Goal: Information Seeking & Learning: Learn about a topic

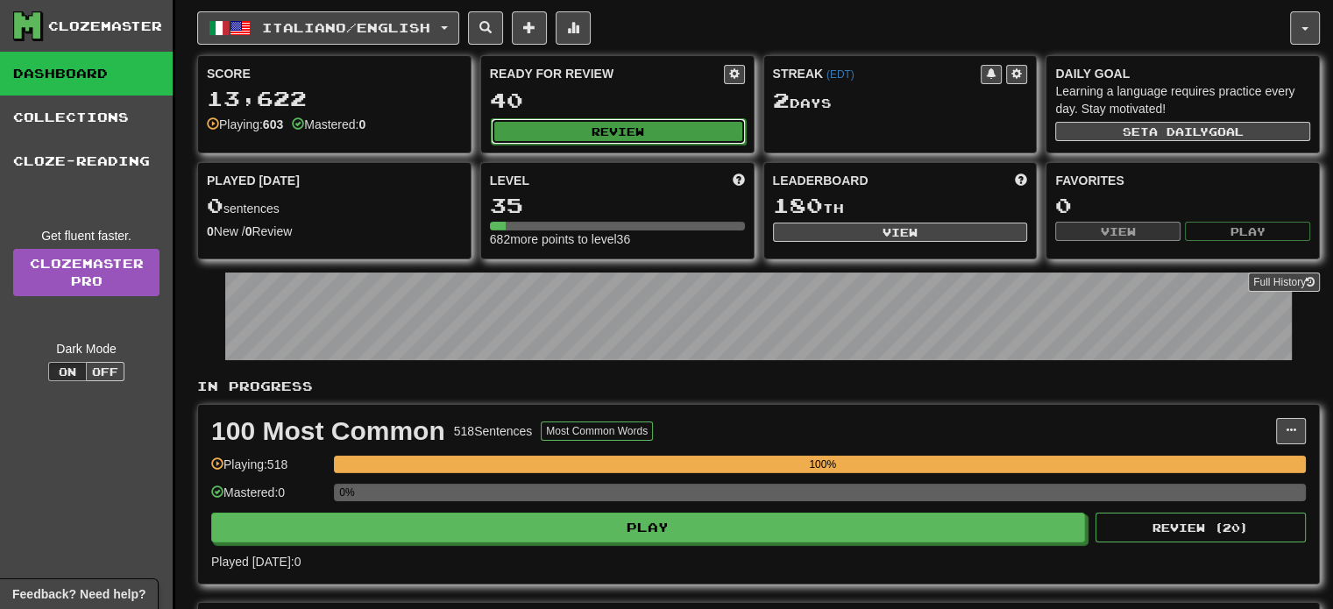
click at [643, 141] on button "Review" at bounding box center [618, 131] width 255 height 26
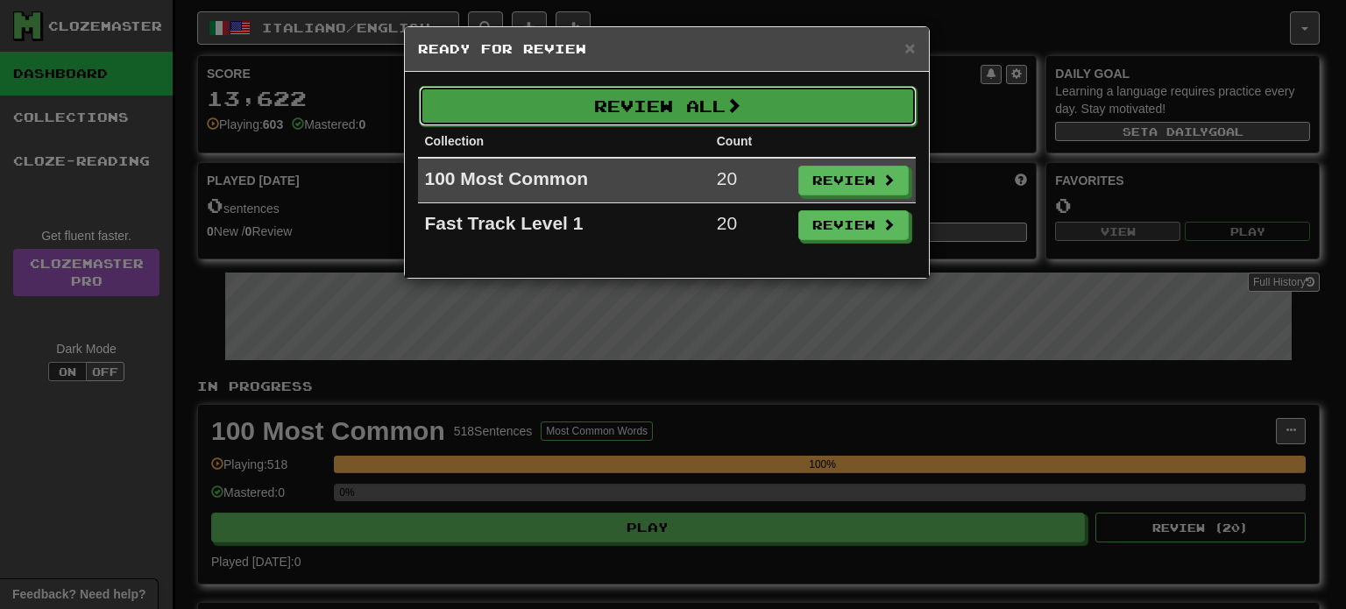
click at [651, 114] on button "Review All" at bounding box center [668, 106] width 498 height 40
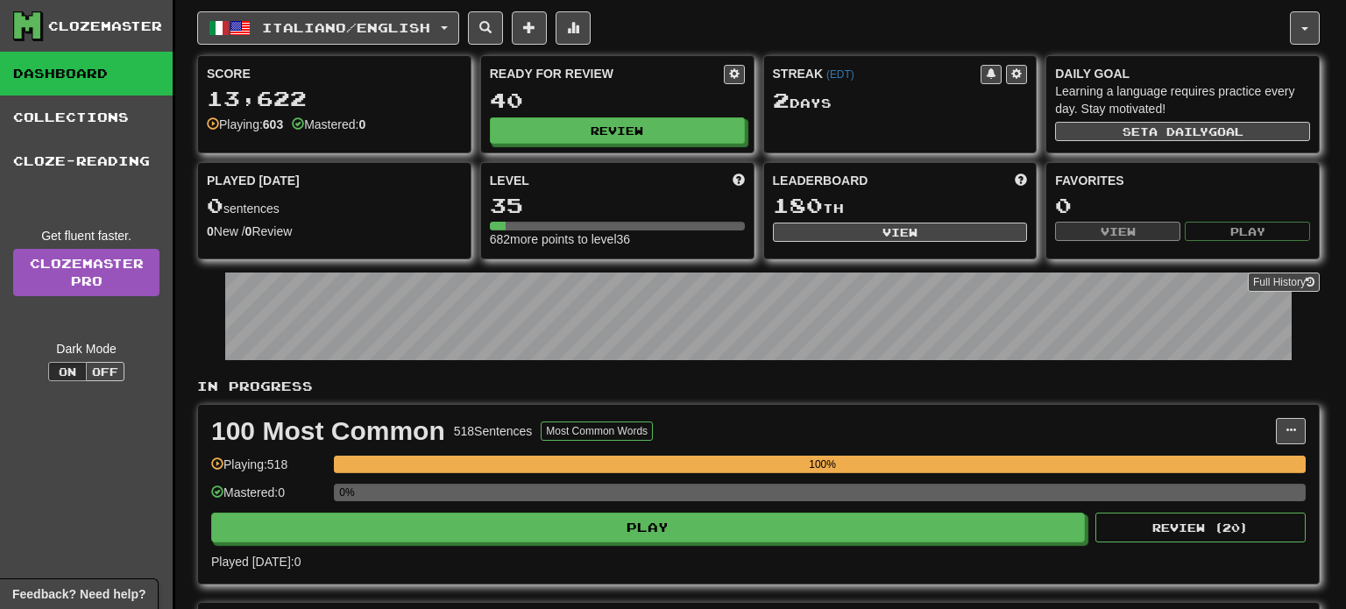
select select "**"
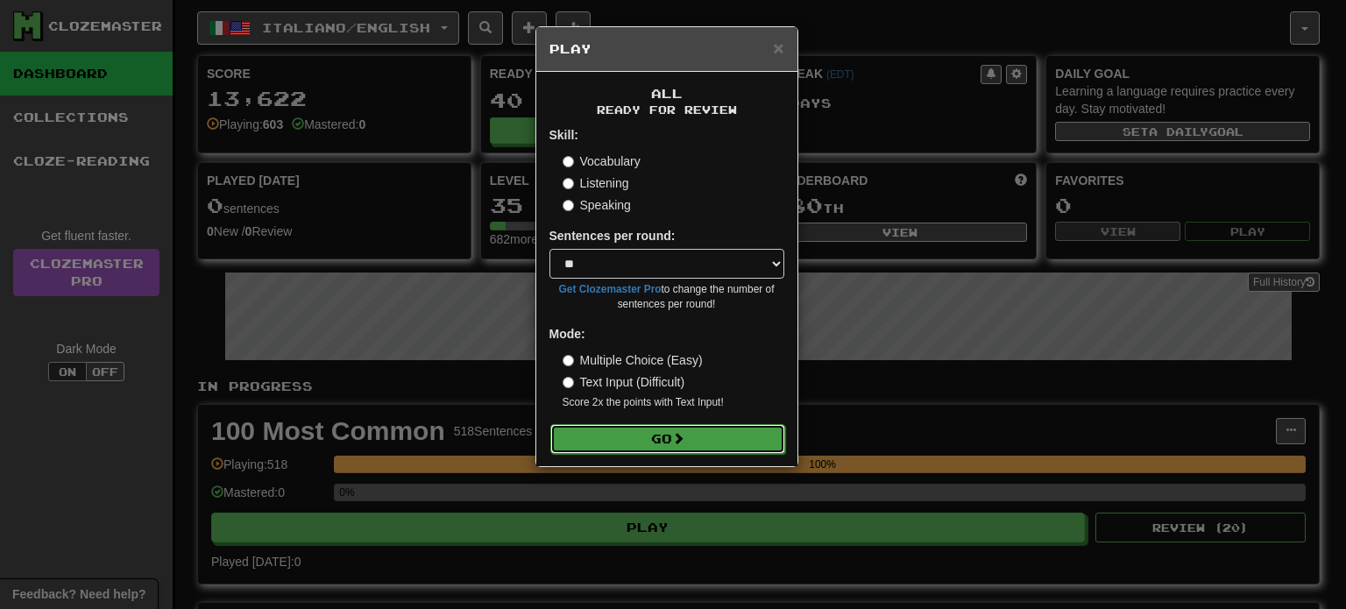
click at [691, 436] on button "Go" at bounding box center [667, 439] width 235 height 30
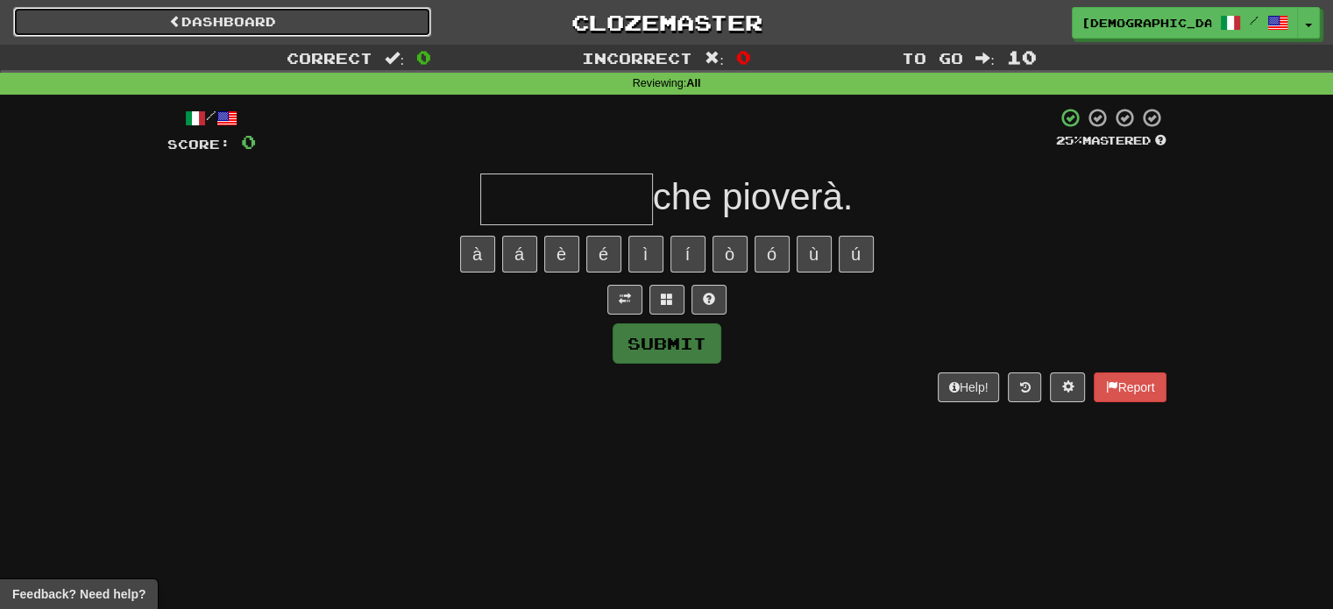
click at [112, 13] on link "Dashboard" at bounding box center [222, 22] width 418 height 30
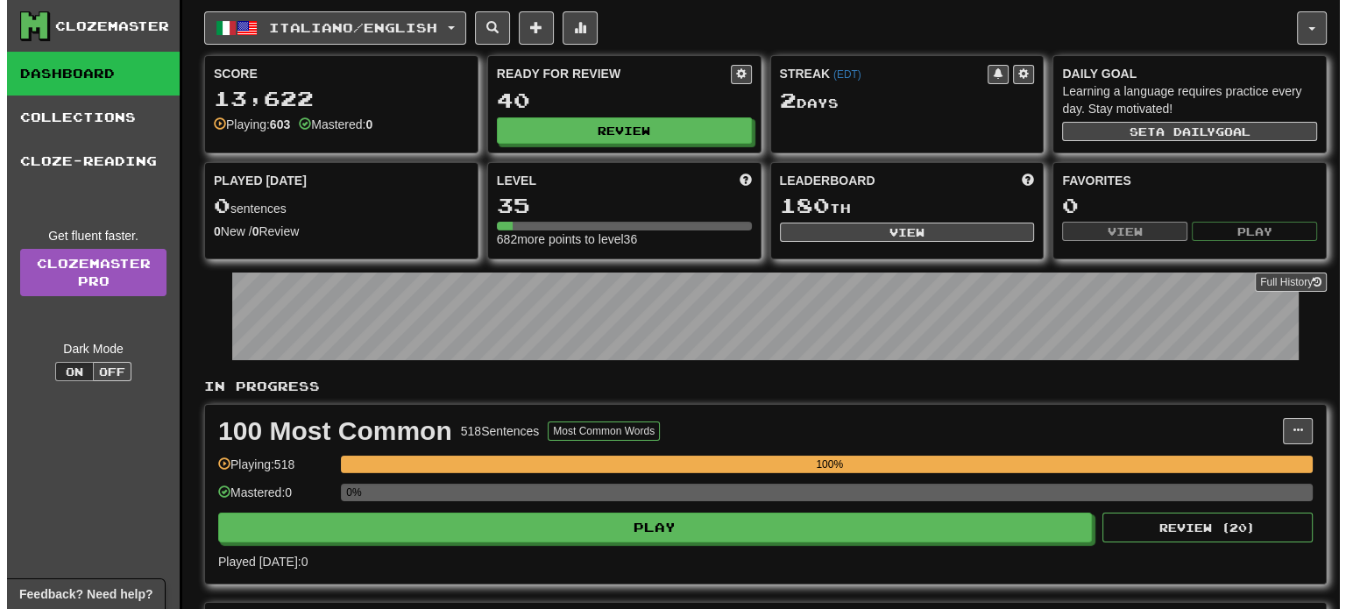
scroll to position [351, 0]
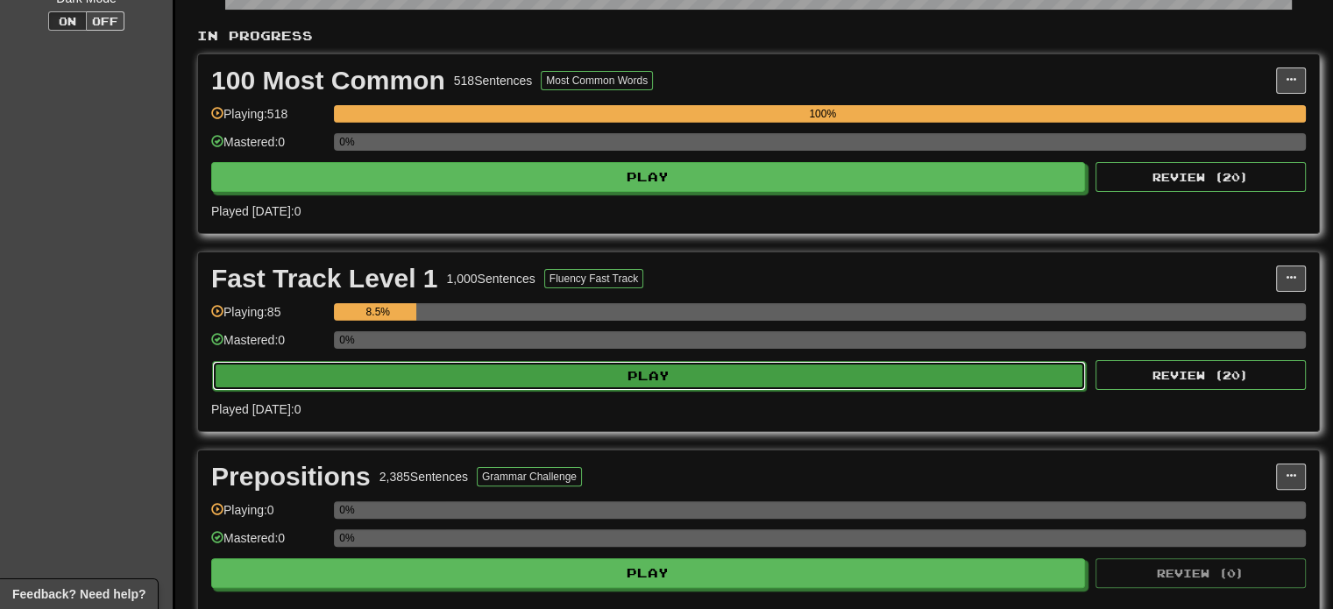
click at [537, 376] on button "Play" at bounding box center [649, 376] width 874 height 30
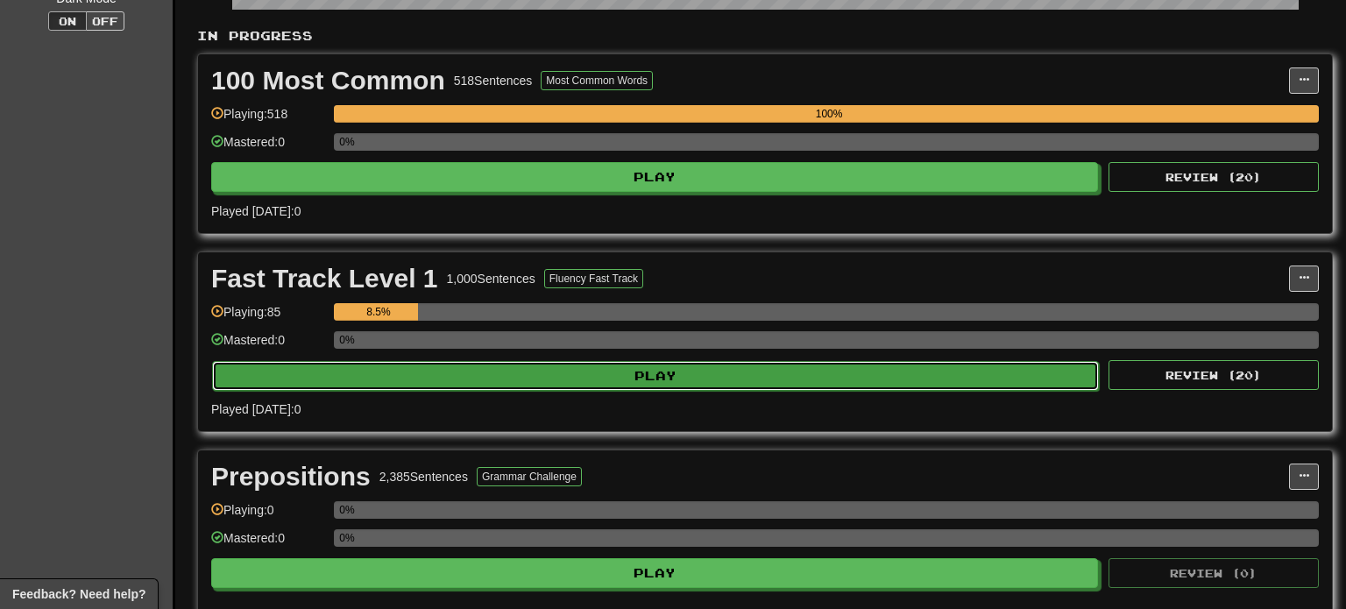
select select "**"
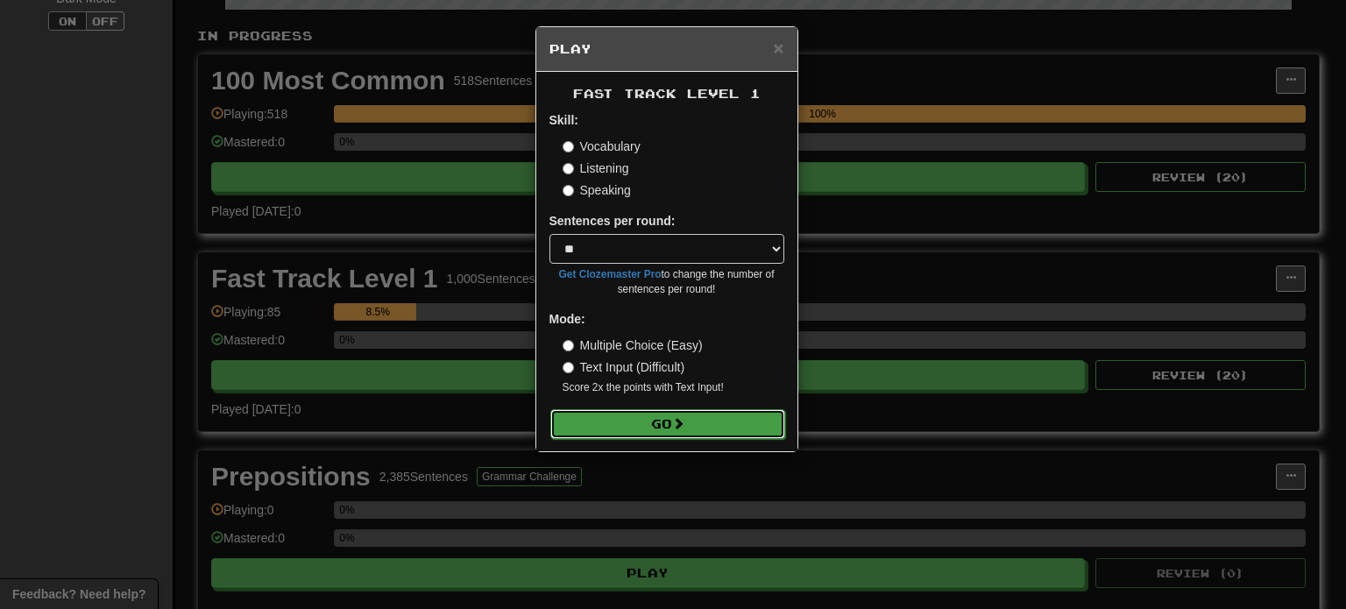
click at [641, 416] on button "Go" at bounding box center [667, 424] width 235 height 30
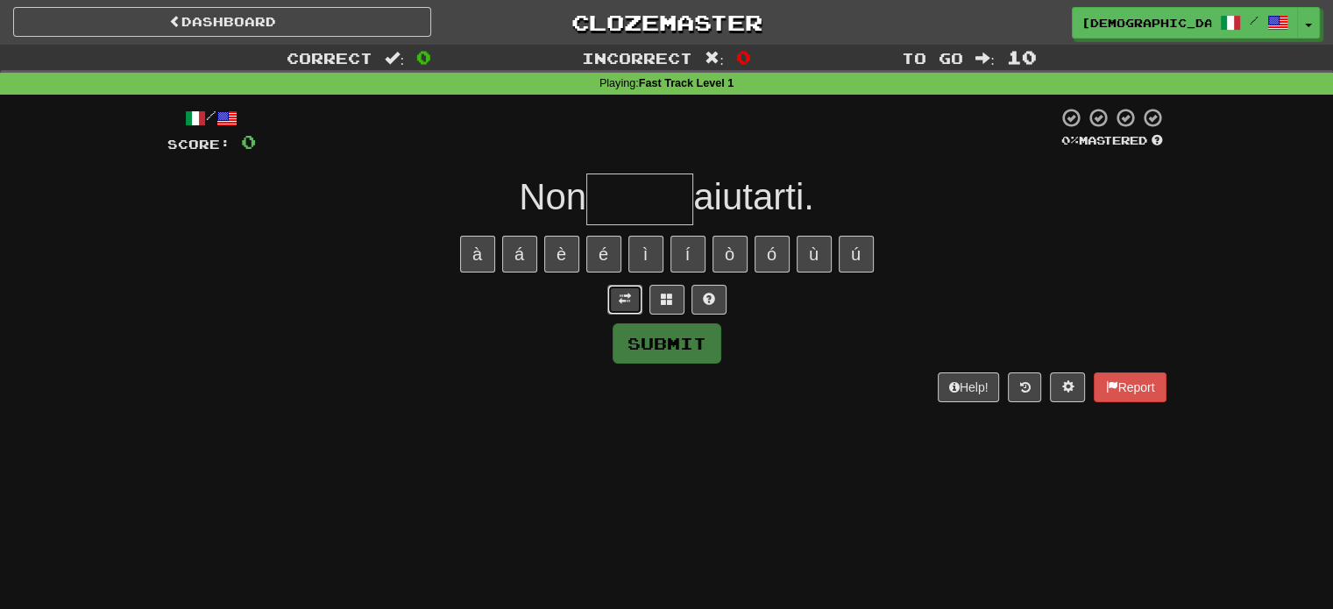
click at [613, 305] on button at bounding box center [624, 300] width 35 height 30
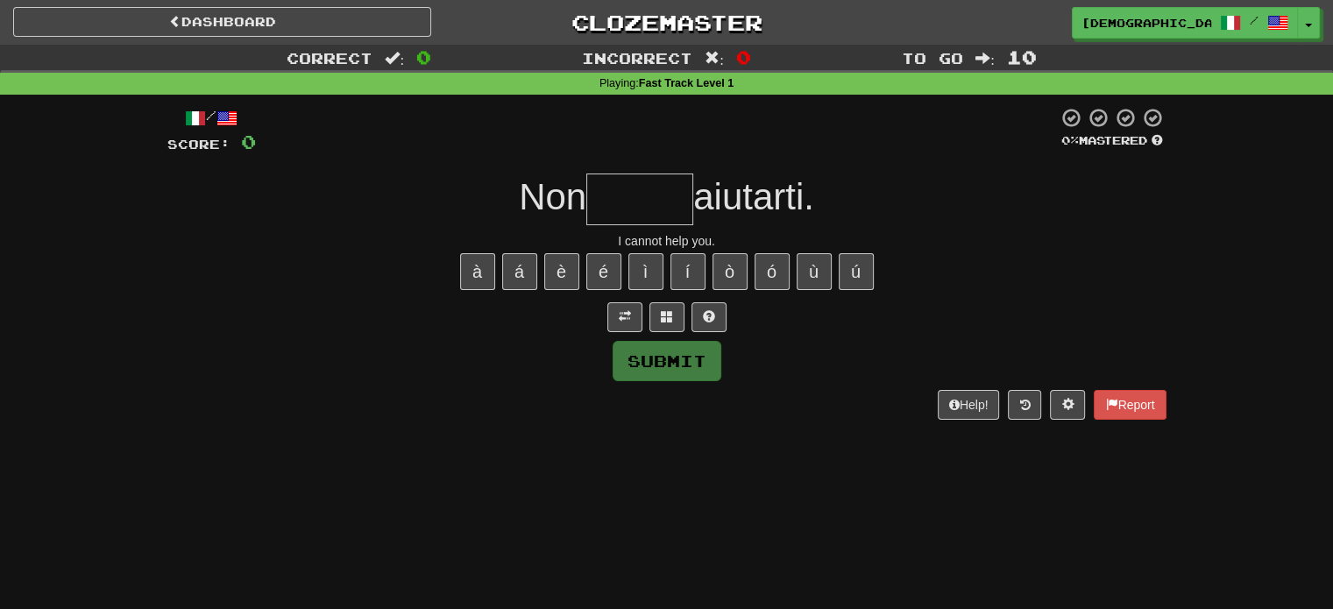
click at [654, 220] on input "text" at bounding box center [639, 200] width 107 height 52
type input "*****"
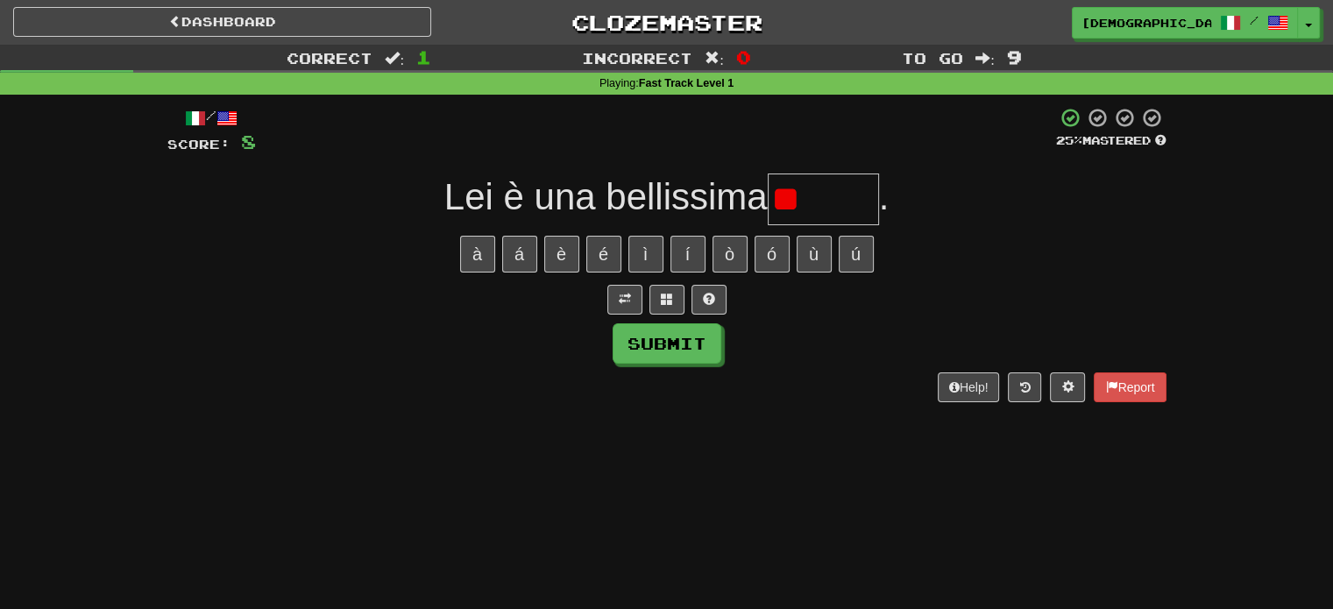
type input "*"
click at [720, 304] on button at bounding box center [708, 300] width 35 height 30
click at [658, 296] on button at bounding box center [645, 300] width 35 height 30
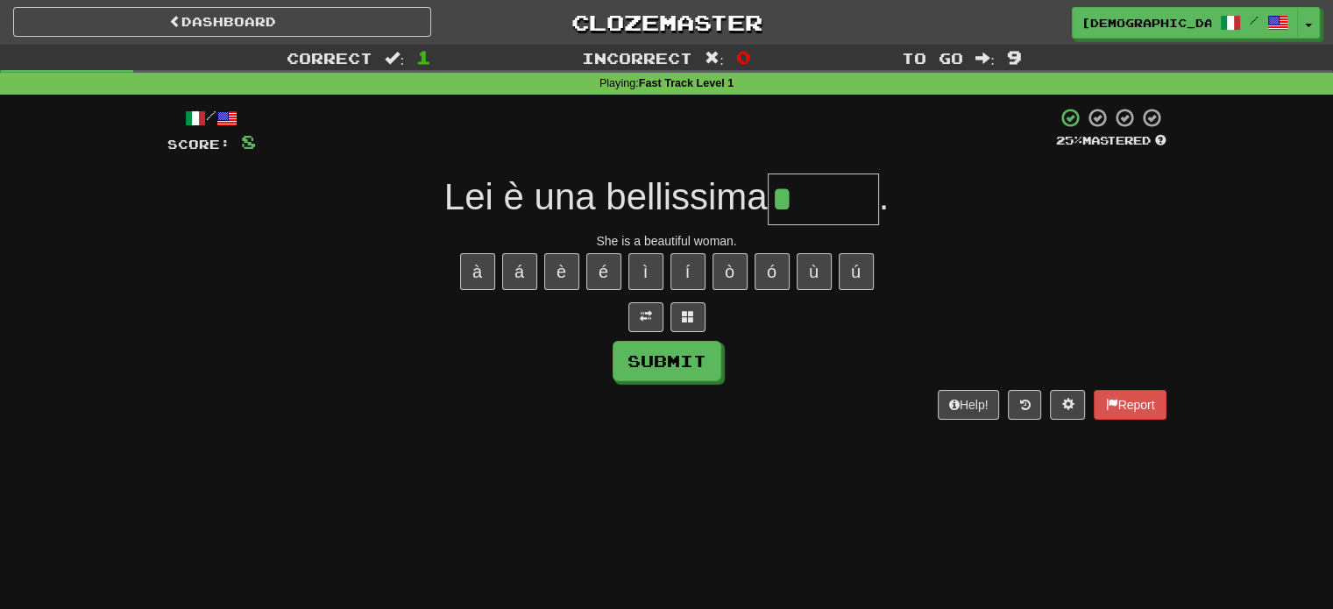
click at [805, 201] on input "*" at bounding box center [823, 200] width 111 height 52
type input "*****"
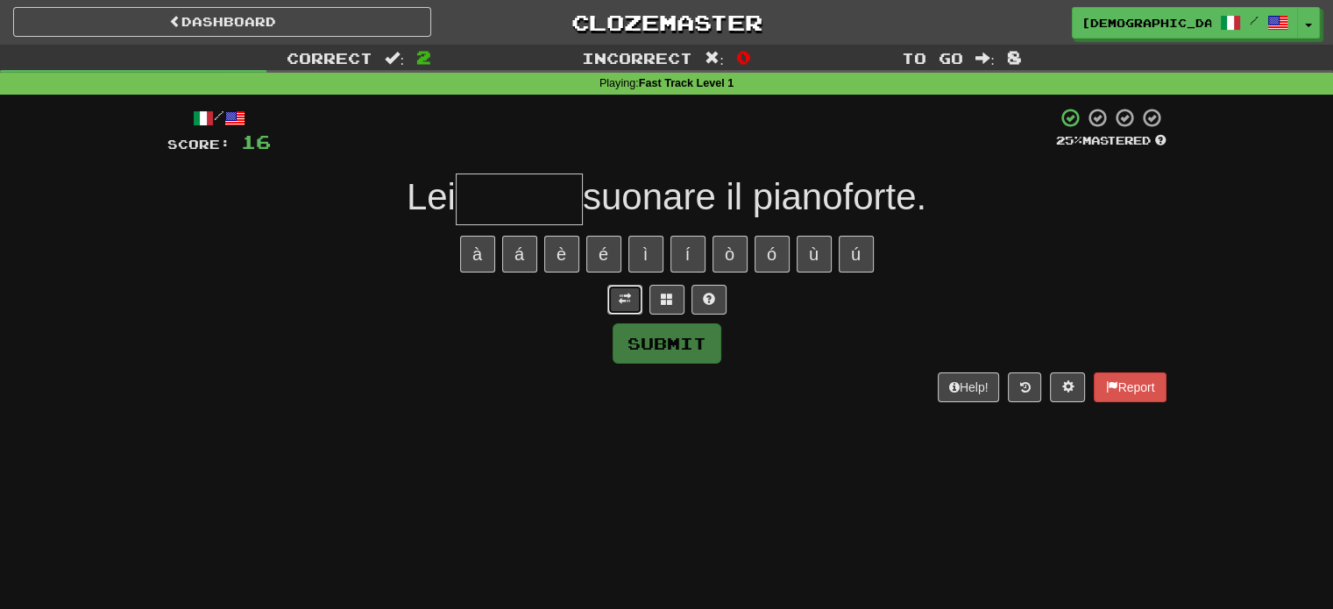
click at [631, 298] on button at bounding box center [624, 300] width 35 height 30
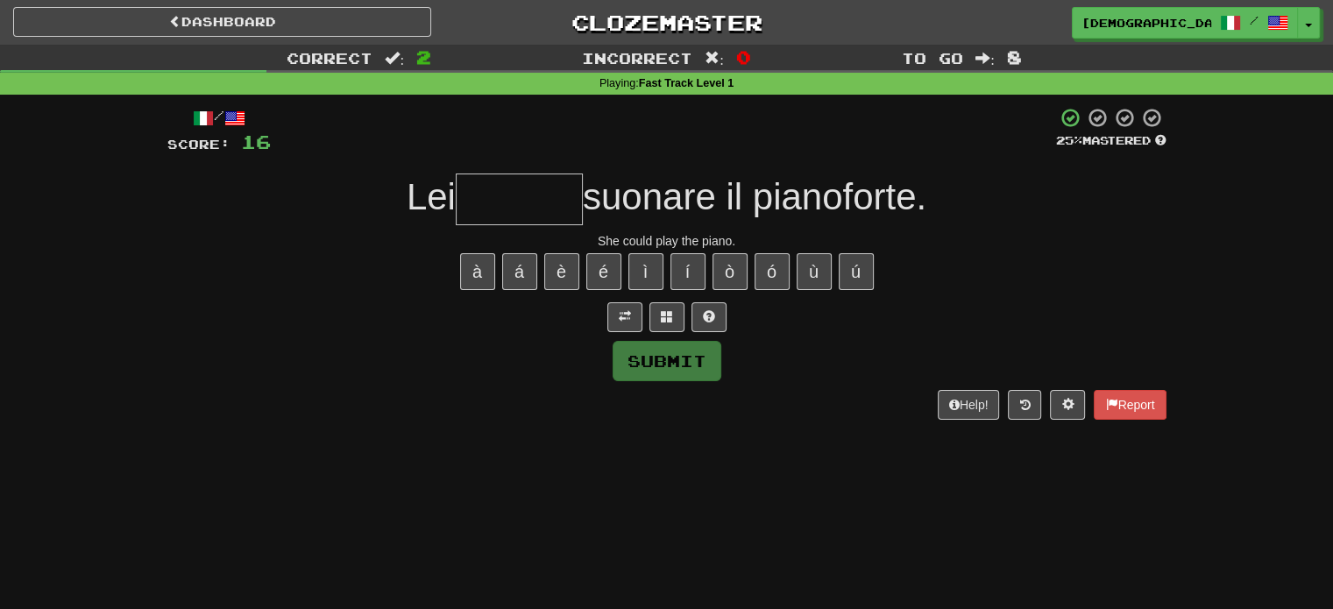
click at [571, 210] on input "text" at bounding box center [519, 200] width 127 height 52
type input "*"
type input "******"
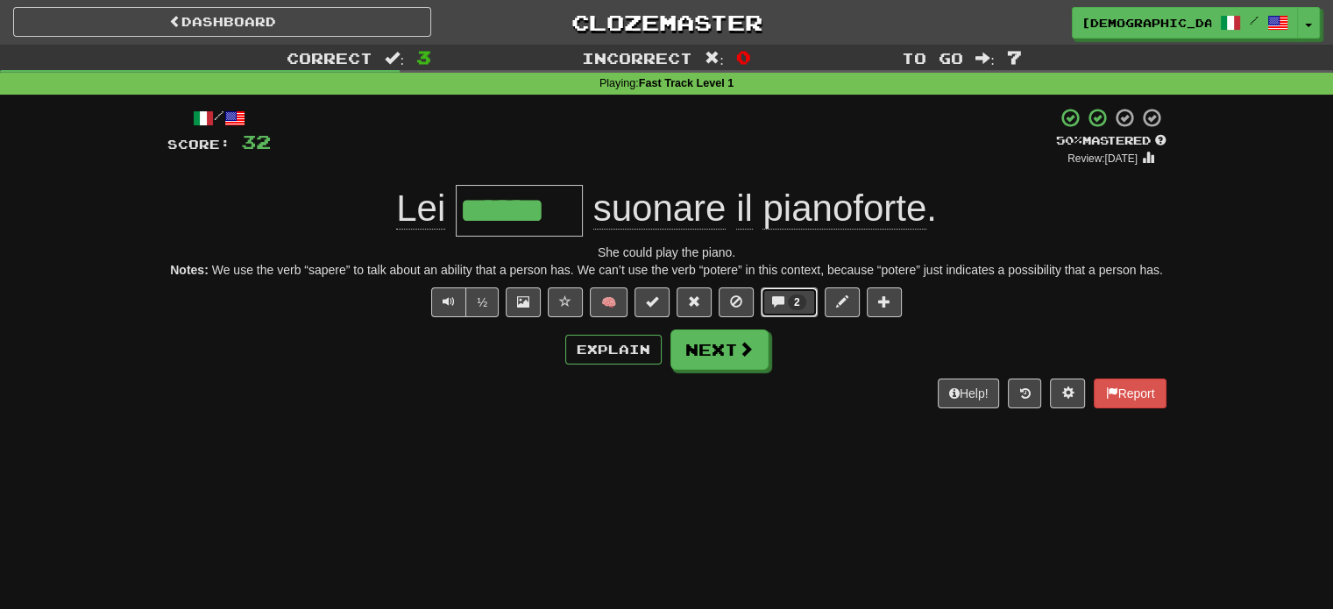
click at [783, 313] on button "2" at bounding box center [789, 302] width 57 height 30
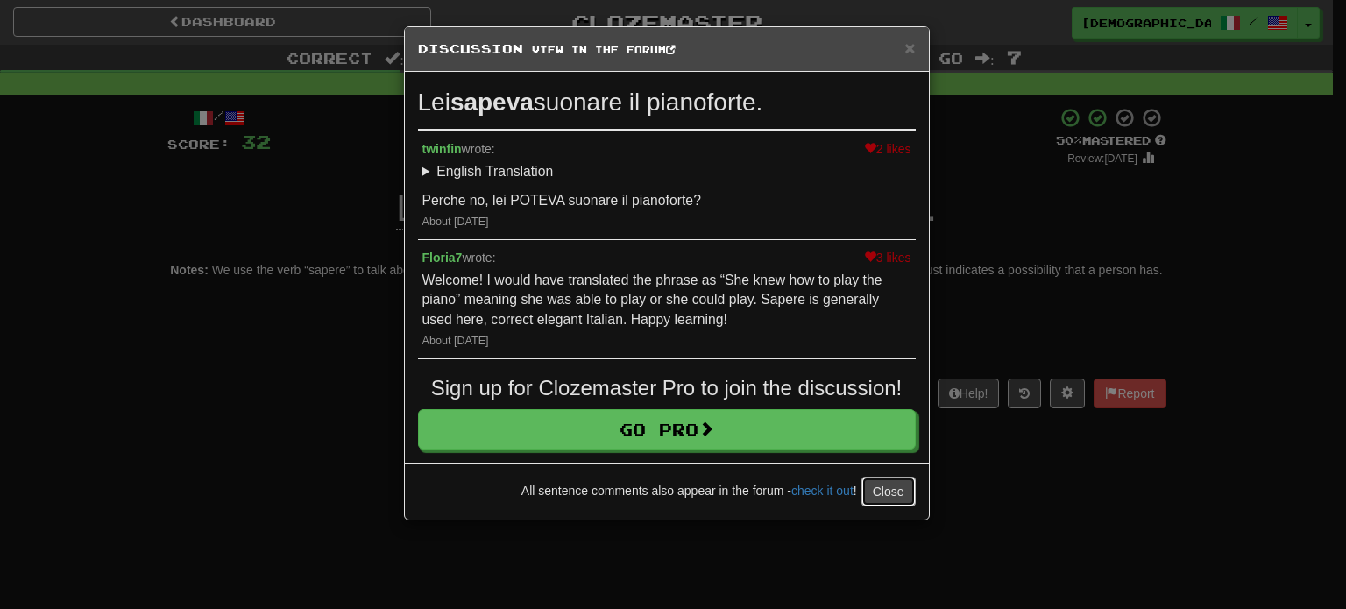
click at [875, 491] on button "Close" at bounding box center [889, 492] width 54 height 30
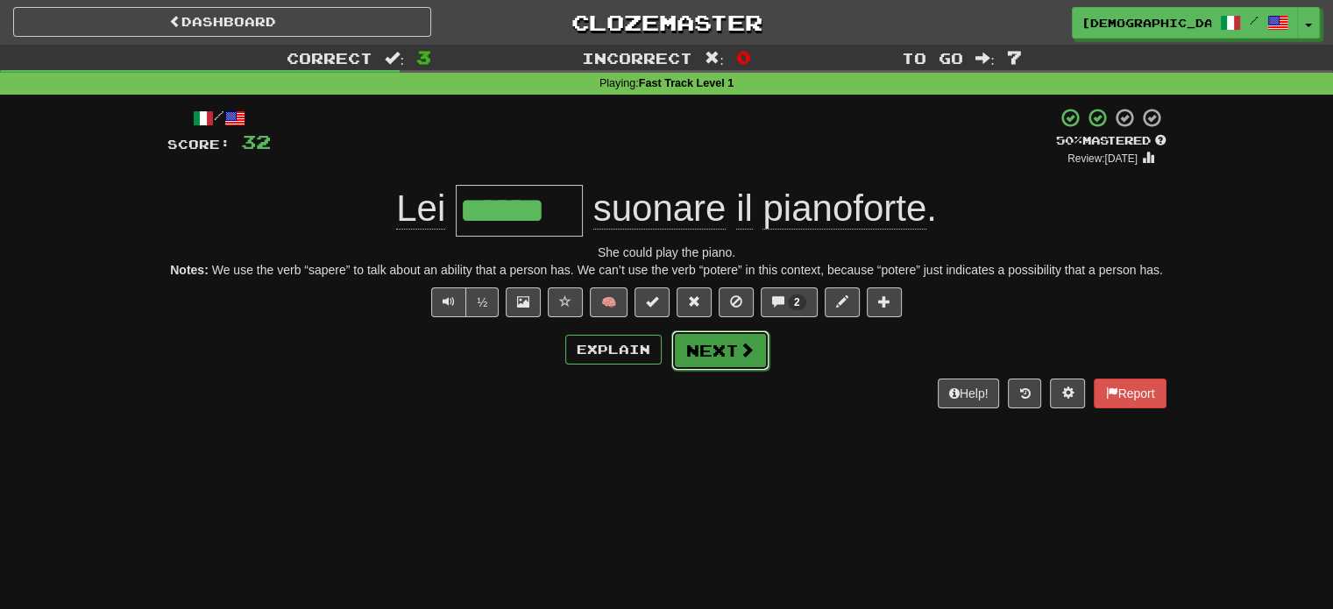
click at [720, 349] on button "Next" at bounding box center [720, 350] width 98 height 40
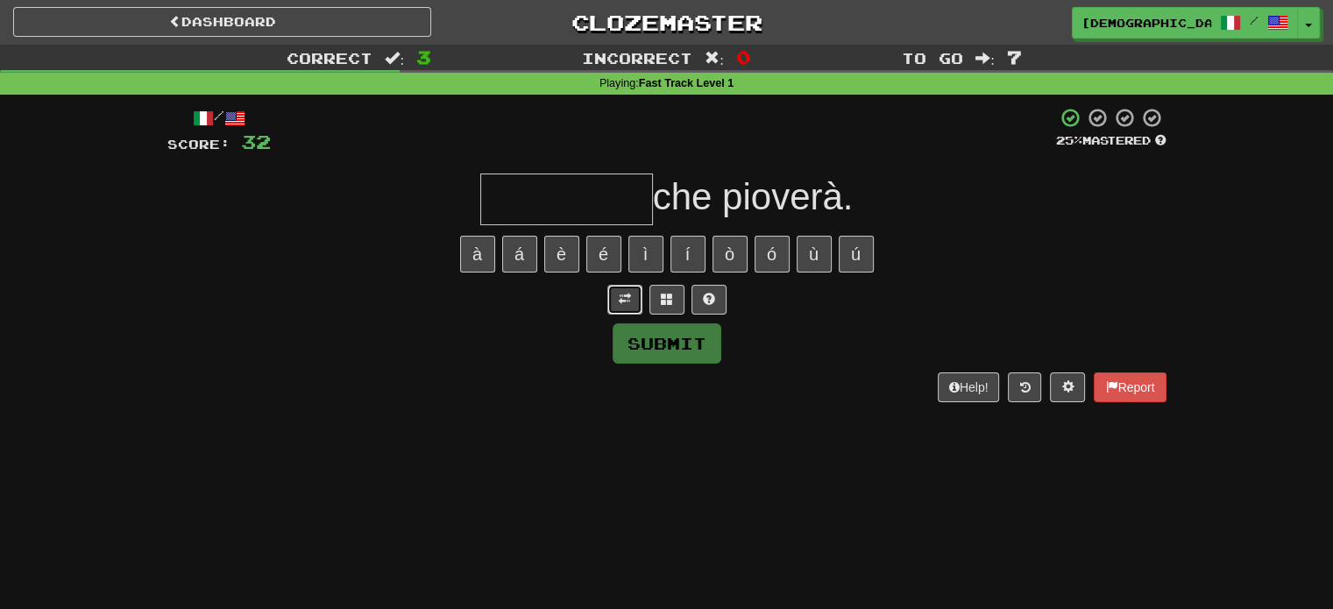
click at [634, 299] on button at bounding box center [624, 300] width 35 height 30
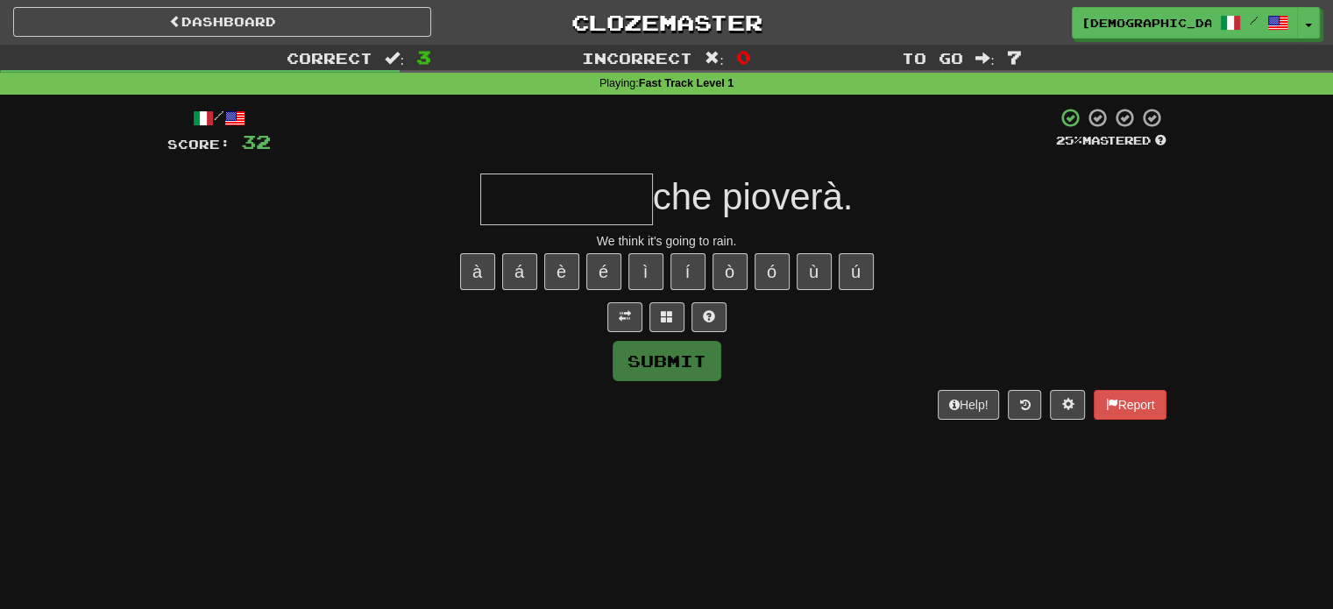
click at [575, 213] on input "text" at bounding box center [566, 200] width 173 height 52
type input "*"
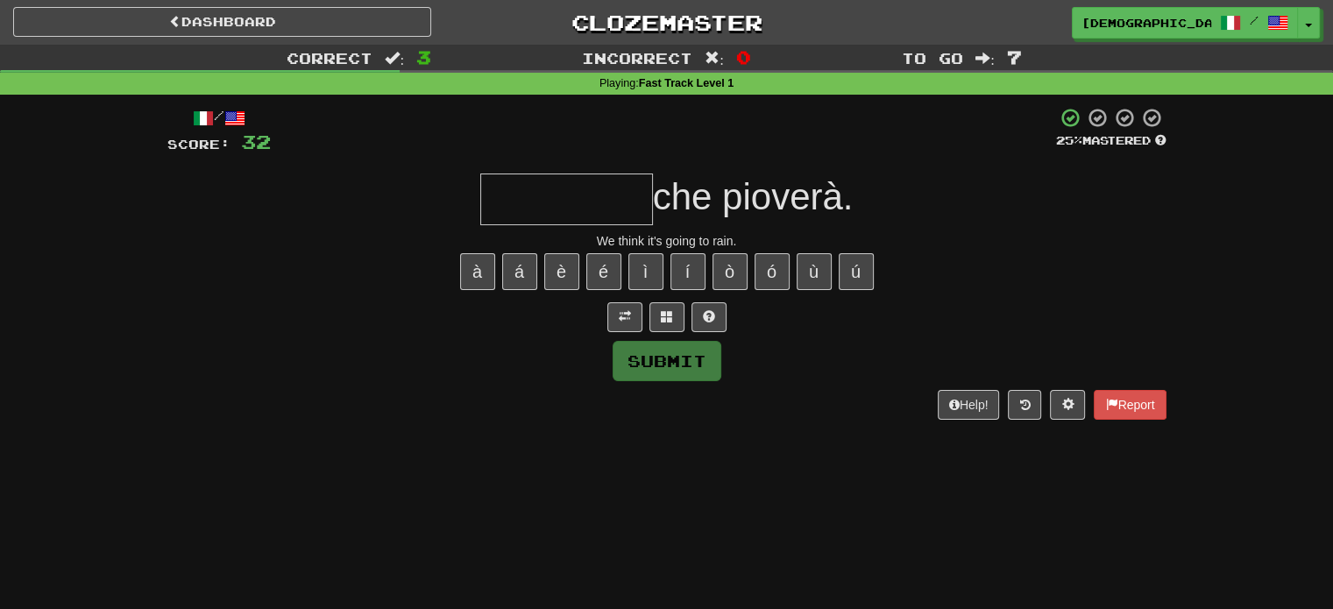
type input "*"
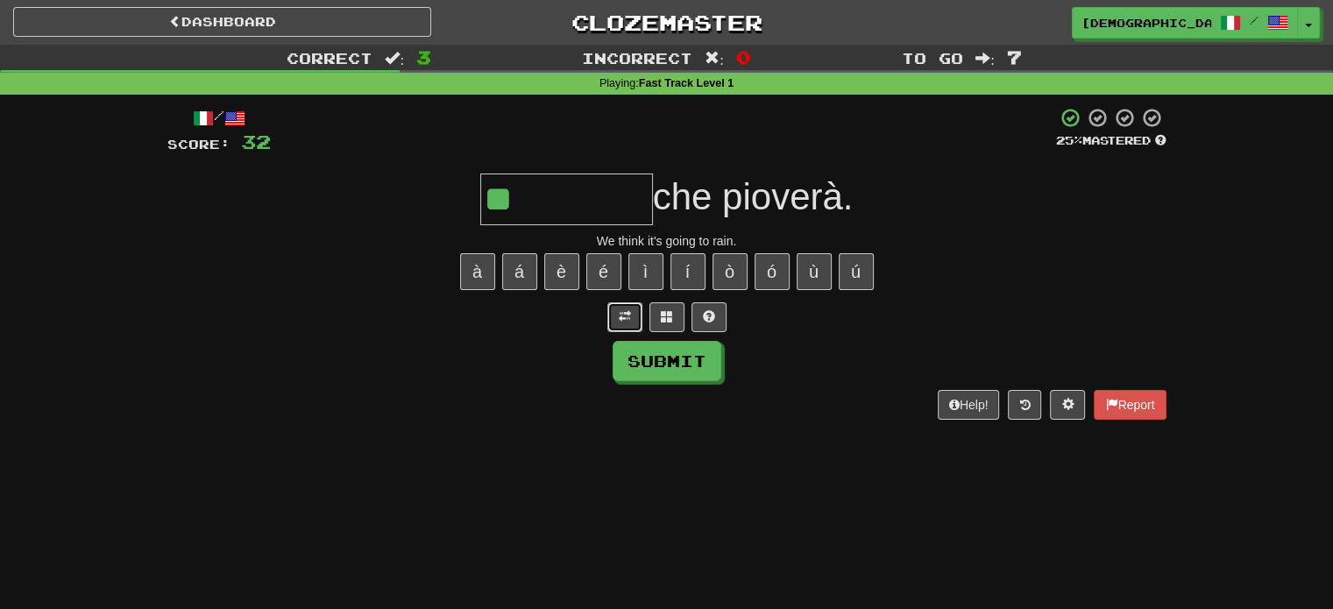
click at [624, 321] on span at bounding box center [625, 316] width 12 height 12
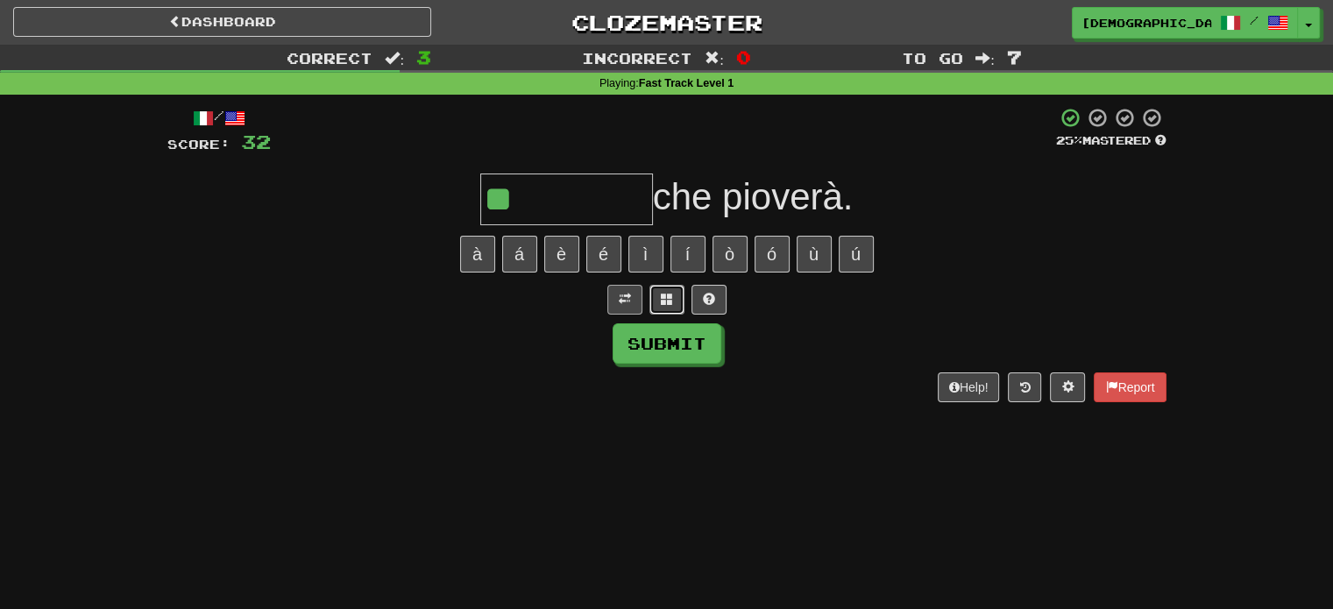
drag, startPoint x: 668, startPoint y: 296, endPoint x: 678, endPoint y: 299, distance: 10.8
click at [668, 294] on span at bounding box center [667, 299] width 12 height 12
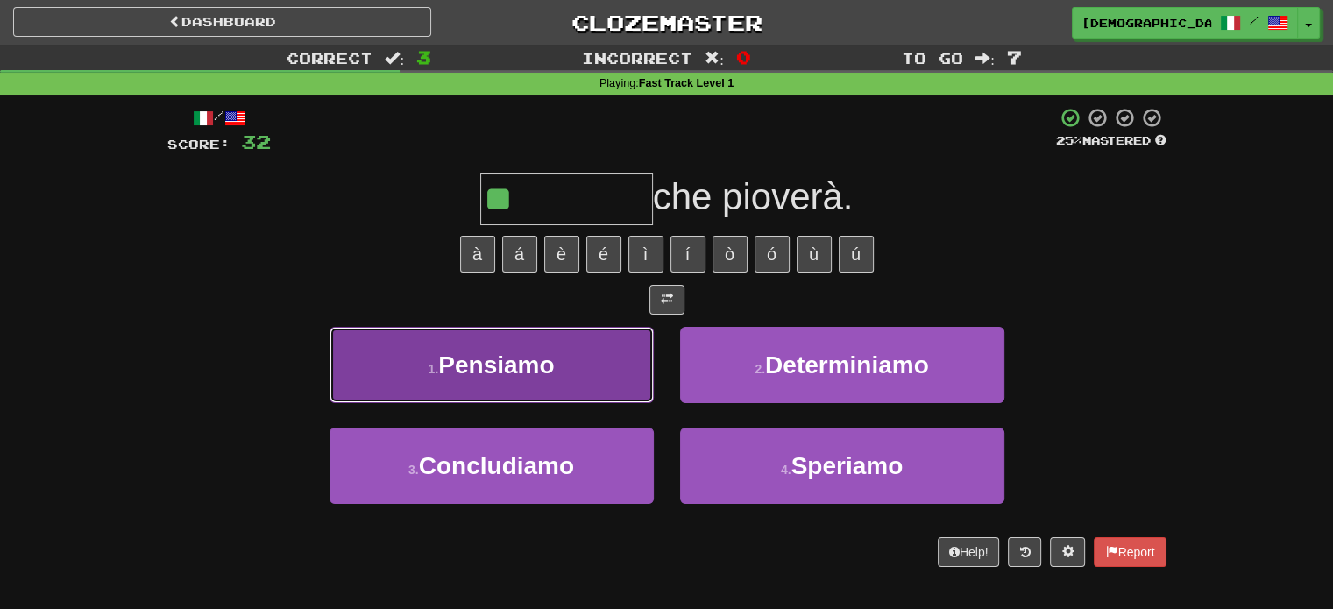
click at [606, 401] on button "1 . Pensiamo" at bounding box center [492, 365] width 324 height 76
type input "********"
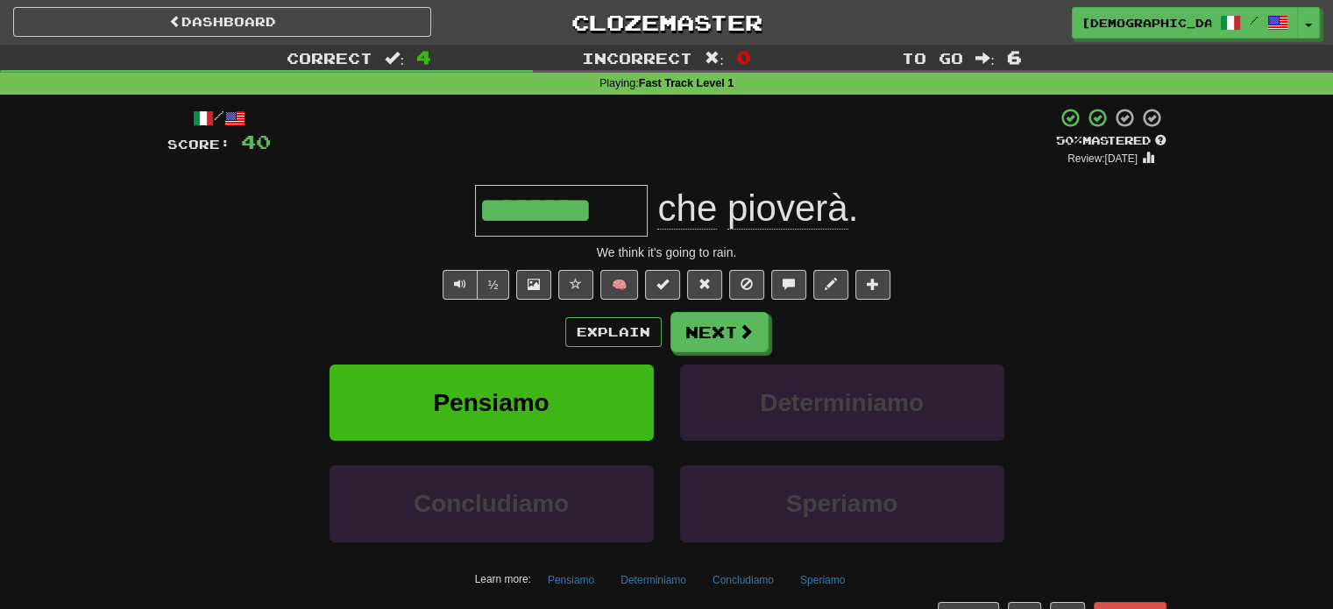
click at [788, 202] on span "pioverà" at bounding box center [787, 209] width 121 height 42
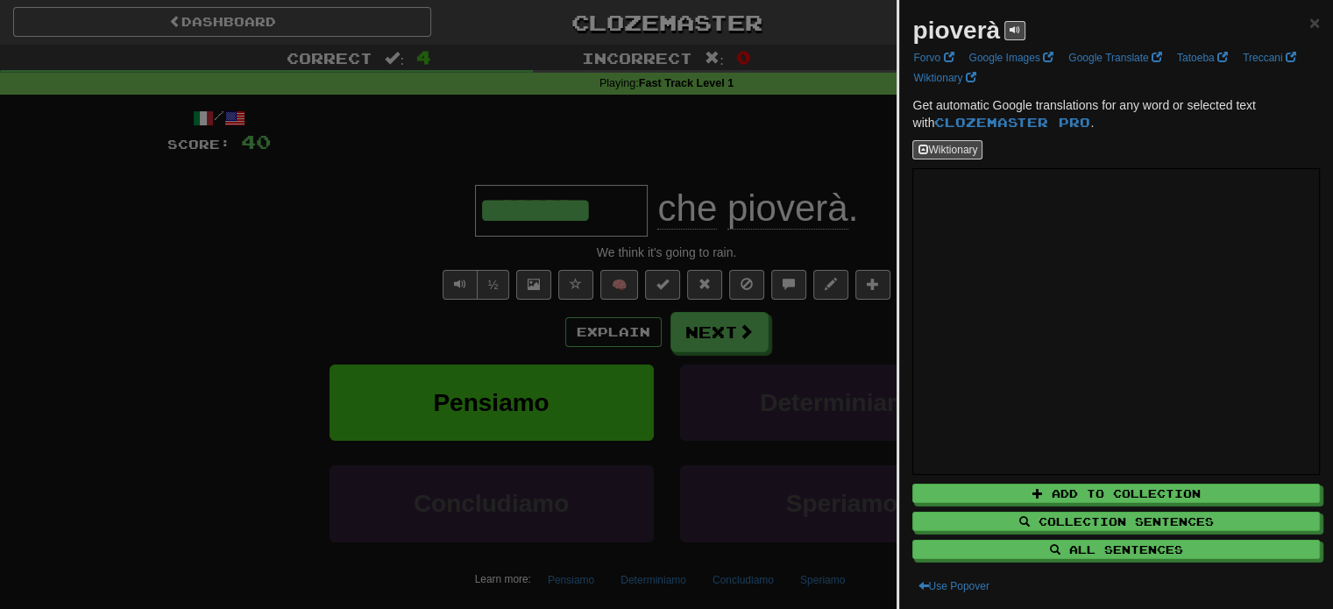
click at [845, 174] on div at bounding box center [666, 304] width 1333 height 609
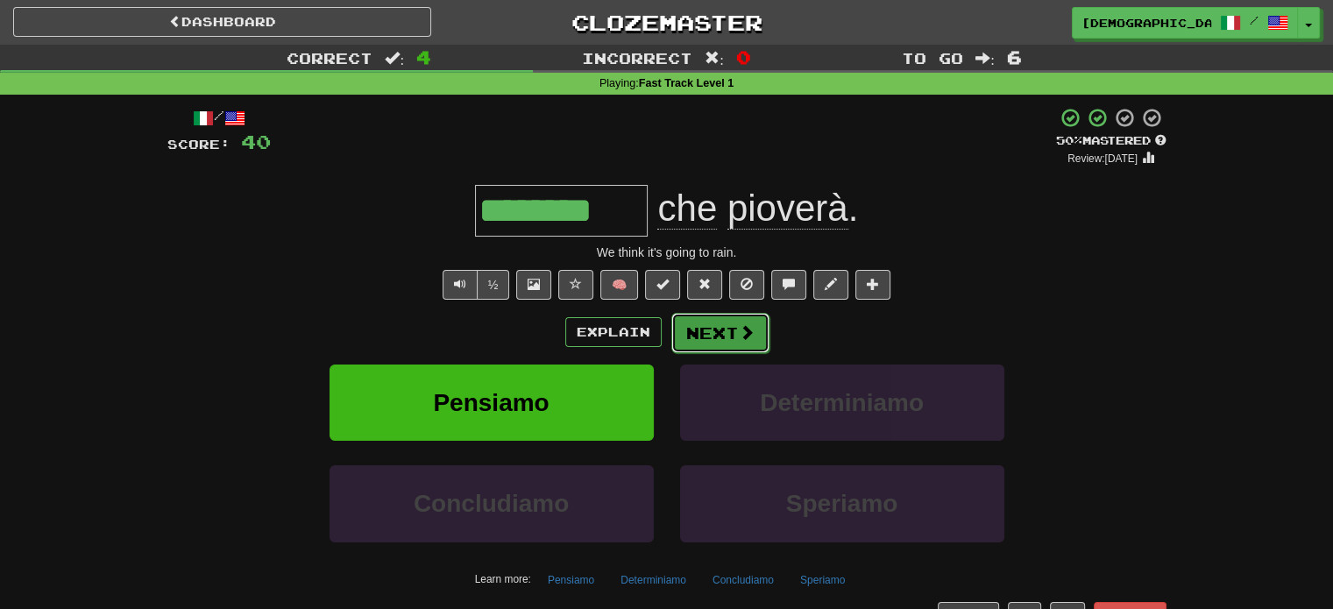
click at [703, 346] on button "Next" at bounding box center [720, 333] width 98 height 40
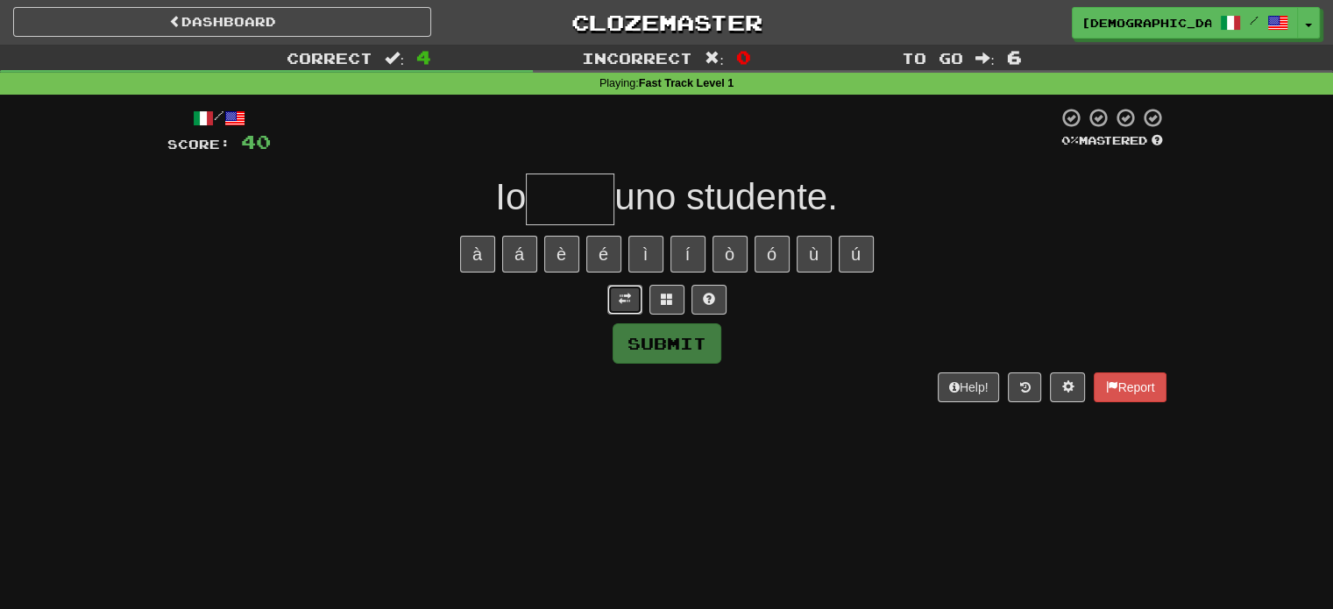
click at [626, 300] on span at bounding box center [625, 299] width 12 height 12
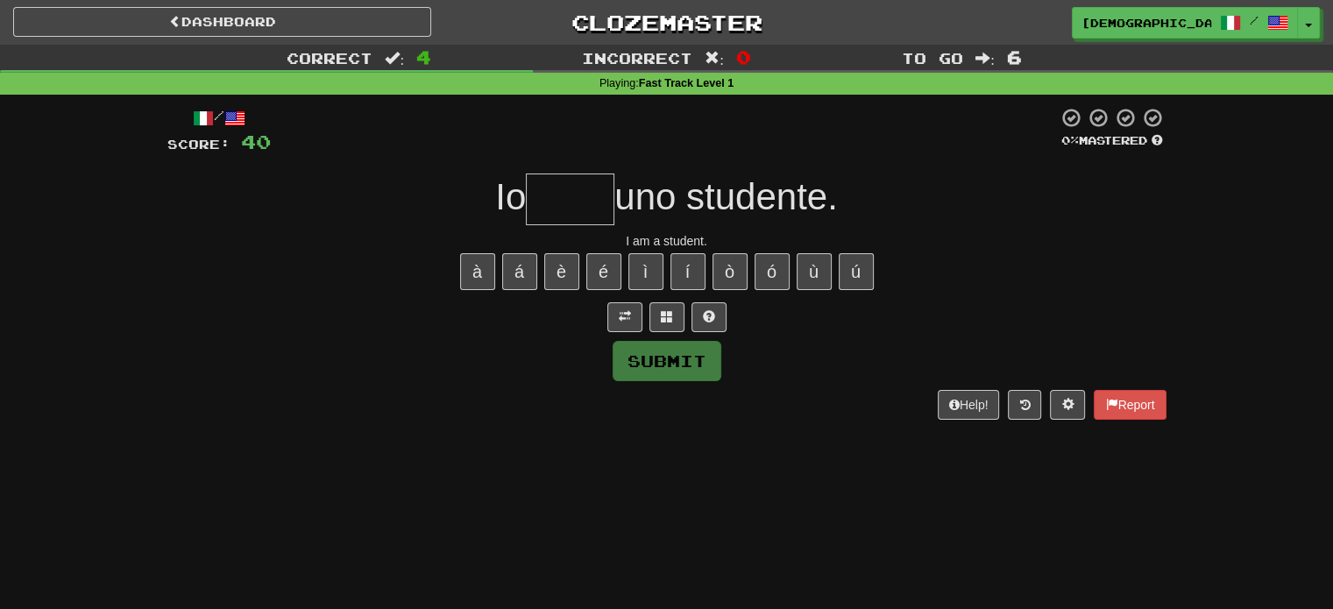
click at [575, 190] on input "text" at bounding box center [570, 200] width 89 height 52
type input "****"
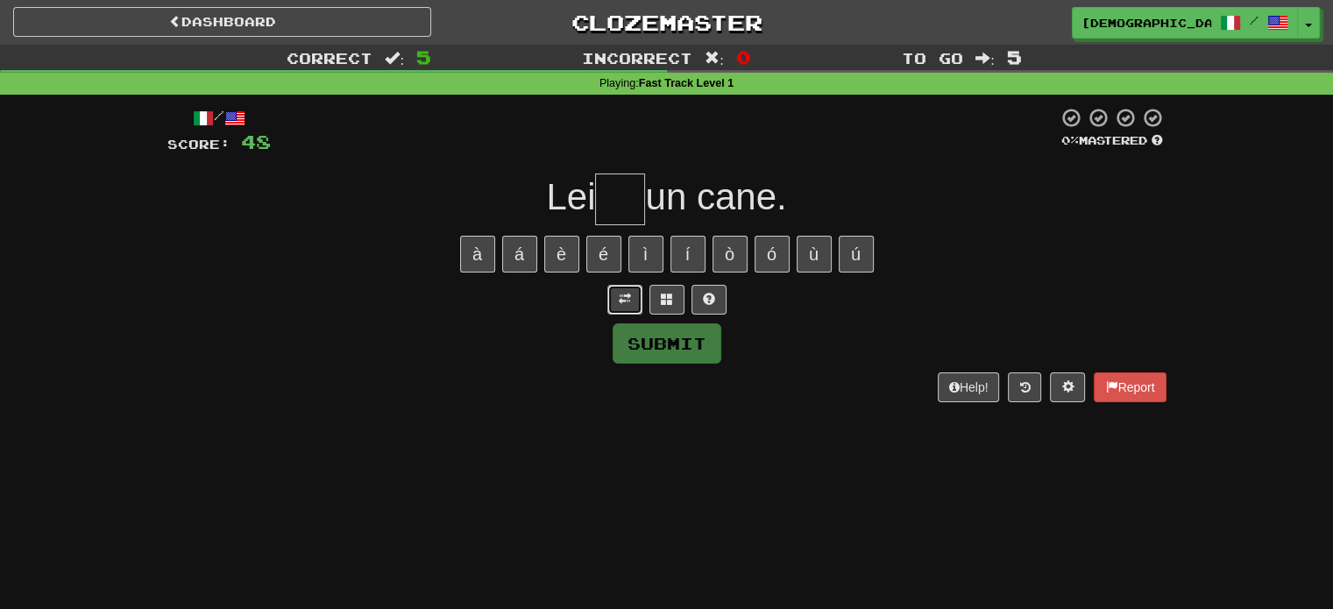
click at [634, 301] on button at bounding box center [624, 300] width 35 height 30
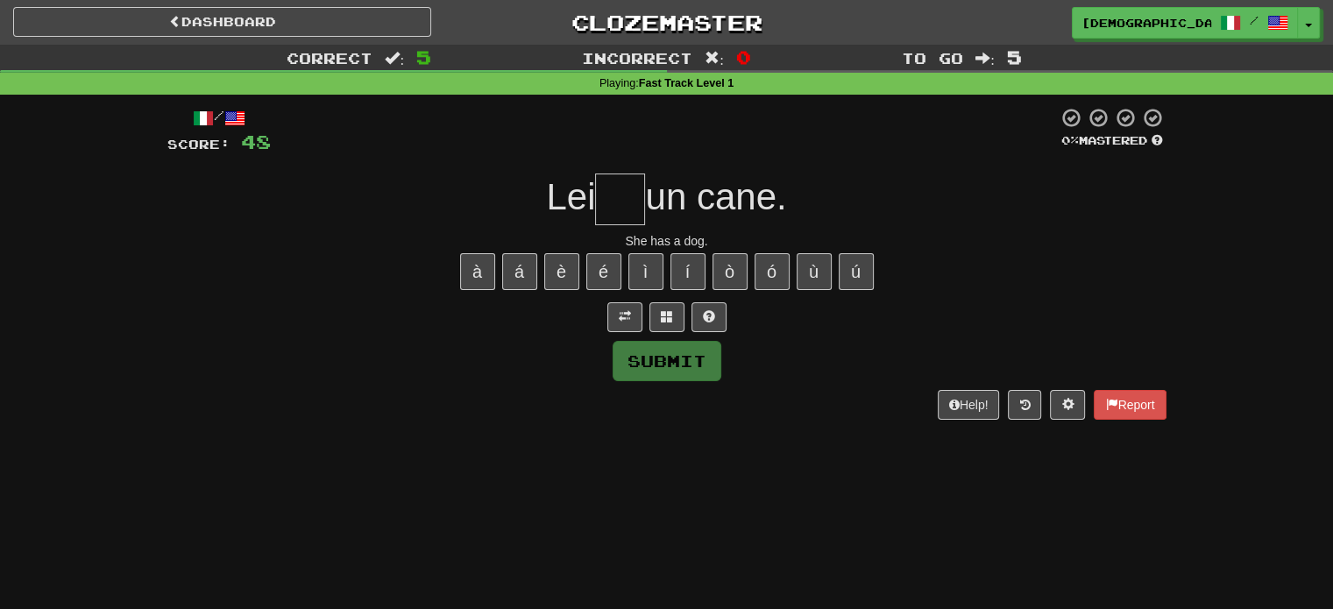
click at [610, 181] on input "text" at bounding box center [620, 200] width 50 height 52
type input "**"
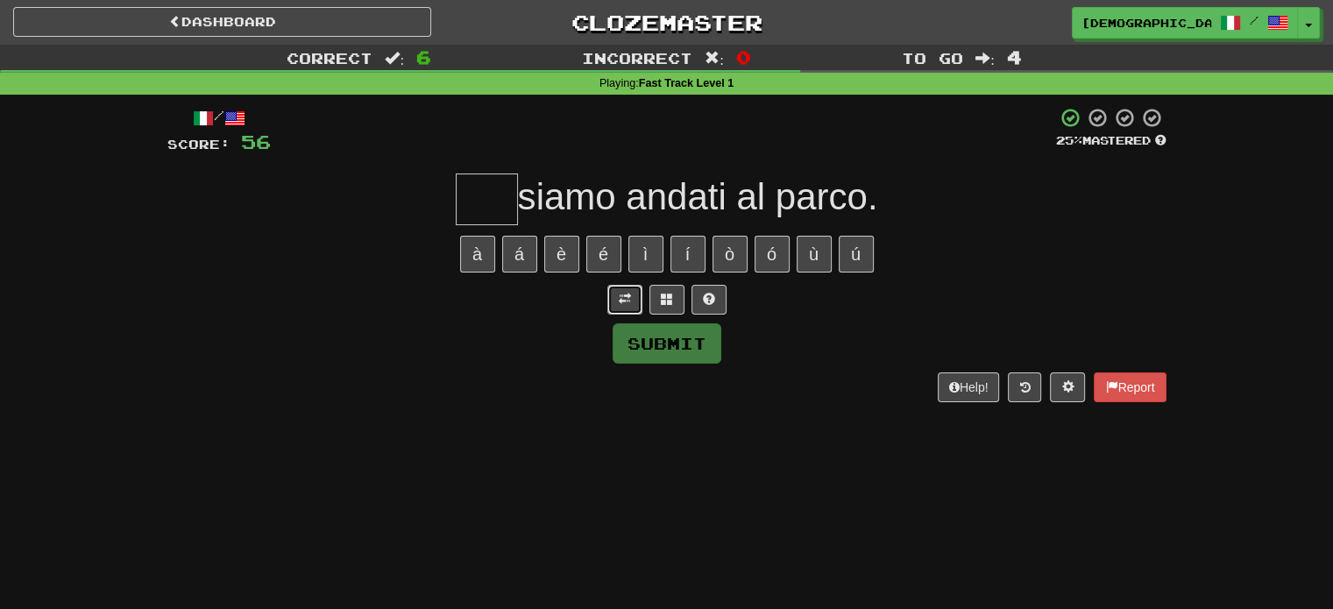
click at [622, 296] on span at bounding box center [625, 299] width 12 height 12
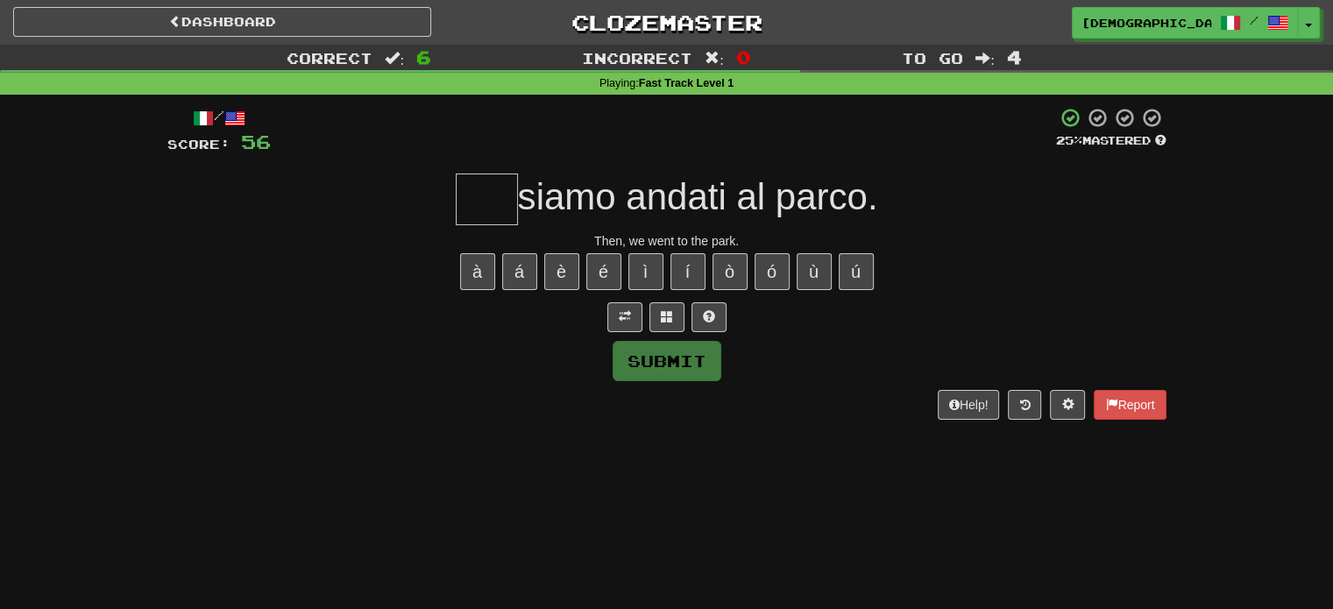
click at [499, 205] on input "text" at bounding box center [487, 200] width 62 height 52
type input "*"
click at [658, 275] on button "ì" at bounding box center [645, 271] width 35 height 37
click at [677, 277] on button "í" at bounding box center [687, 271] width 35 height 37
click at [803, 280] on button "ù" at bounding box center [814, 271] width 35 height 37
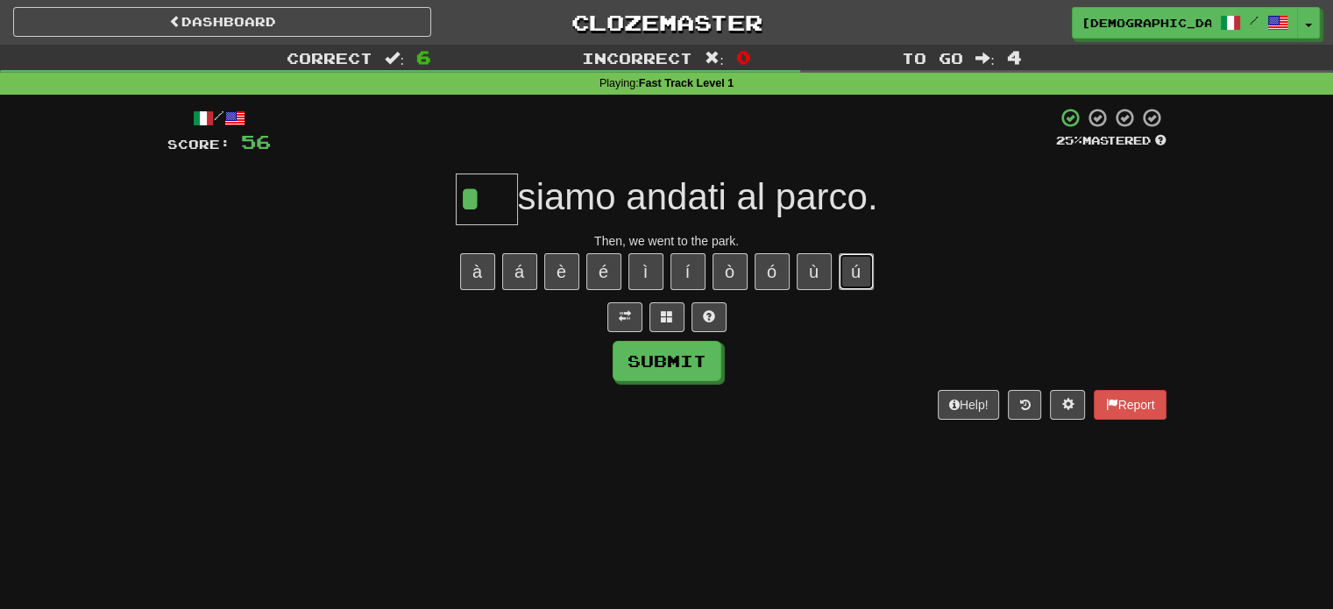
click at [855, 266] on button "ú" at bounding box center [856, 271] width 35 height 37
click at [712, 315] on span at bounding box center [709, 316] width 12 height 12
type input "***"
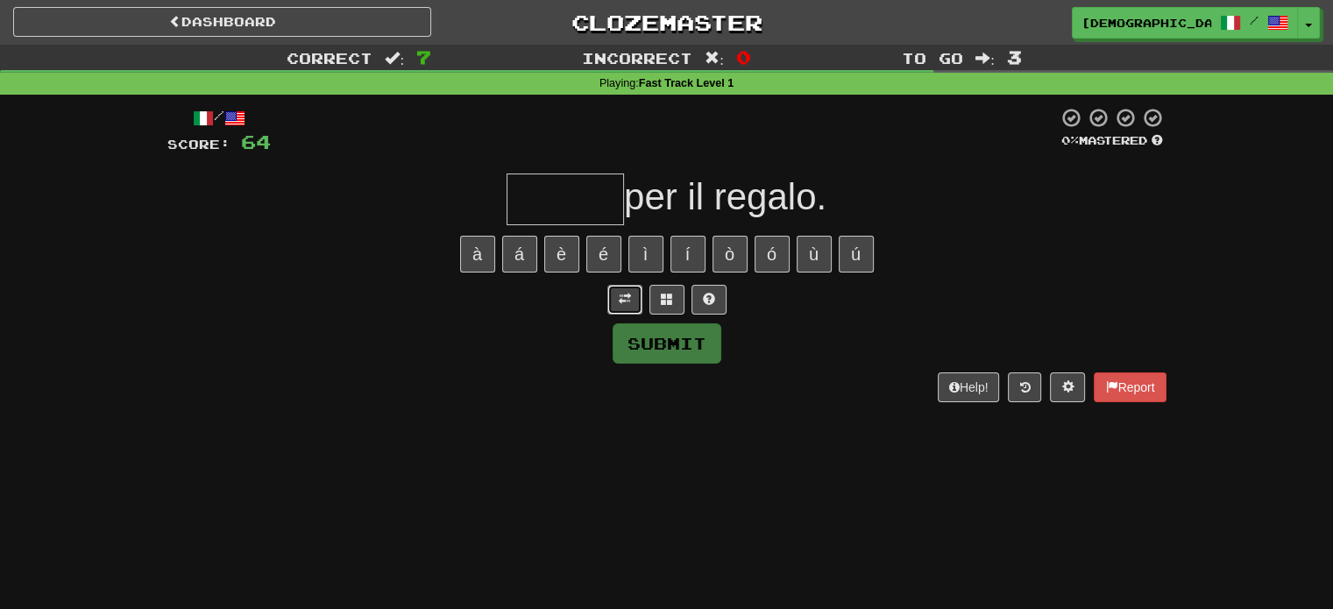
click at [628, 300] on span at bounding box center [625, 299] width 12 height 12
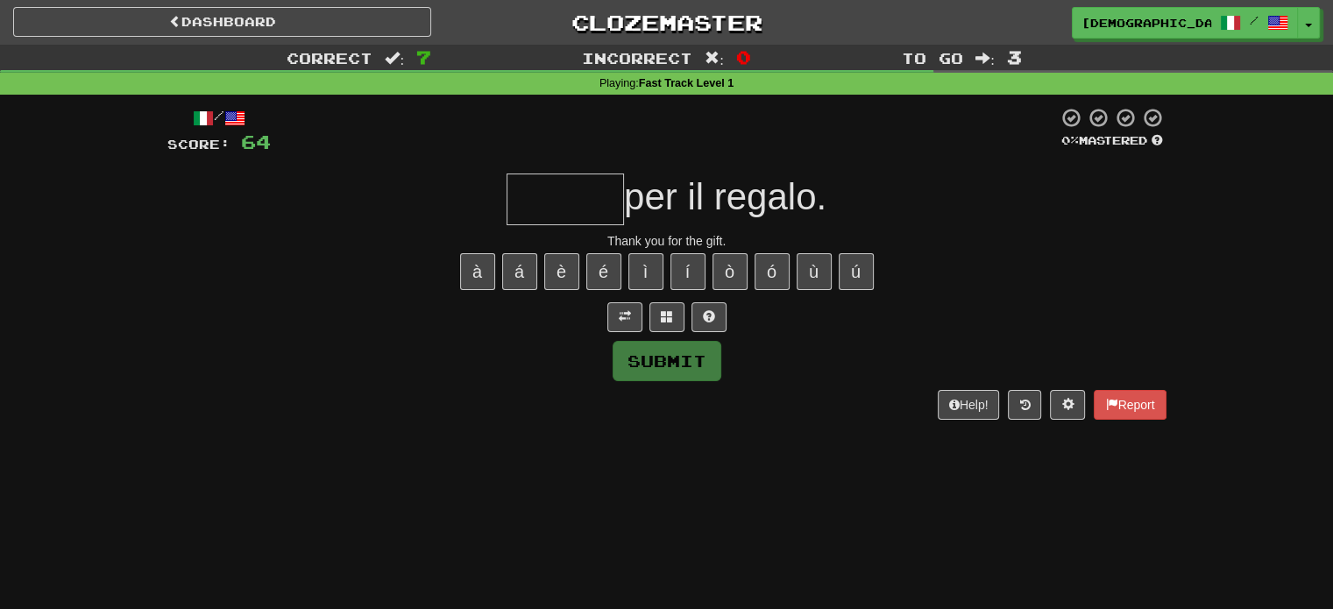
click at [564, 204] on input "text" at bounding box center [565, 200] width 117 height 52
type input "******"
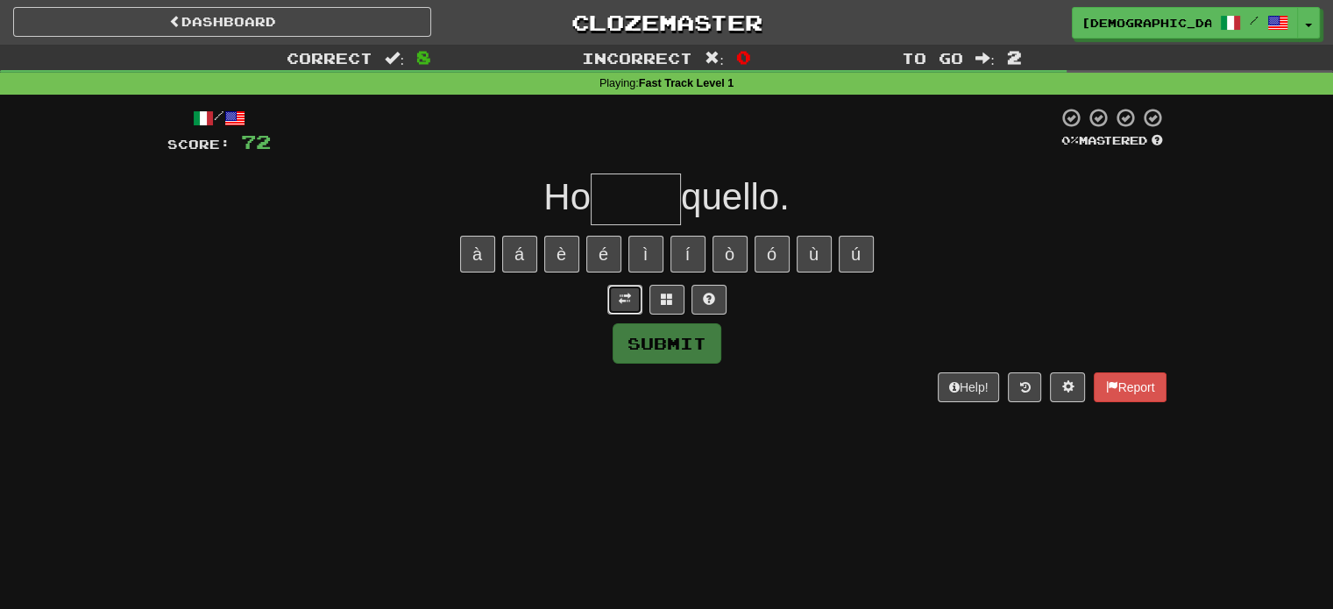
click at [635, 305] on button at bounding box center [624, 300] width 35 height 30
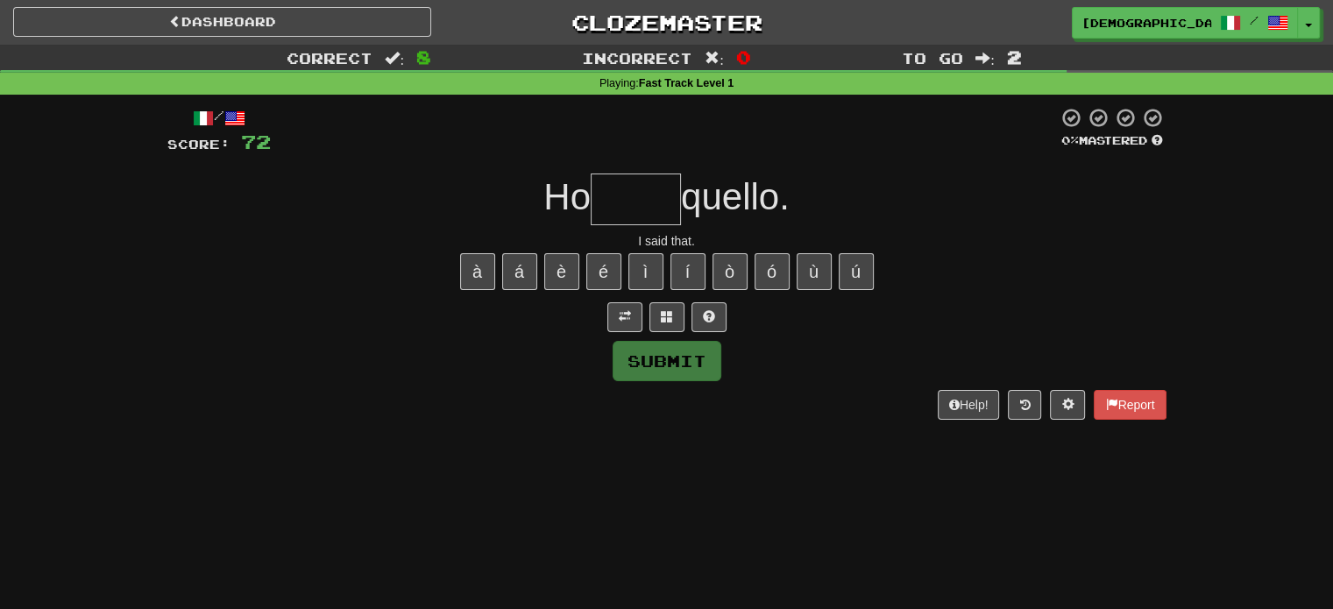
click at [599, 209] on input "text" at bounding box center [636, 200] width 90 height 52
type input "*****"
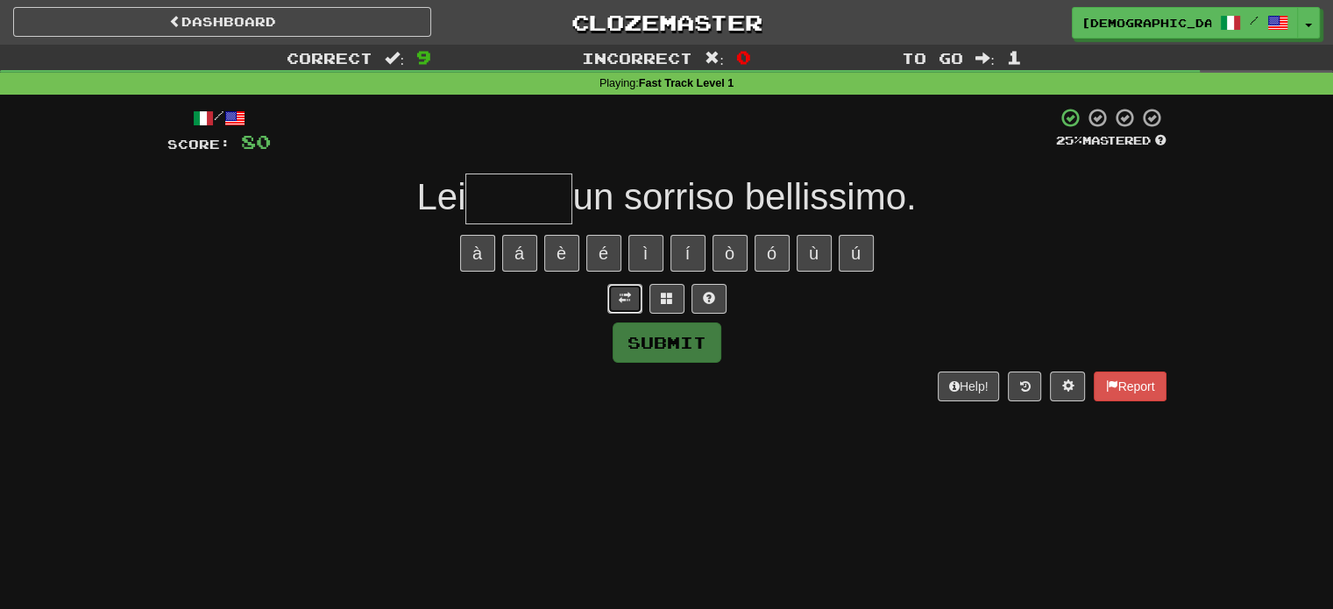
click at [635, 299] on button at bounding box center [624, 299] width 35 height 30
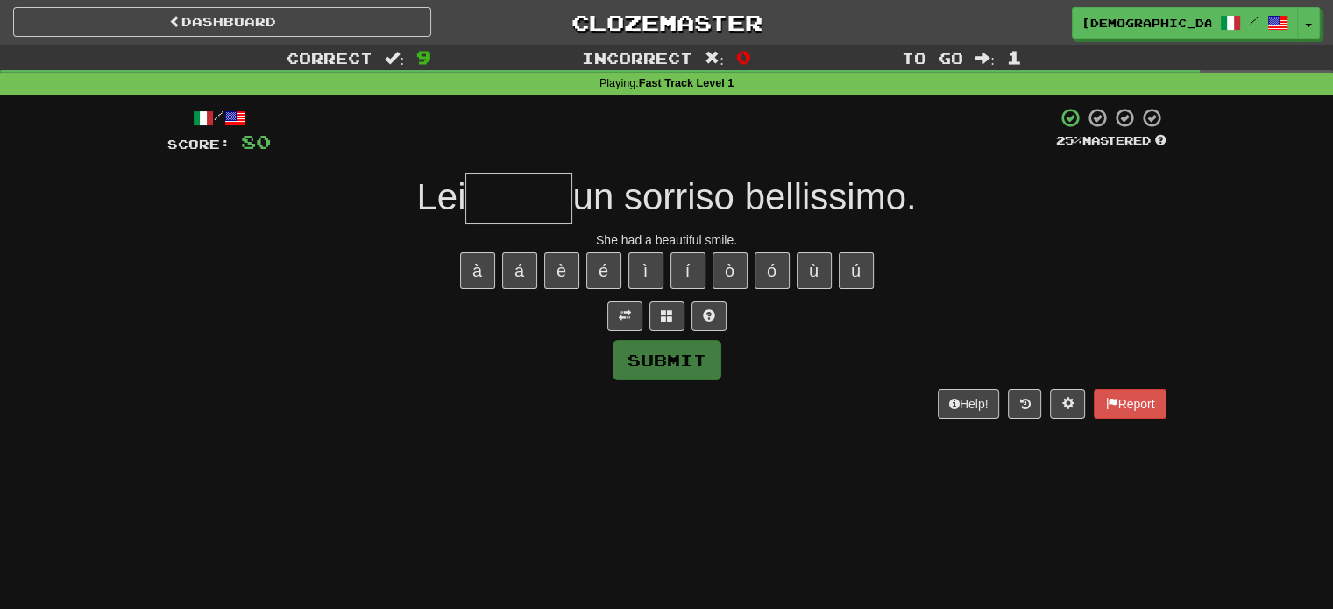
click at [512, 191] on input "text" at bounding box center [518, 199] width 107 height 51
type input "*"
click at [699, 319] on button at bounding box center [708, 316] width 35 height 30
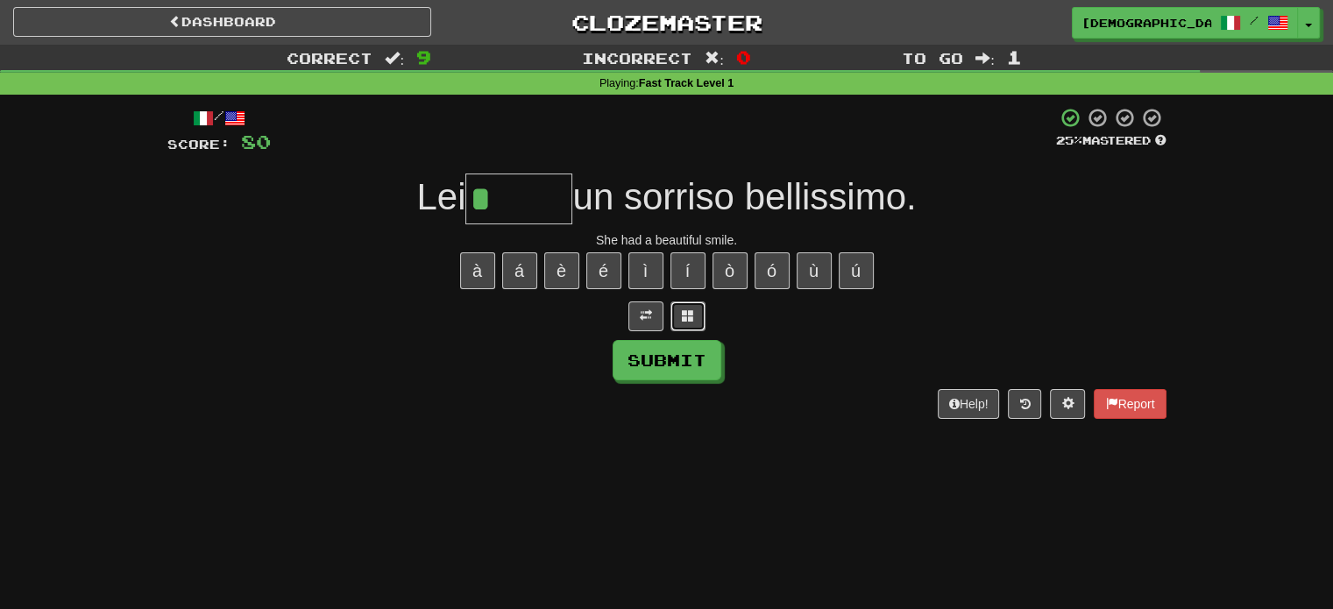
click at [697, 321] on button at bounding box center [687, 316] width 35 height 30
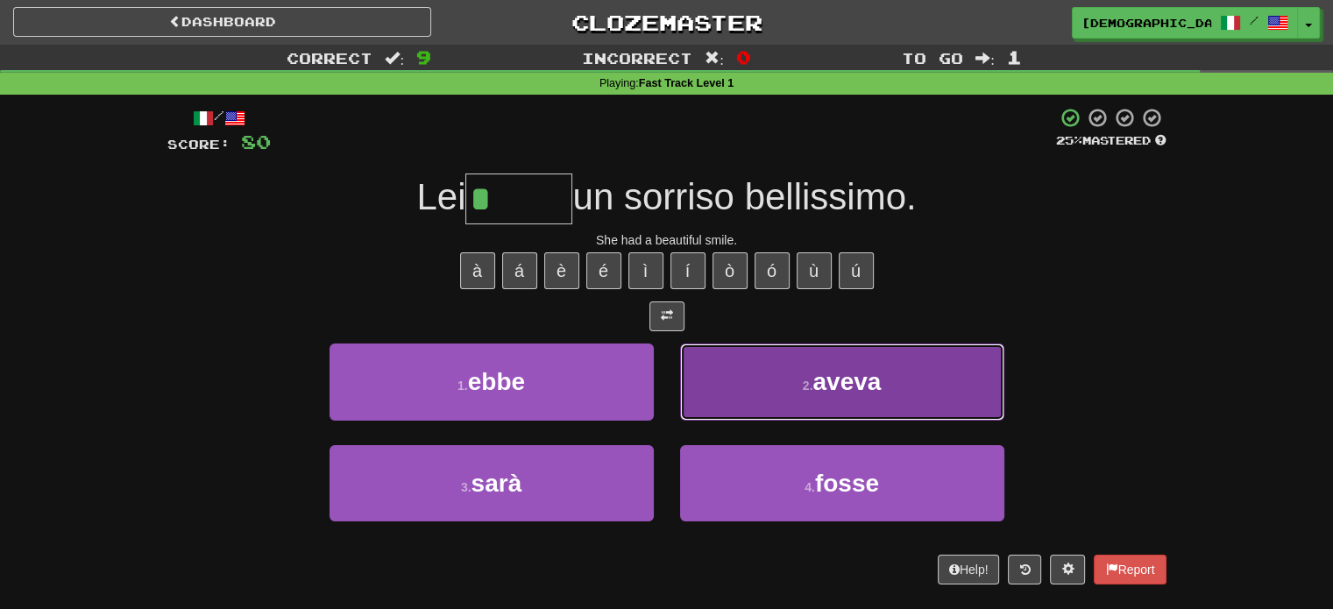
click at [830, 354] on button "2 . aveva" at bounding box center [842, 382] width 324 height 76
type input "*****"
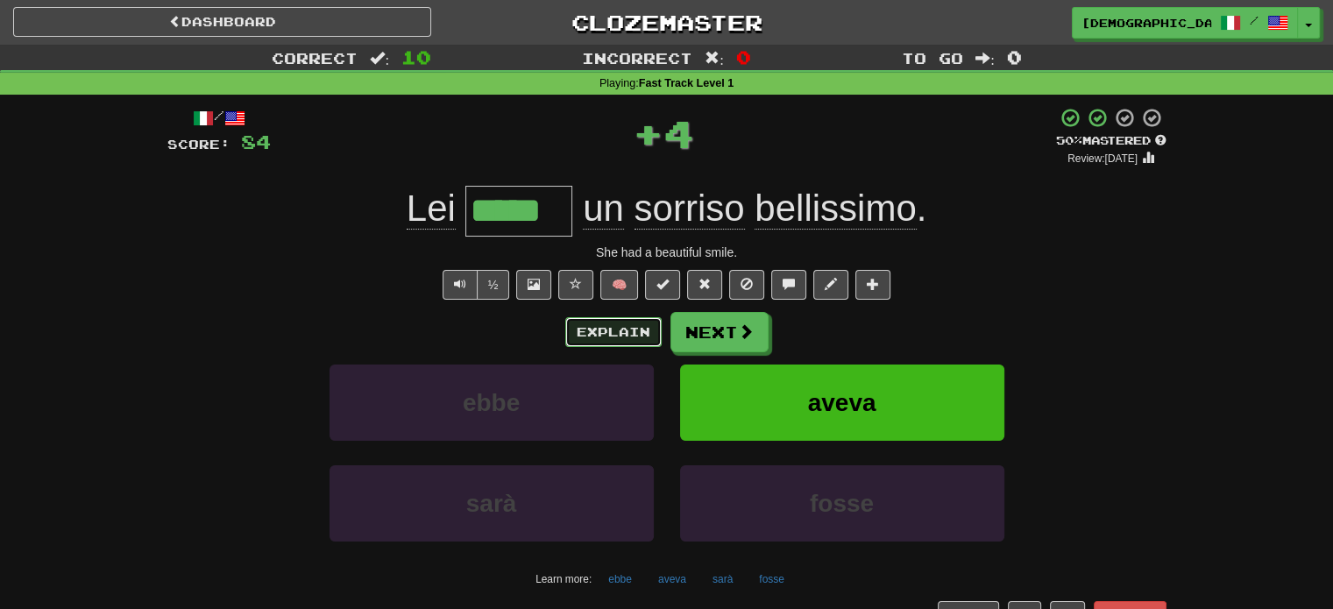
click at [596, 322] on button "Explain" at bounding box center [613, 332] width 96 height 30
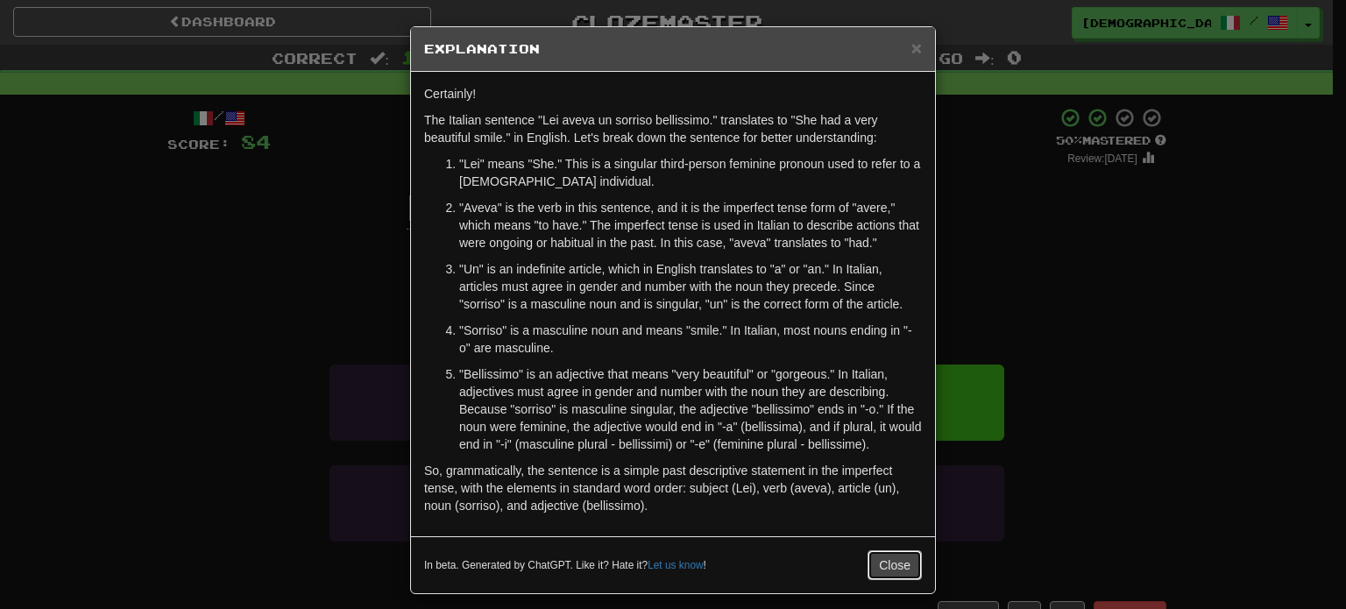
click at [908, 557] on button "Close" at bounding box center [895, 565] width 54 height 30
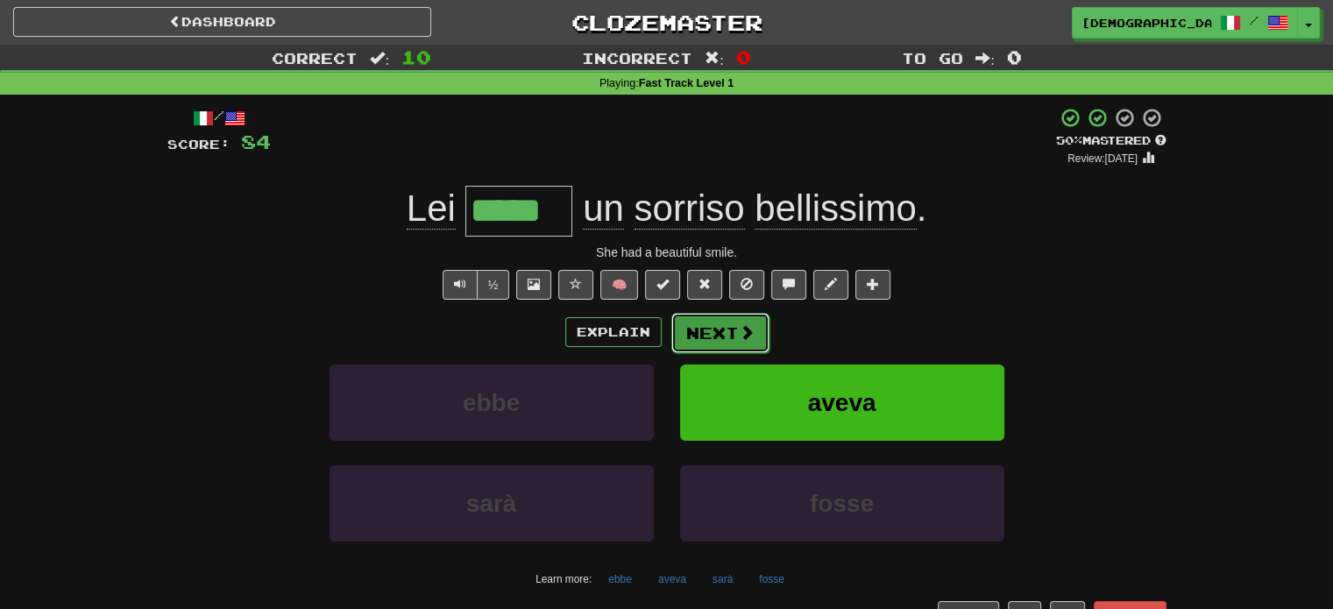
click at [730, 343] on button "Next" at bounding box center [720, 333] width 98 height 40
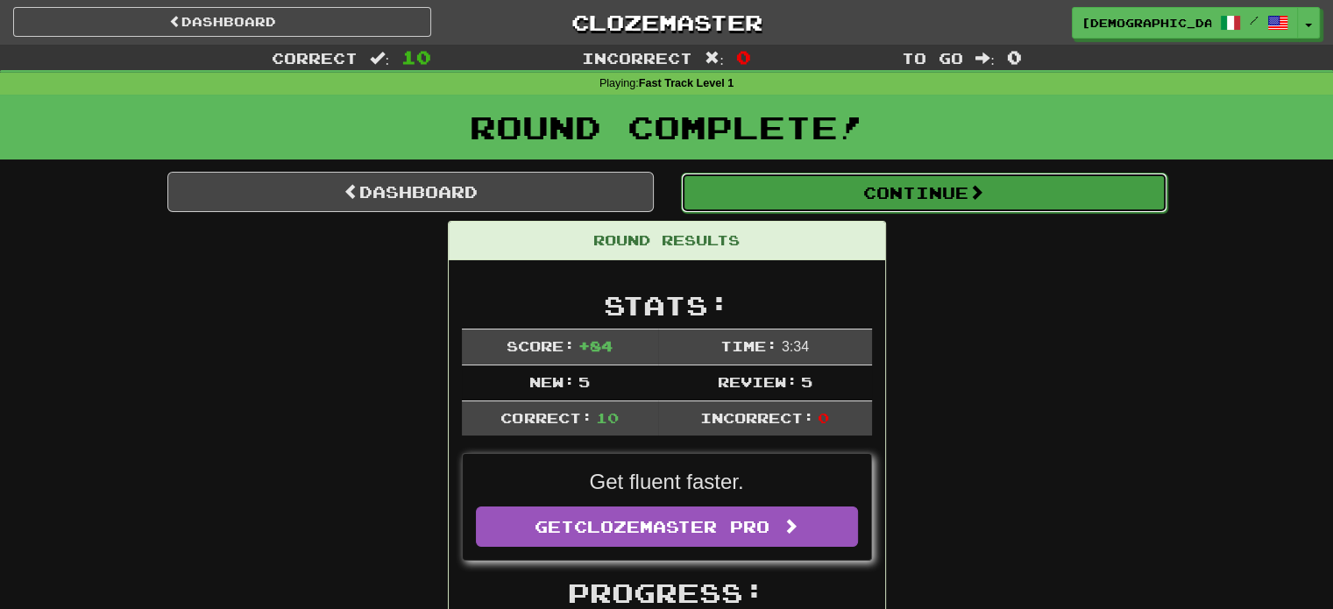
click at [845, 192] on button "Continue" at bounding box center [924, 193] width 486 height 40
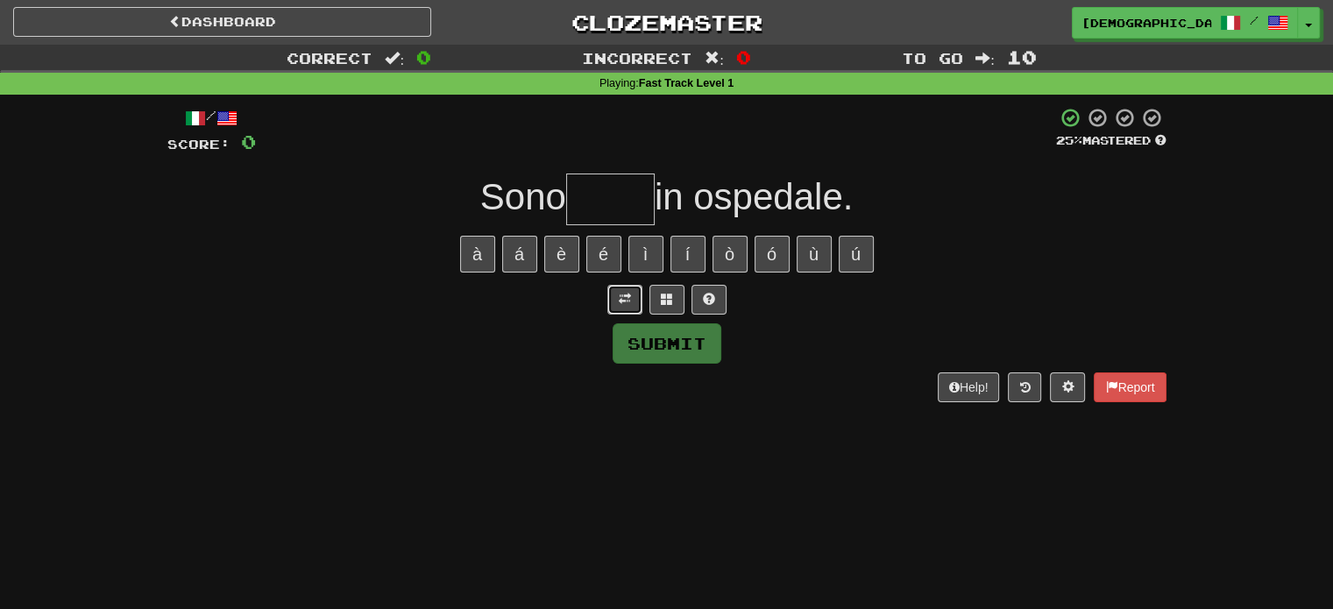
click at [633, 301] on button at bounding box center [624, 300] width 35 height 30
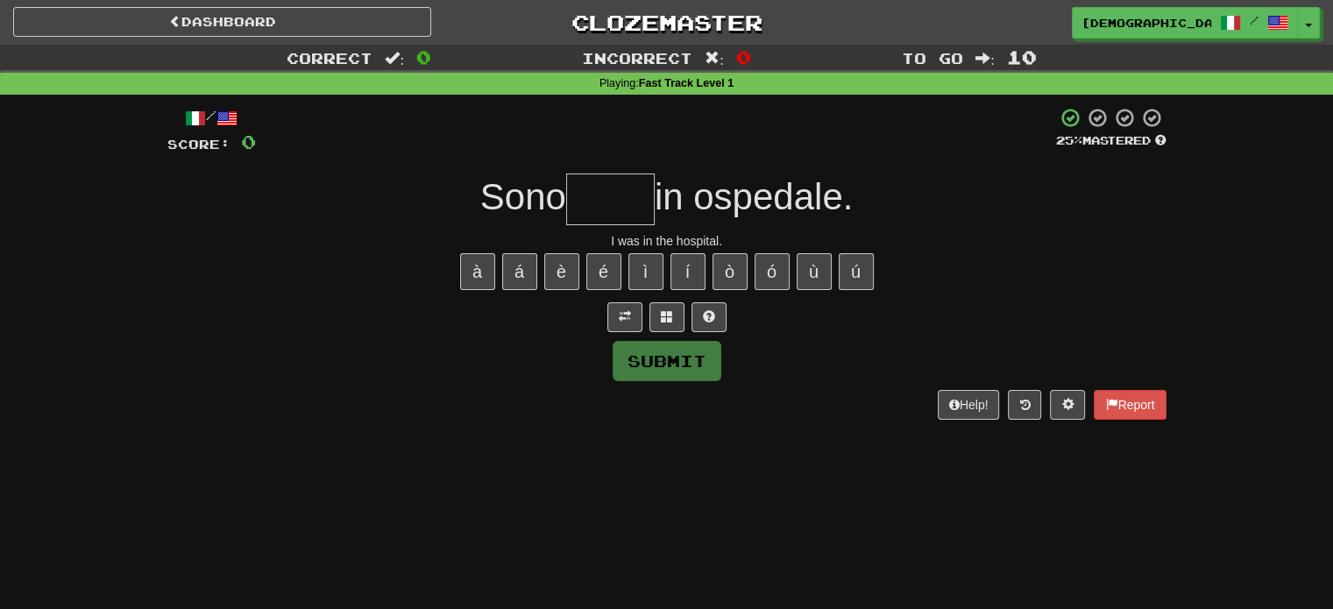
click at [599, 167] on div "/ Score: 0 25 % Mastered Sono in ospedale. I was in the hospital. à á è é ì í ò…" at bounding box center [666, 263] width 999 height 312
click at [613, 196] on input "text" at bounding box center [610, 200] width 89 height 52
type input "*"
type input "*****"
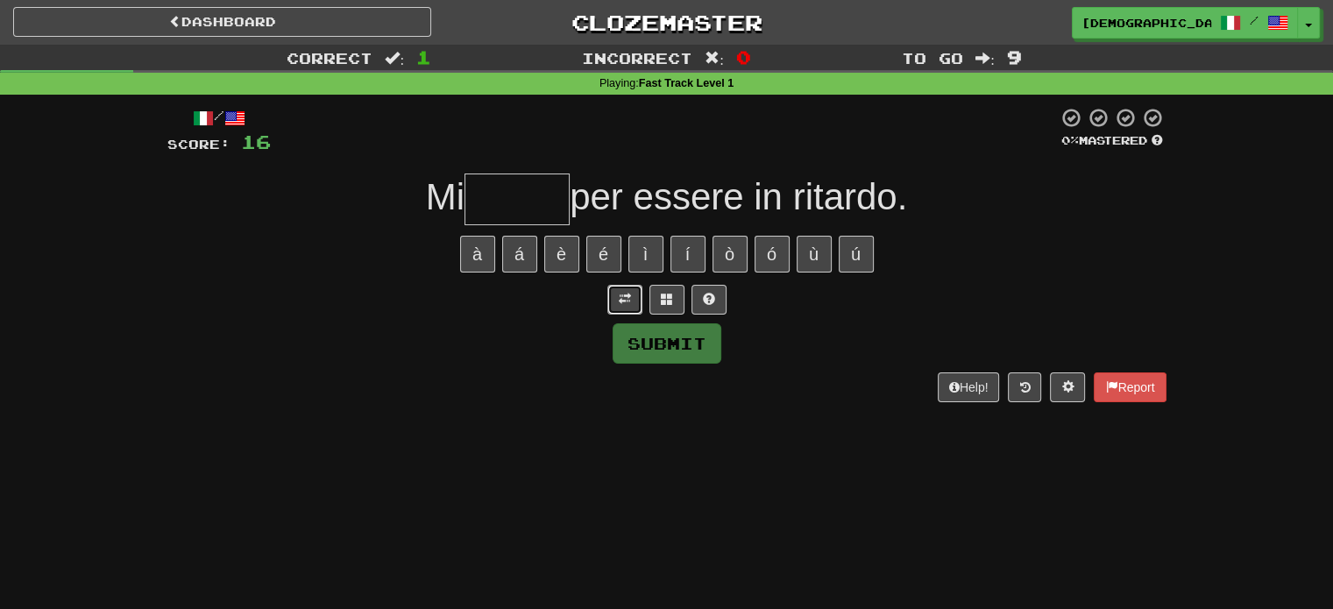
click at [613, 302] on button at bounding box center [624, 300] width 35 height 30
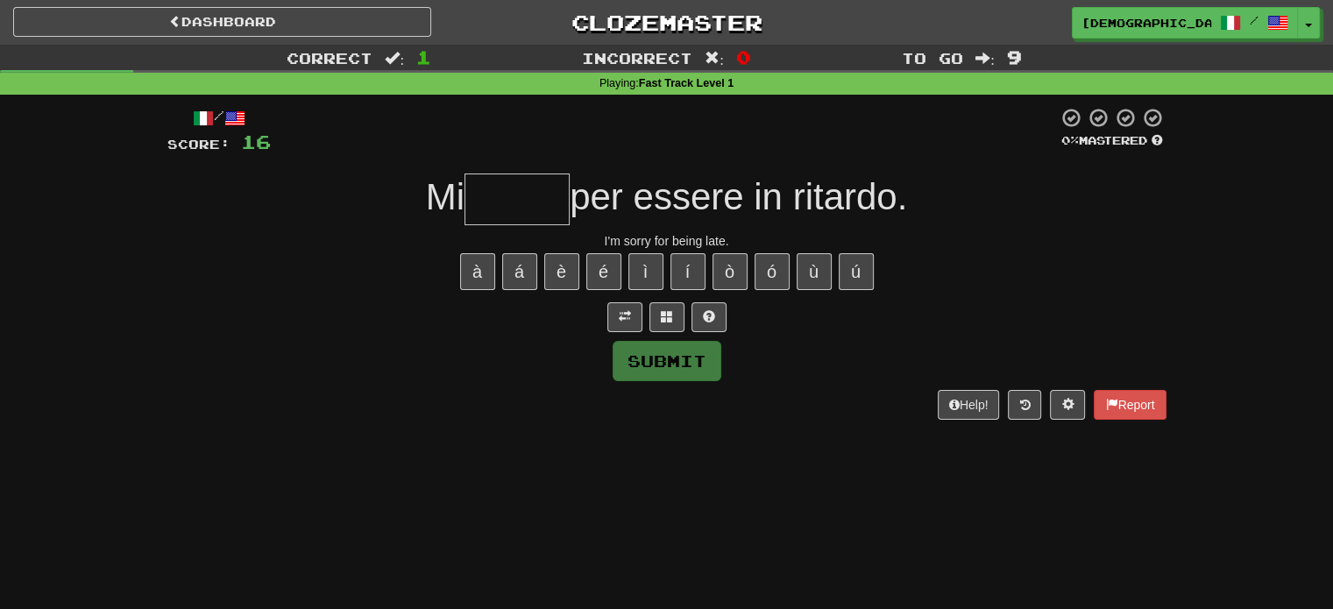
click at [535, 211] on input "text" at bounding box center [517, 200] width 105 height 52
type input "*"
click at [713, 326] on button at bounding box center [708, 317] width 35 height 30
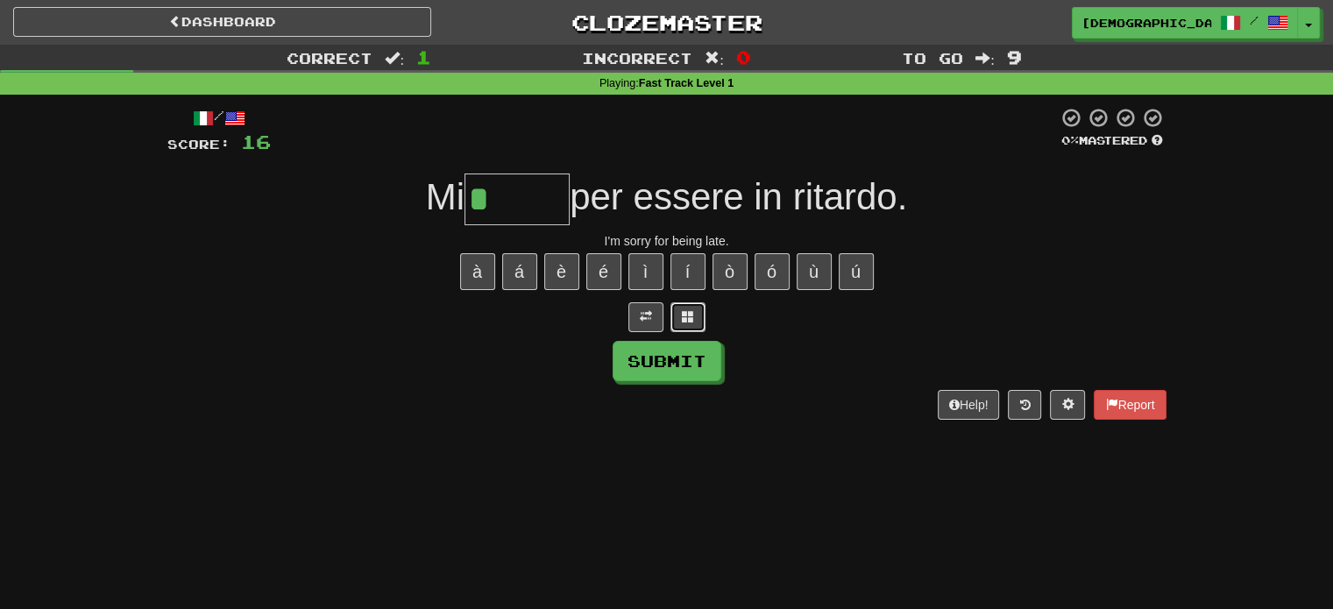
click at [692, 317] on button at bounding box center [687, 317] width 35 height 30
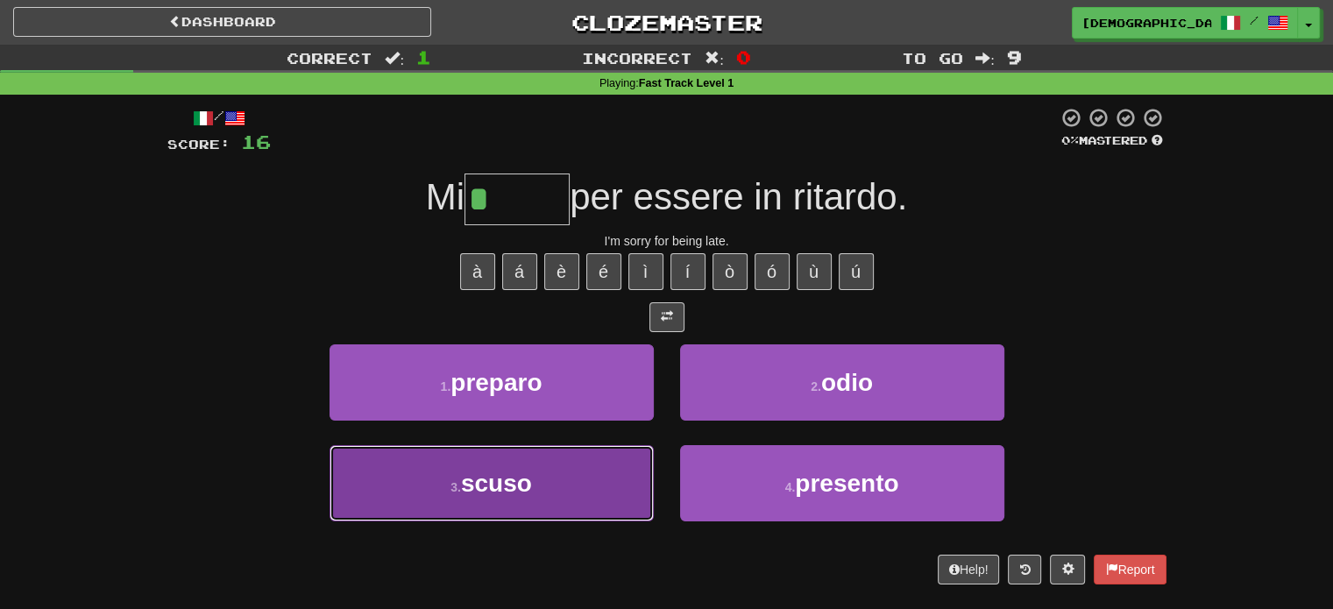
click at [550, 493] on button "3 . scuso" at bounding box center [492, 483] width 324 height 76
type input "*****"
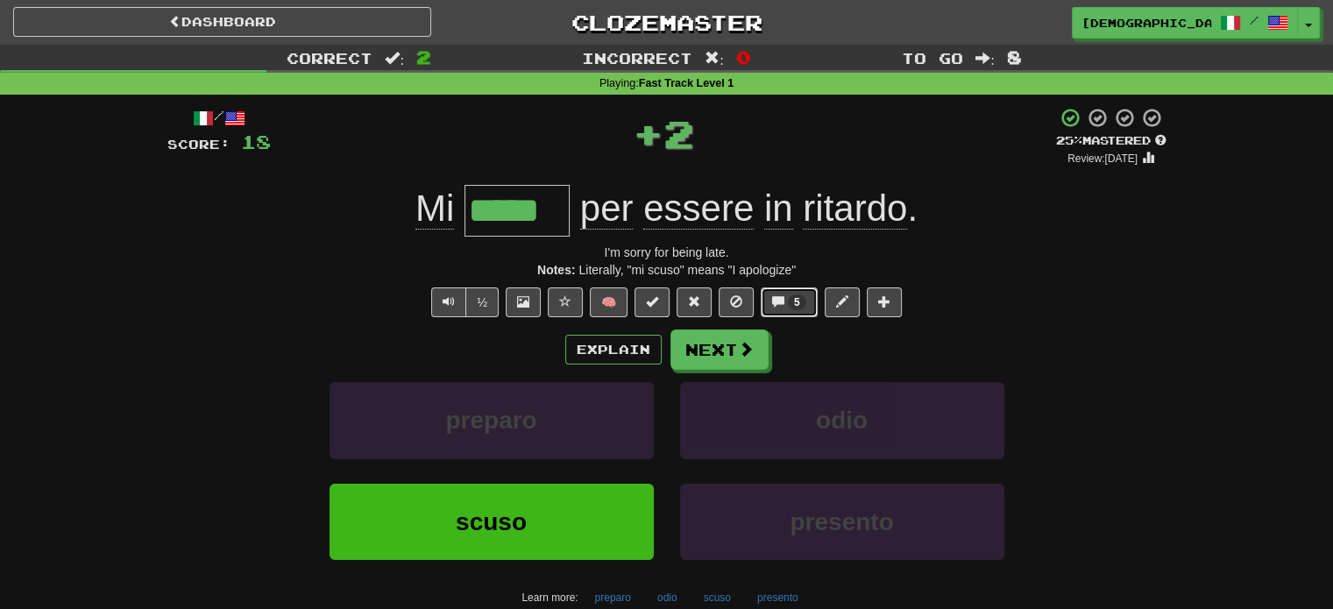
click at [797, 297] on span "5" at bounding box center [797, 302] width 6 height 12
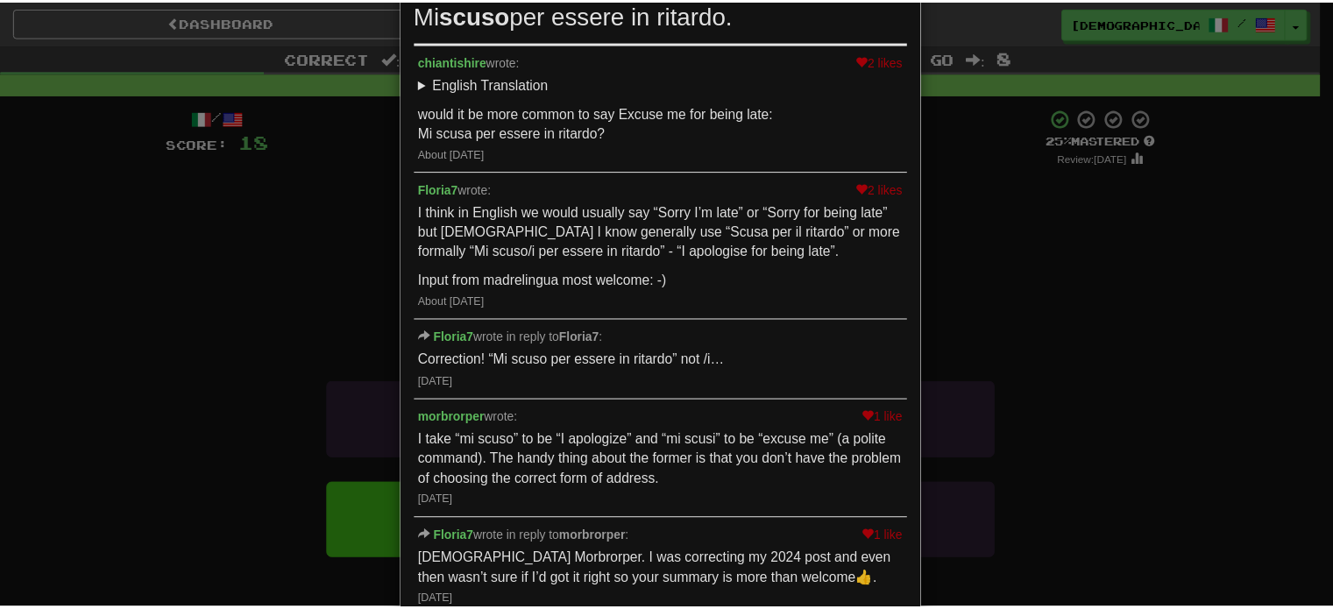
scroll to position [175, 0]
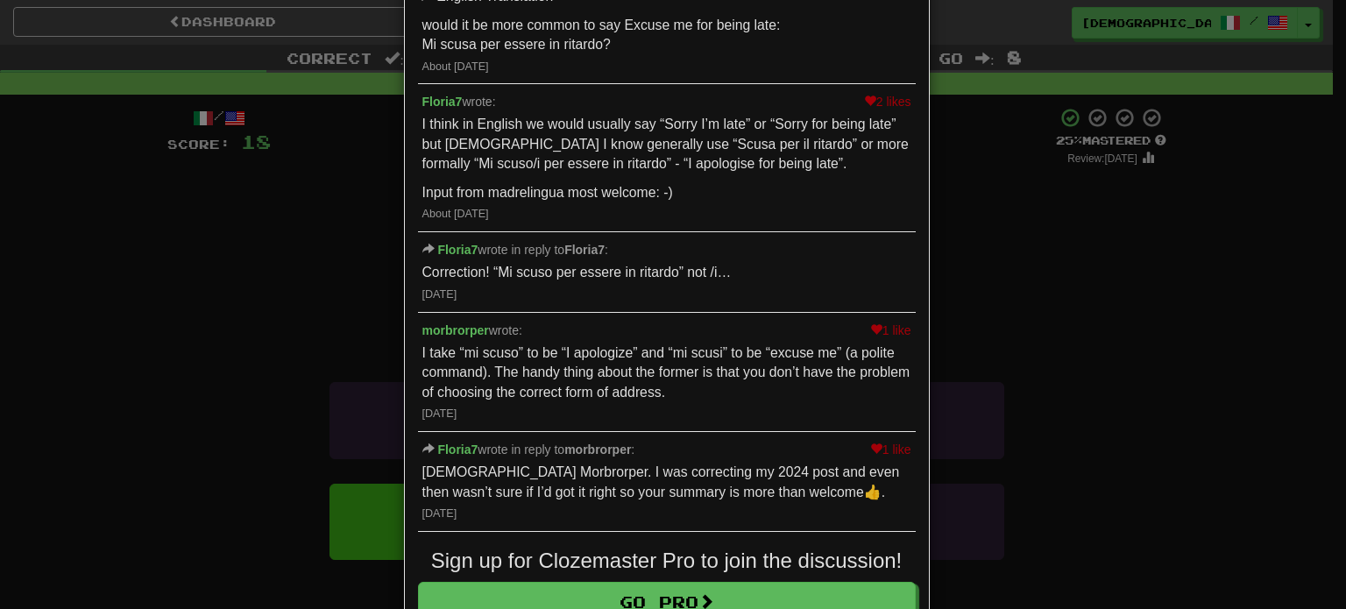
click at [76, 414] on div "× Discussion View in the forum Mi scuso per essere in ritardo. 2 likes chiantis…" at bounding box center [673, 304] width 1346 height 609
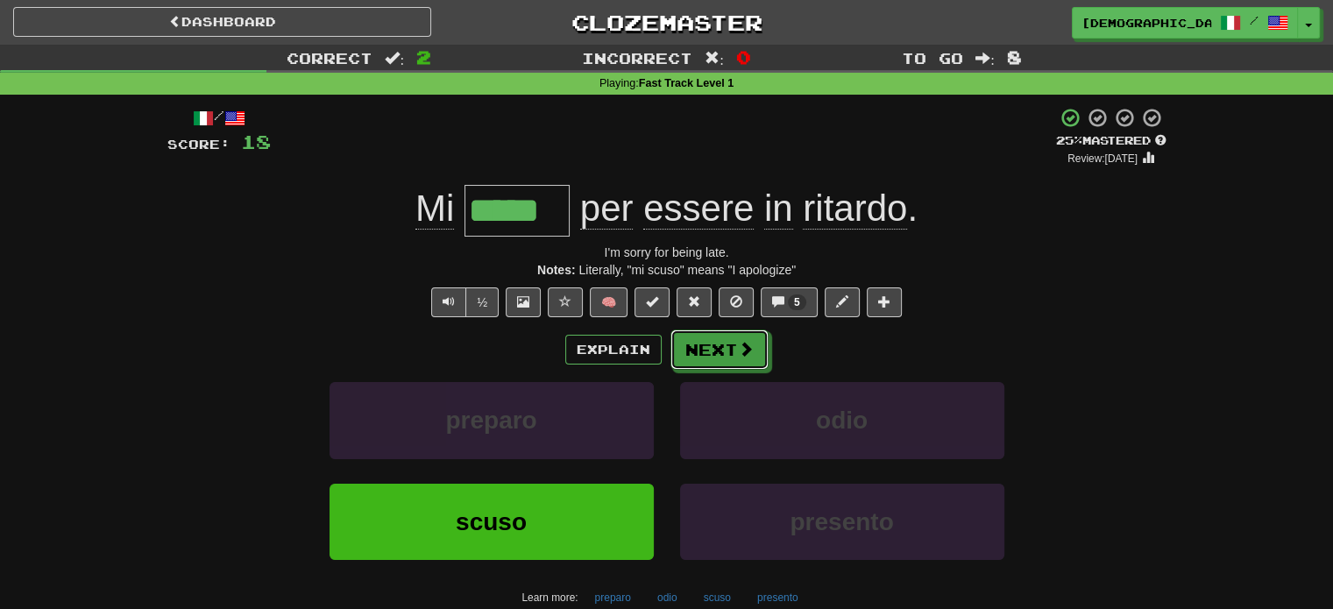
click at [732, 358] on button "Next" at bounding box center [719, 350] width 98 height 40
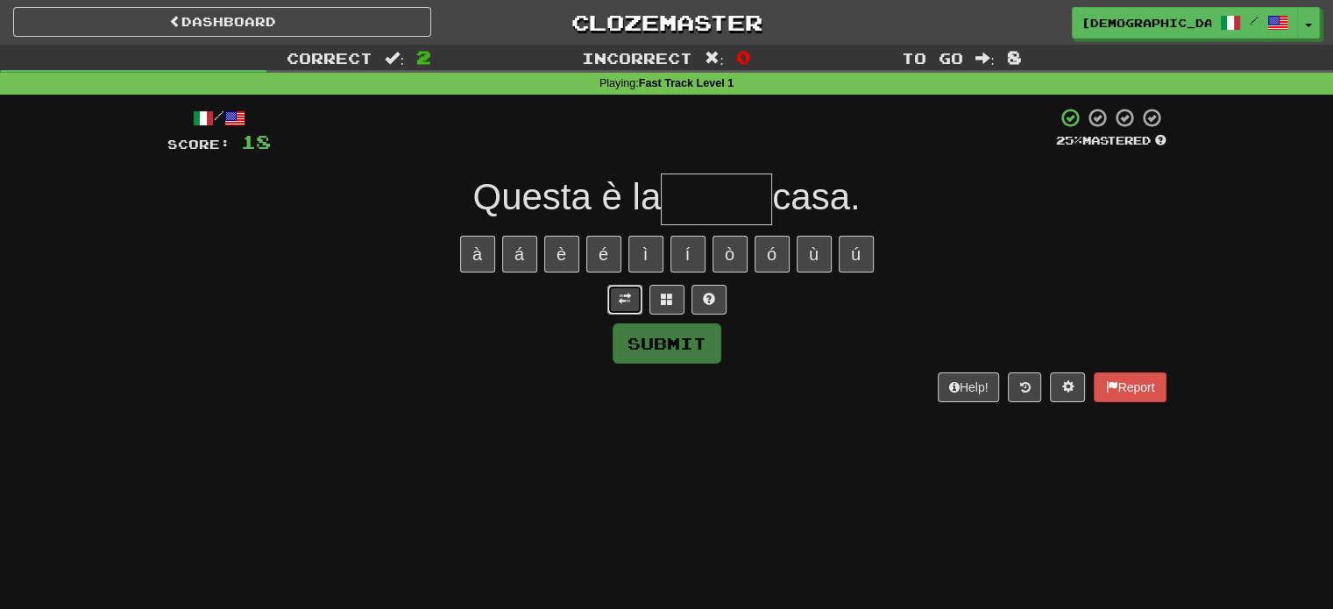
click at [639, 307] on button at bounding box center [624, 300] width 35 height 30
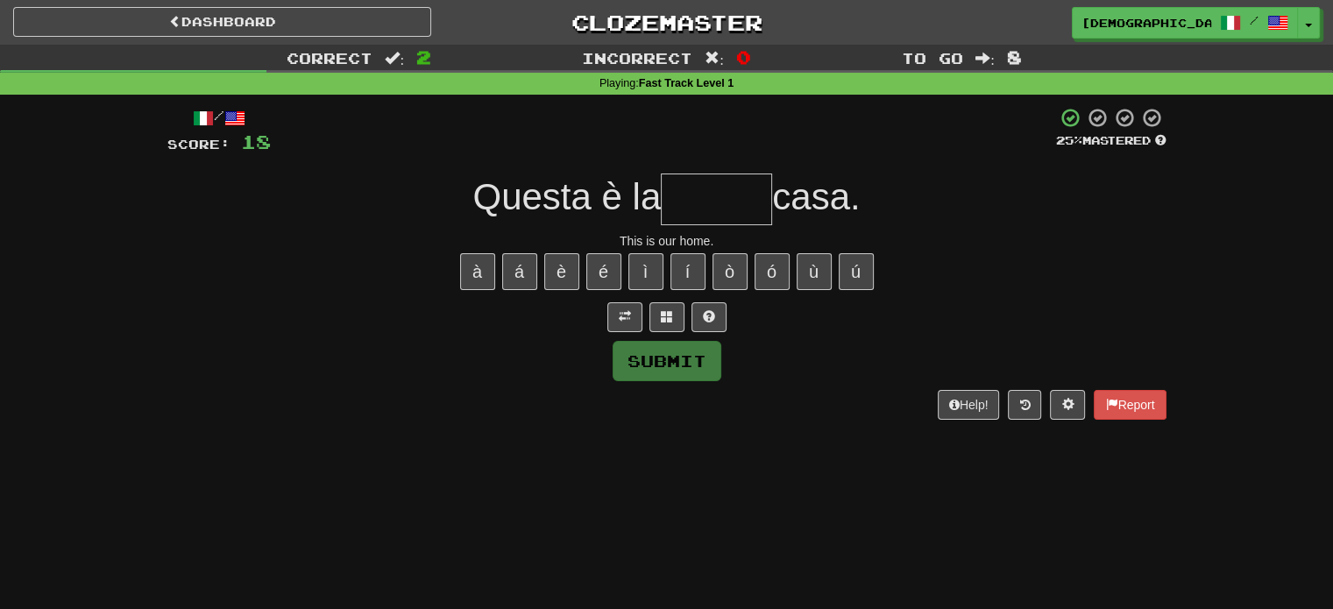
click at [753, 187] on input "text" at bounding box center [716, 200] width 111 height 52
type input "*"
type input "******"
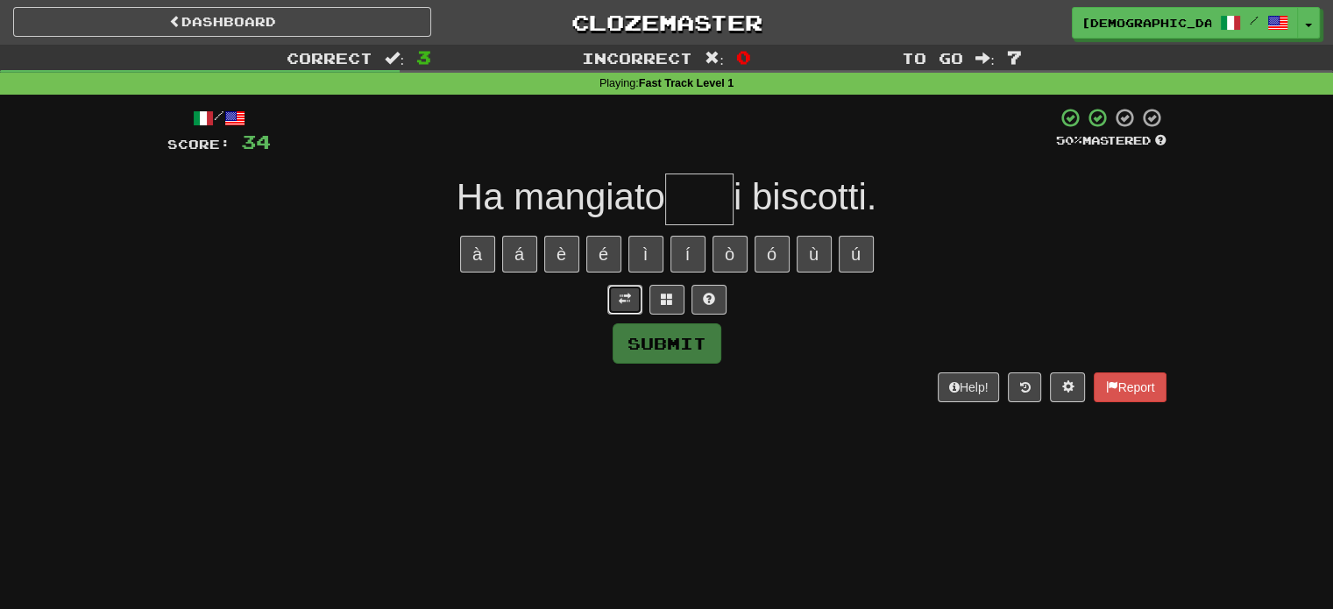
click at [616, 304] on button at bounding box center [624, 300] width 35 height 30
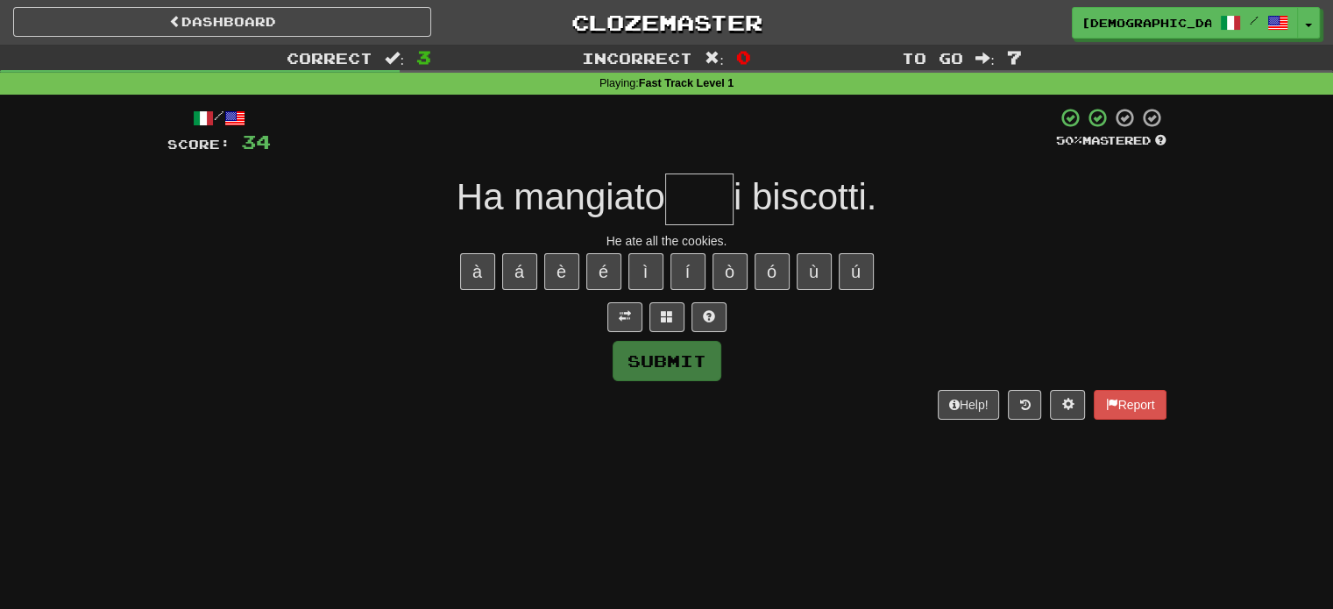
click at [698, 217] on input "text" at bounding box center [699, 200] width 68 height 52
type input "*****"
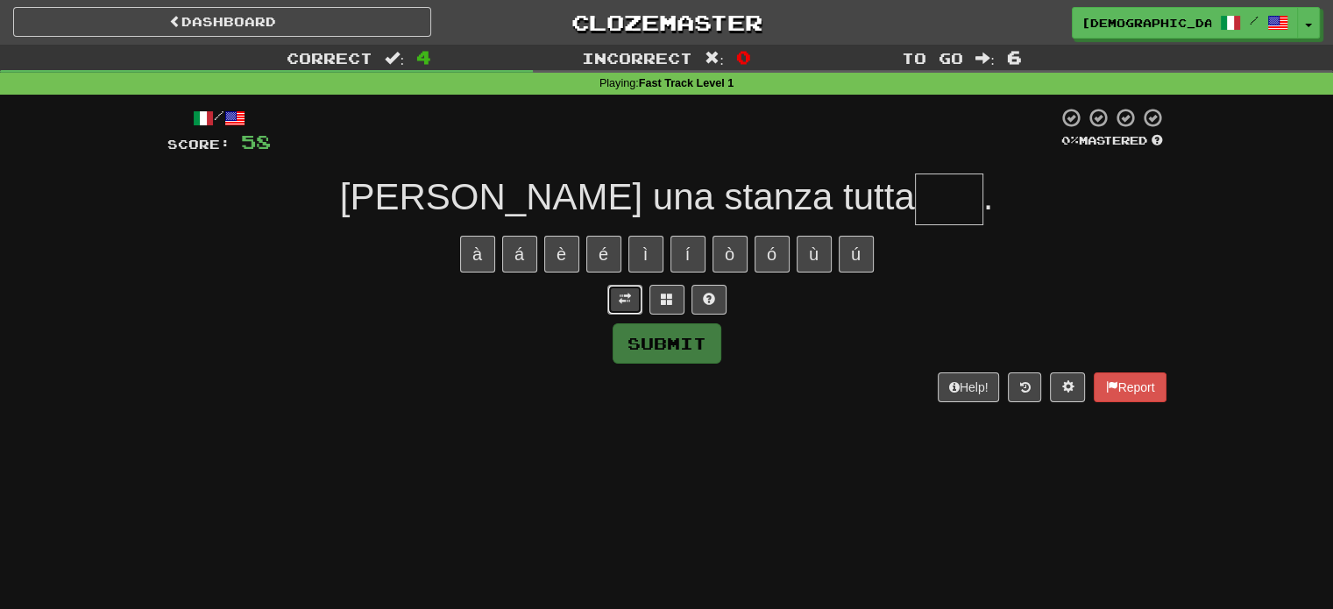
click at [630, 301] on span at bounding box center [625, 299] width 12 height 12
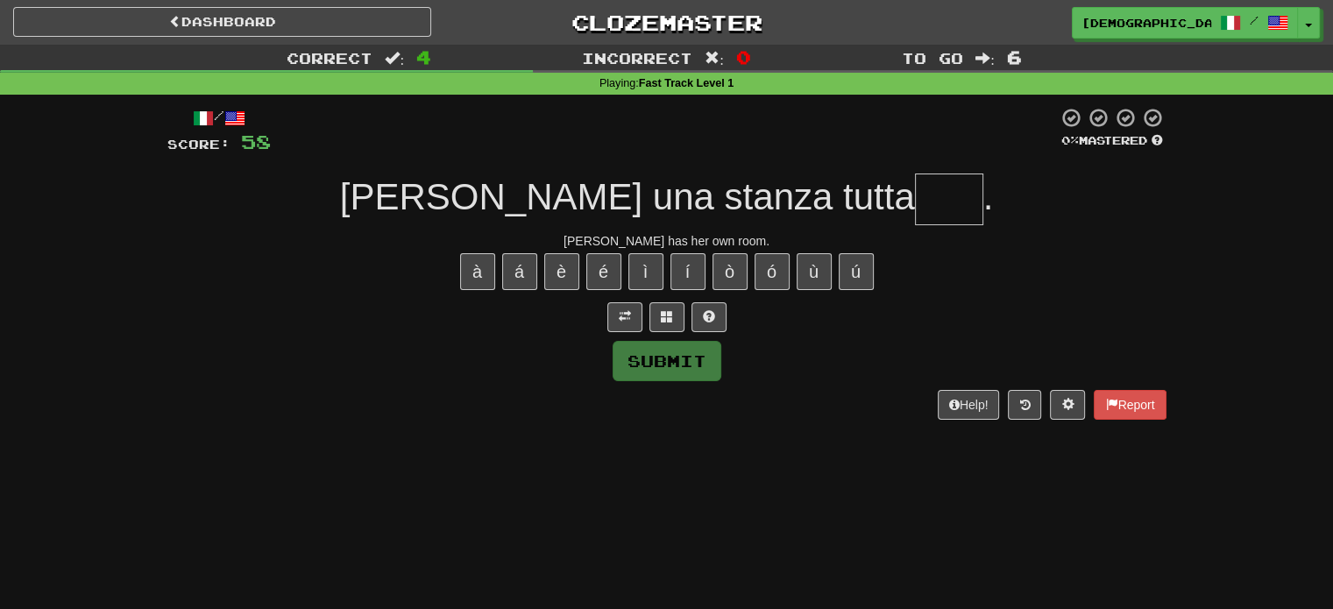
click at [894, 174] on div "/ Score: 58 0 % Mastered Sarah ha una stanza tutta . Sarah has her own room. à …" at bounding box center [666, 263] width 999 height 312
click at [915, 194] on input "text" at bounding box center [949, 200] width 68 height 52
type input "*"
type input "***"
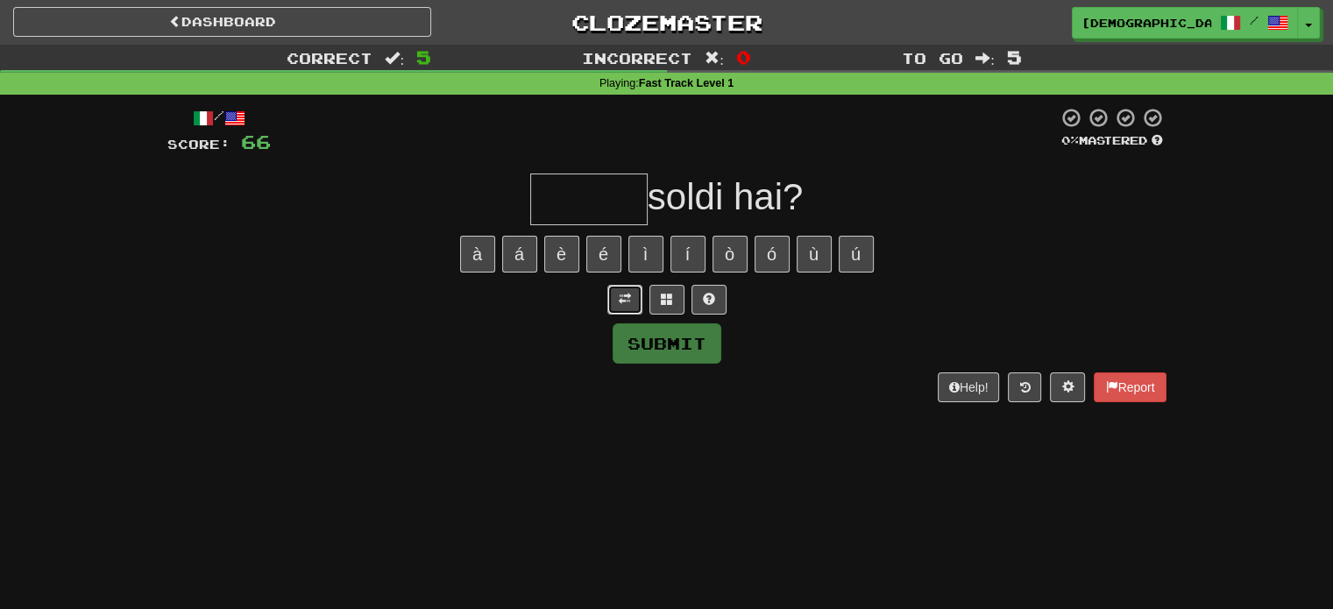
click at [632, 306] on button at bounding box center [624, 300] width 35 height 30
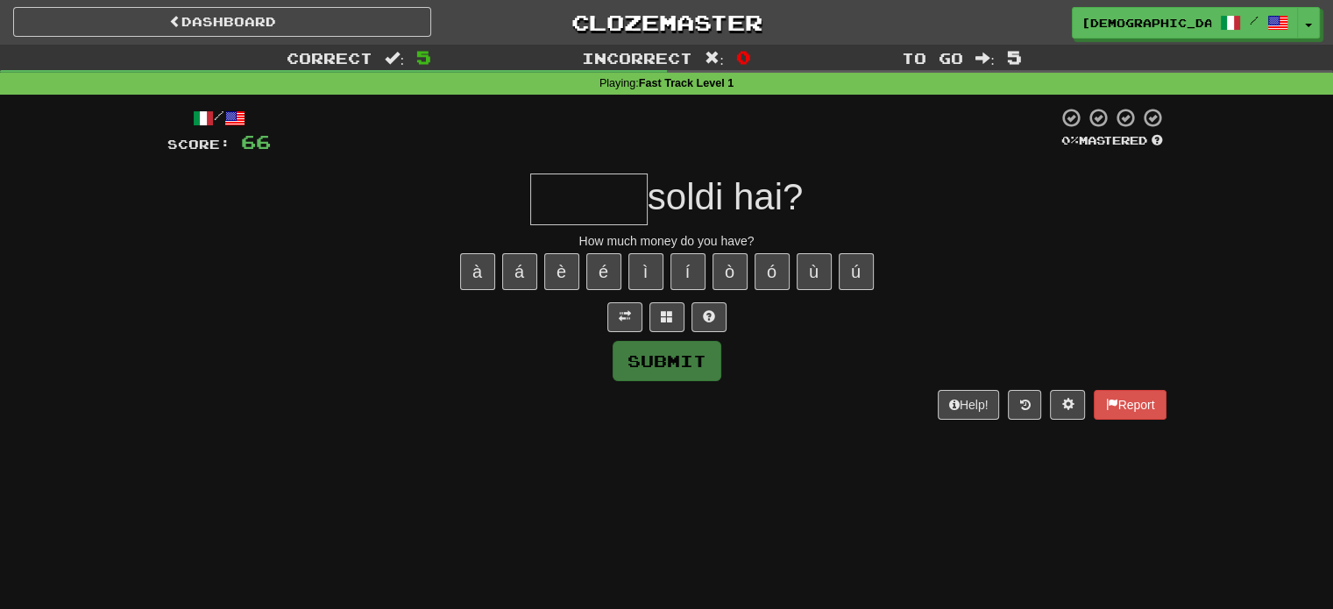
click at [597, 206] on input "text" at bounding box center [588, 200] width 117 height 52
click at [704, 329] on button at bounding box center [708, 317] width 35 height 30
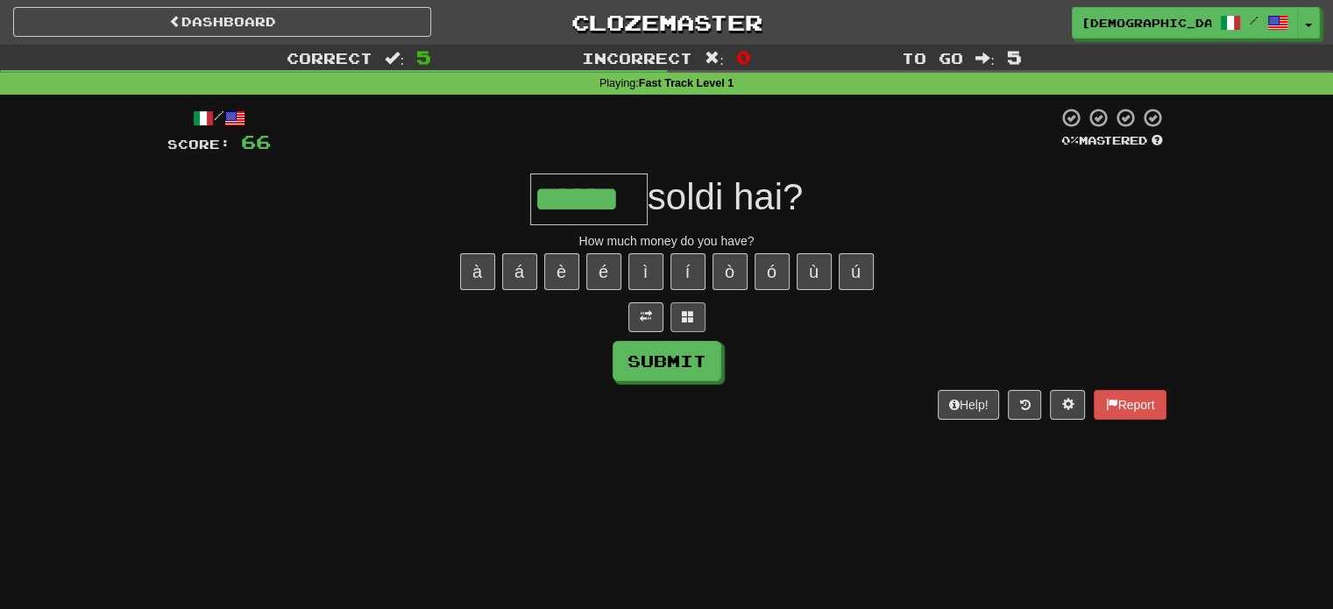
type input "******"
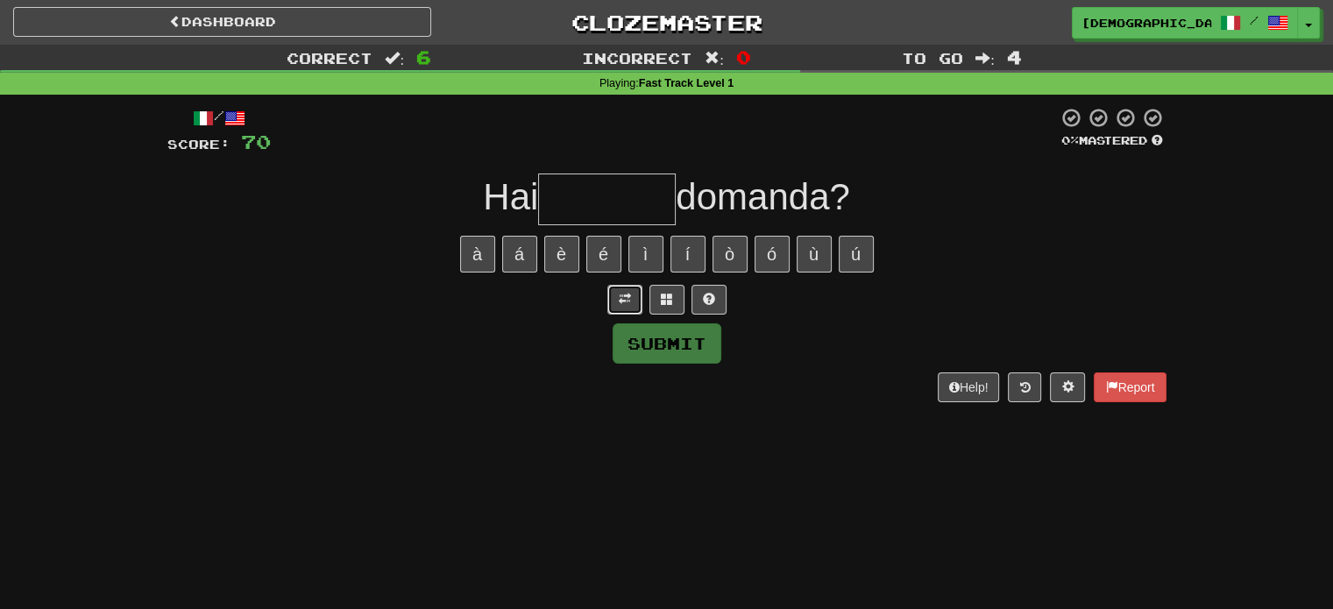
click at [624, 303] on span at bounding box center [625, 299] width 12 height 12
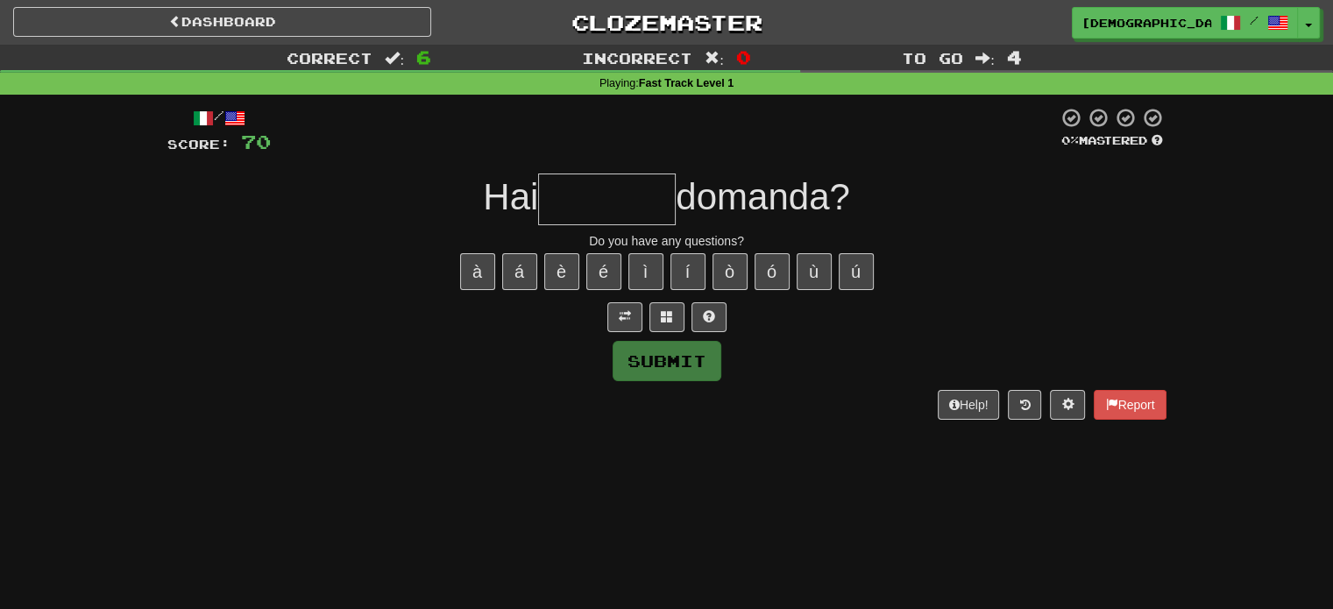
click at [621, 198] on input "text" at bounding box center [607, 200] width 138 height 52
type input "*"
click at [679, 312] on button at bounding box center [666, 317] width 35 height 30
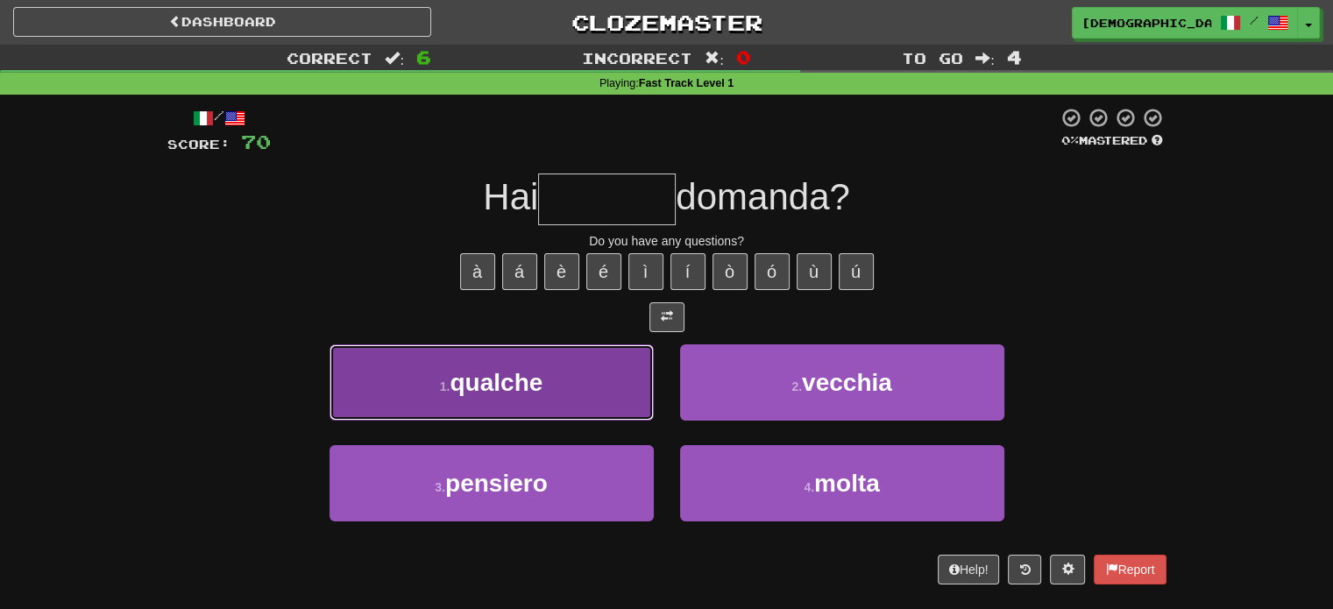
click at [568, 409] on button "1 . qualche" at bounding box center [492, 382] width 324 height 76
type input "*******"
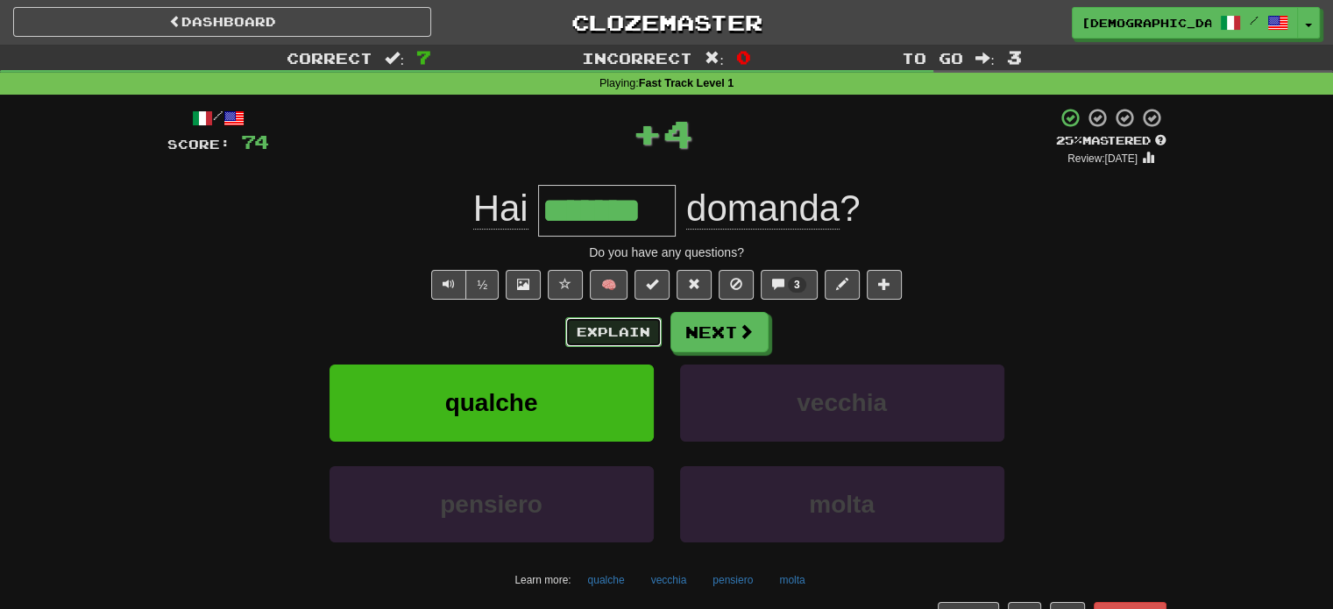
click at [628, 332] on button "Explain" at bounding box center [613, 332] width 96 height 30
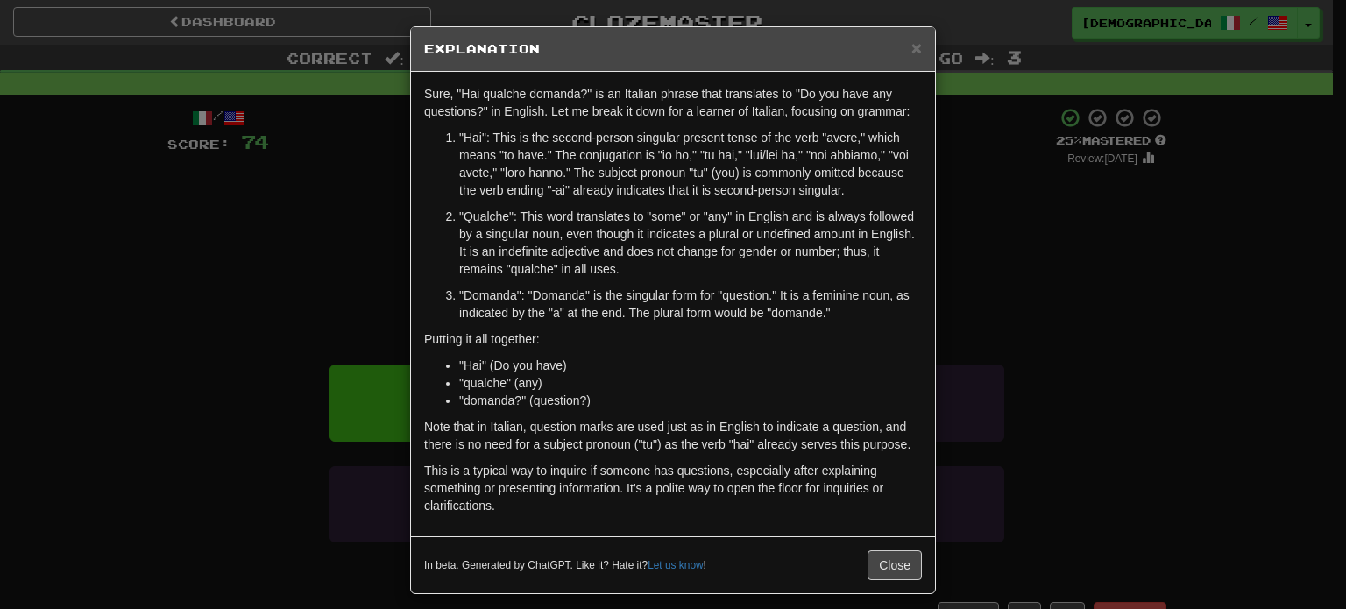
click at [860, 554] on div "In beta. Generated by ChatGPT. Like it? Hate it? Let us know ! Close" at bounding box center [673, 565] width 498 height 30
click at [873, 559] on button "Close" at bounding box center [895, 565] width 54 height 30
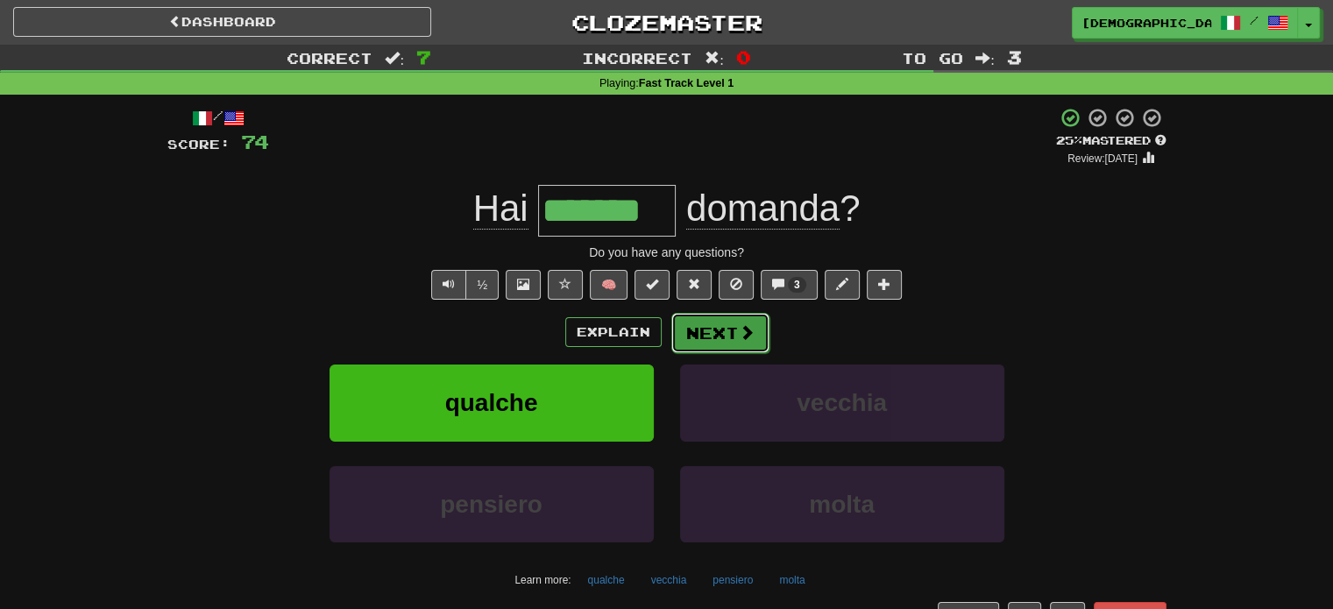
click at [715, 340] on button "Next" at bounding box center [720, 333] width 98 height 40
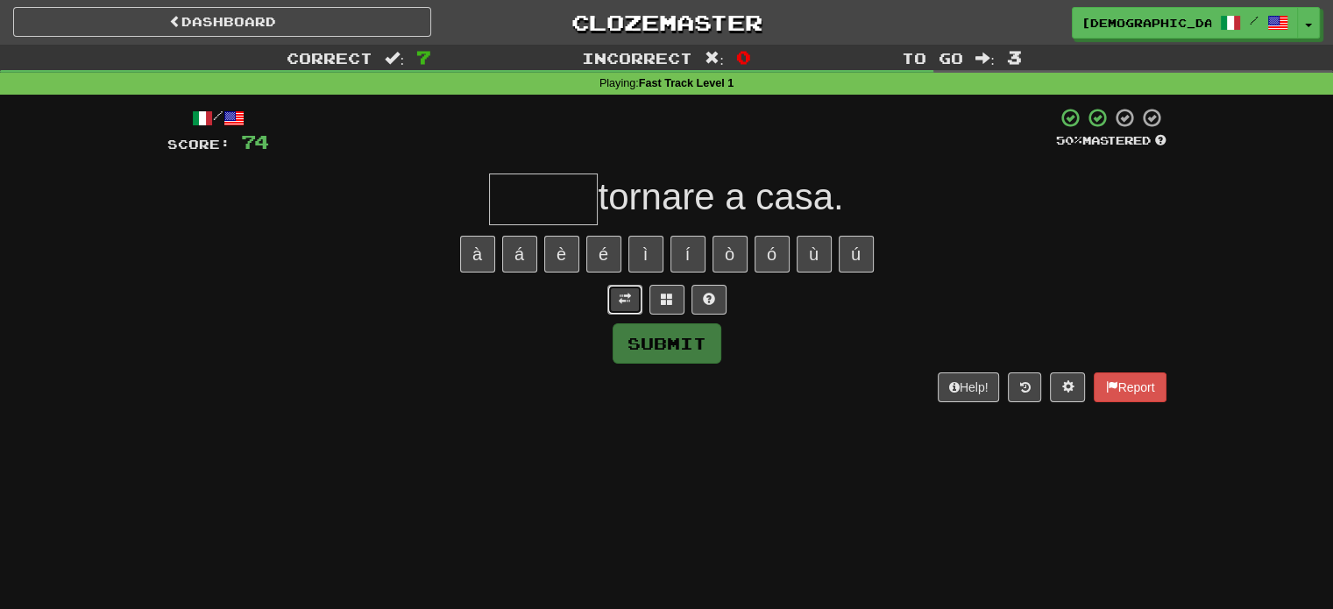
click at [627, 302] on span at bounding box center [625, 299] width 12 height 12
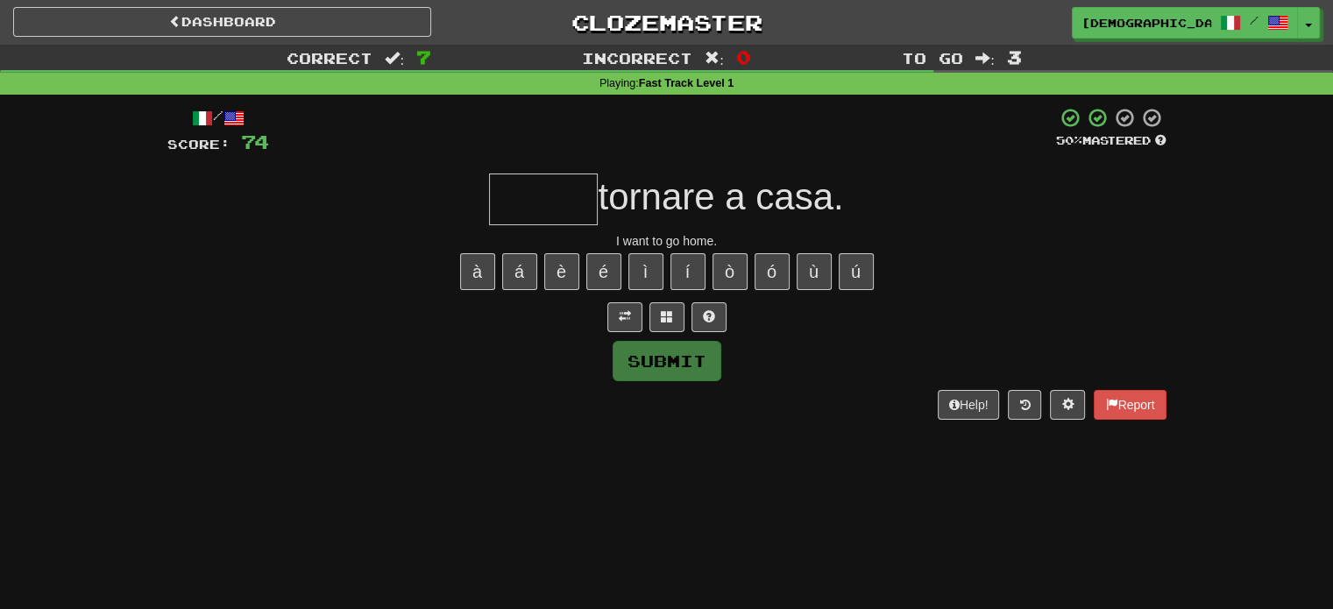
click at [556, 222] on input "text" at bounding box center [543, 200] width 109 height 52
type input "******"
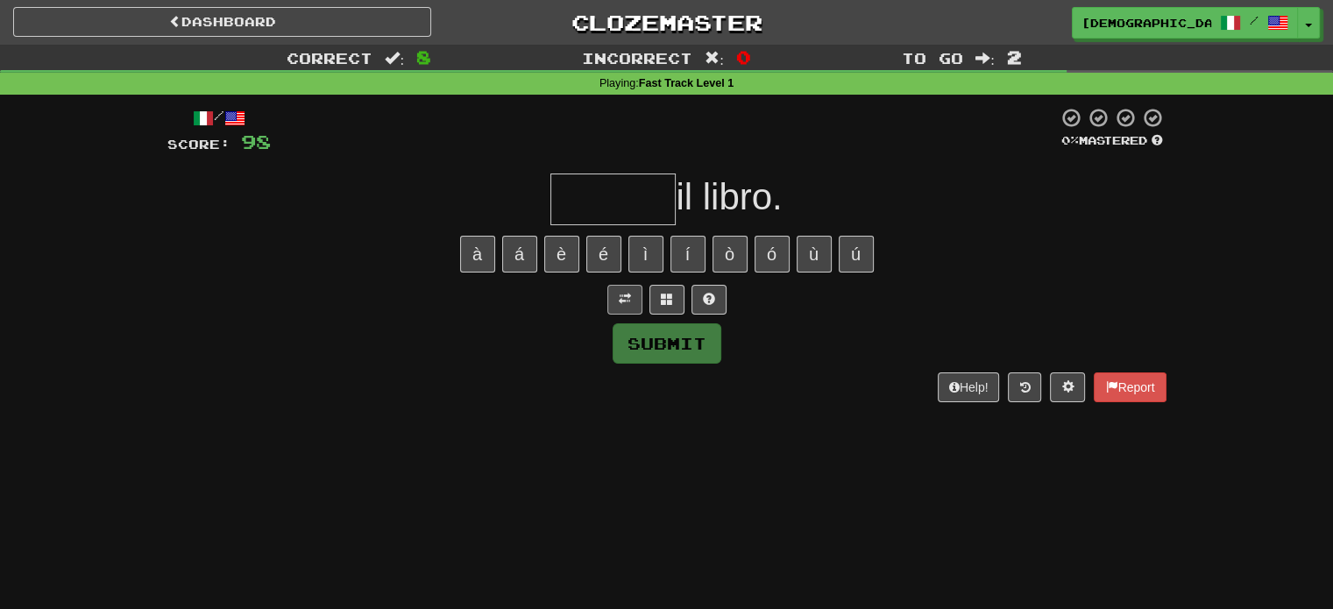
click at [611, 294] on div at bounding box center [666, 300] width 999 height 30
click at [612, 296] on button at bounding box center [624, 300] width 35 height 30
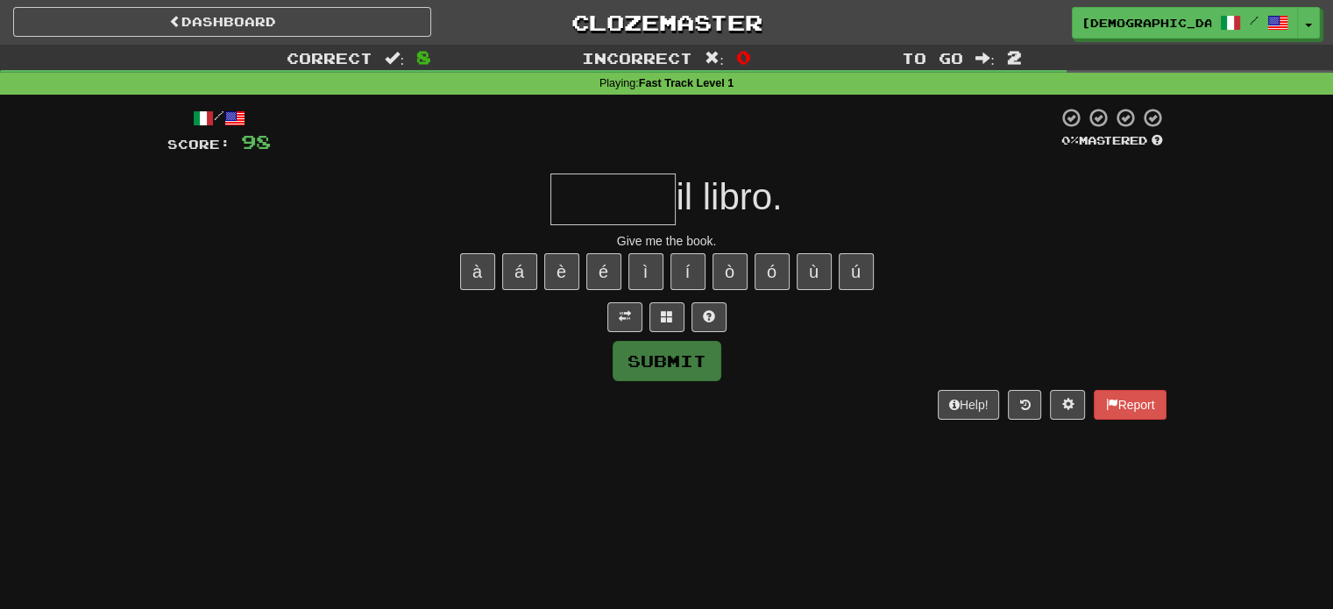
click at [607, 206] on input "text" at bounding box center [612, 200] width 125 height 52
type input "*****"
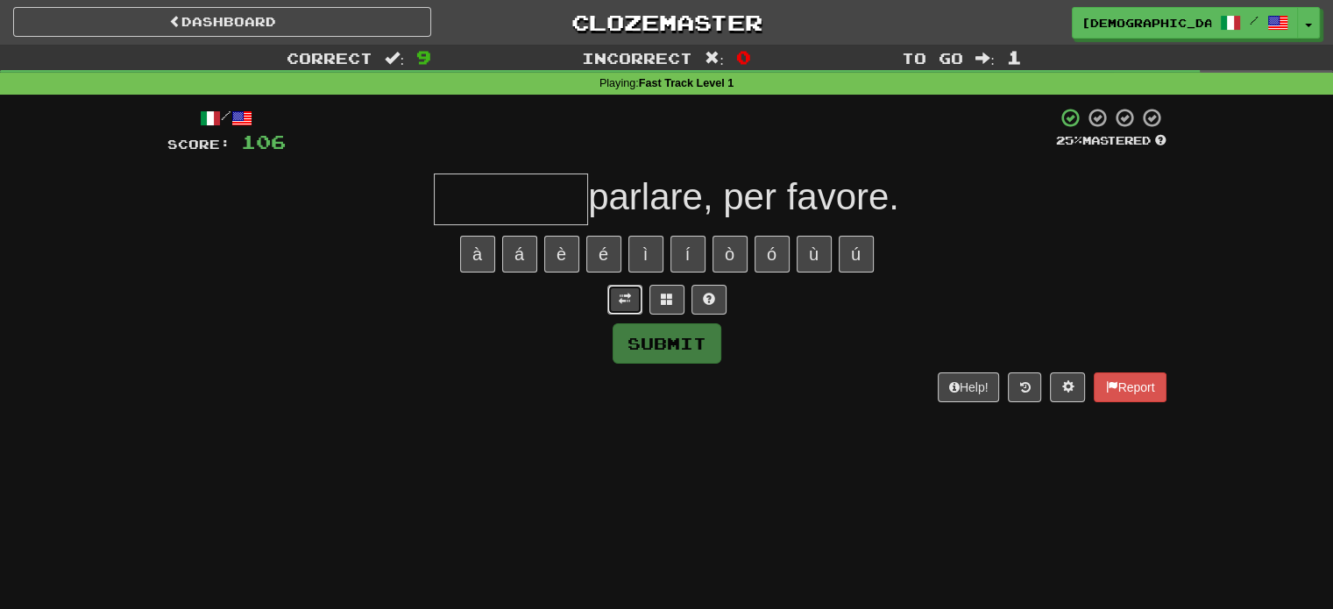
click at [635, 301] on button at bounding box center [624, 300] width 35 height 30
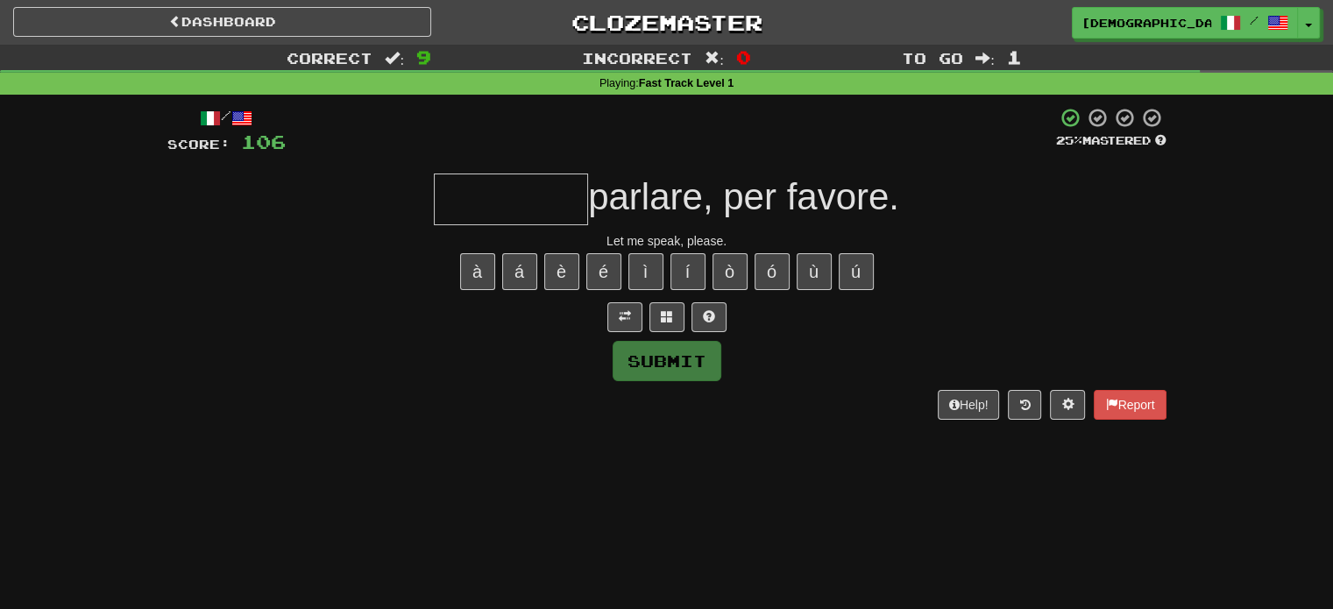
click at [536, 187] on input "text" at bounding box center [511, 200] width 154 height 52
type input "*"
click at [631, 320] on button at bounding box center [624, 317] width 35 height 30
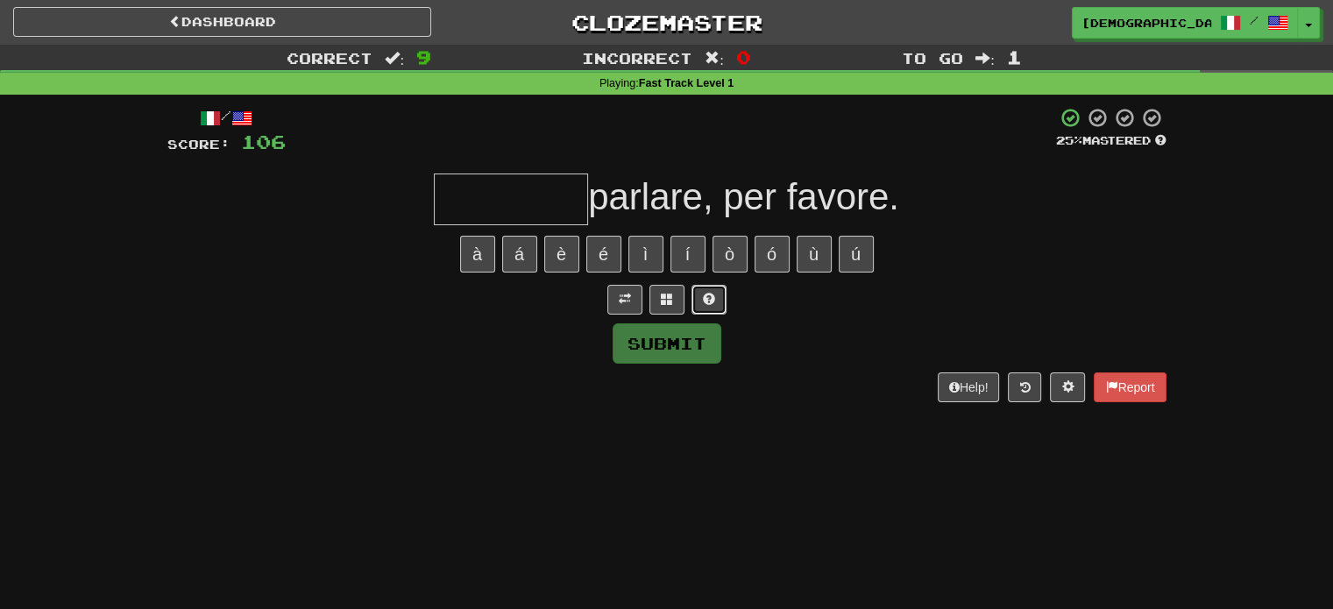
click at [699, 294] on button at bounding box center [708, 300] width 35 height 30
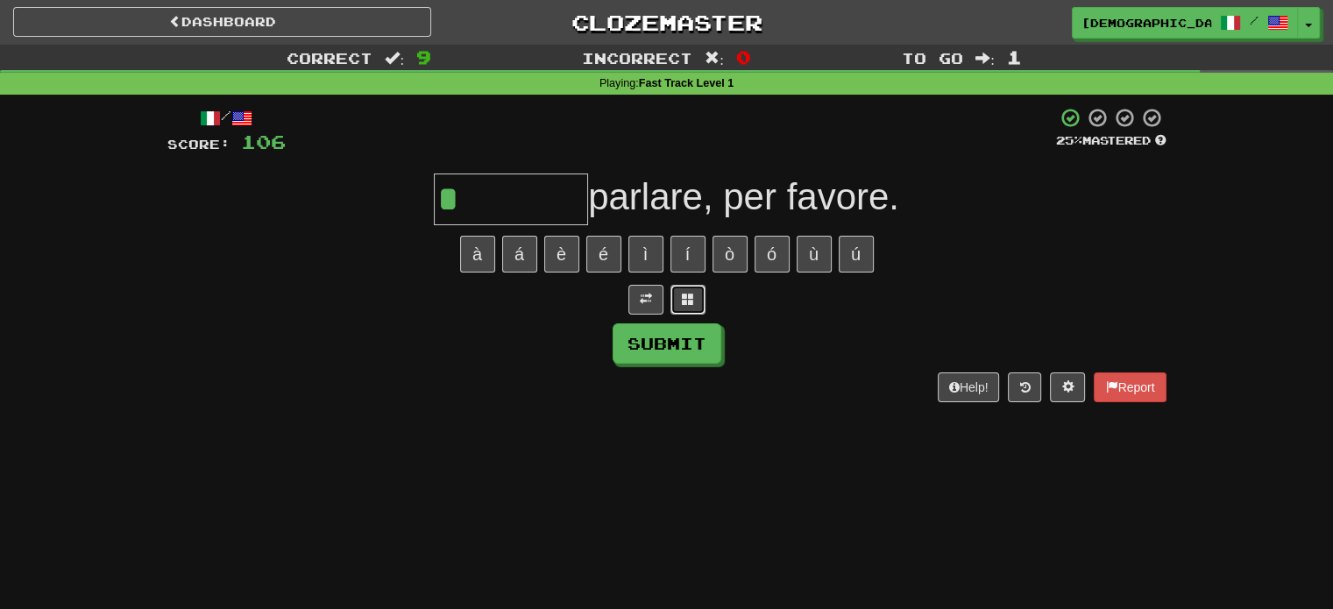
click at [685, 297] on span at bounding box center [688, 299] width 12 height 12
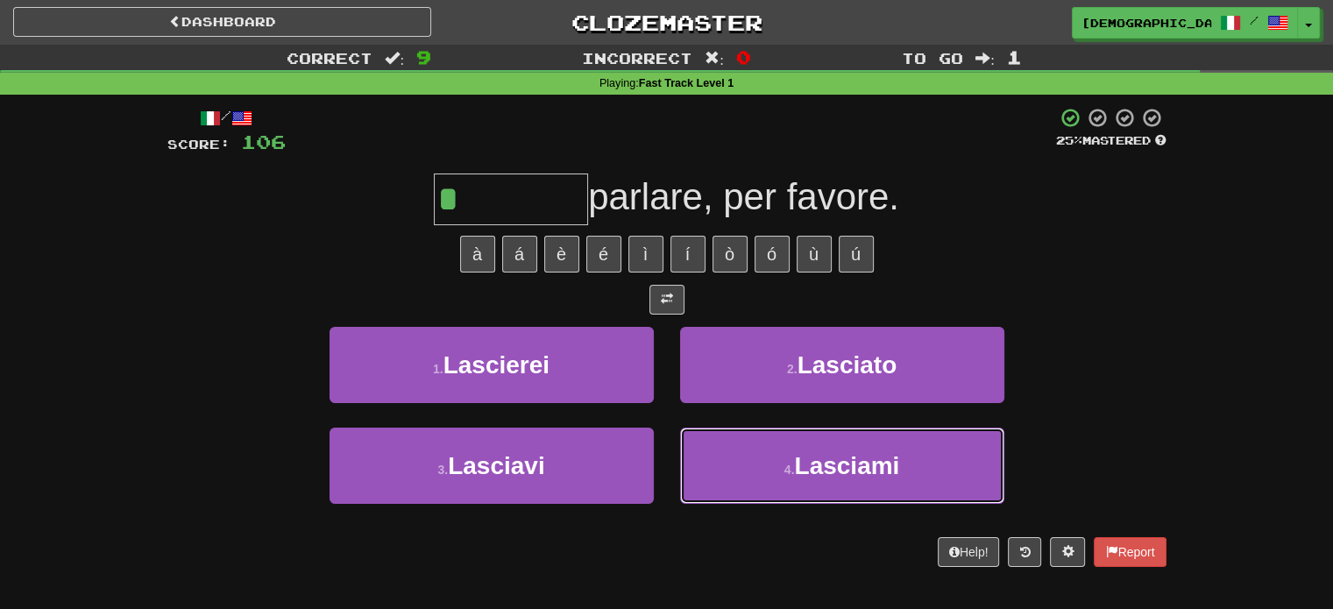
click at [807, 452] on span "Lasciami" at bounding box center [846, 465] width 105 height 27
type input "********"
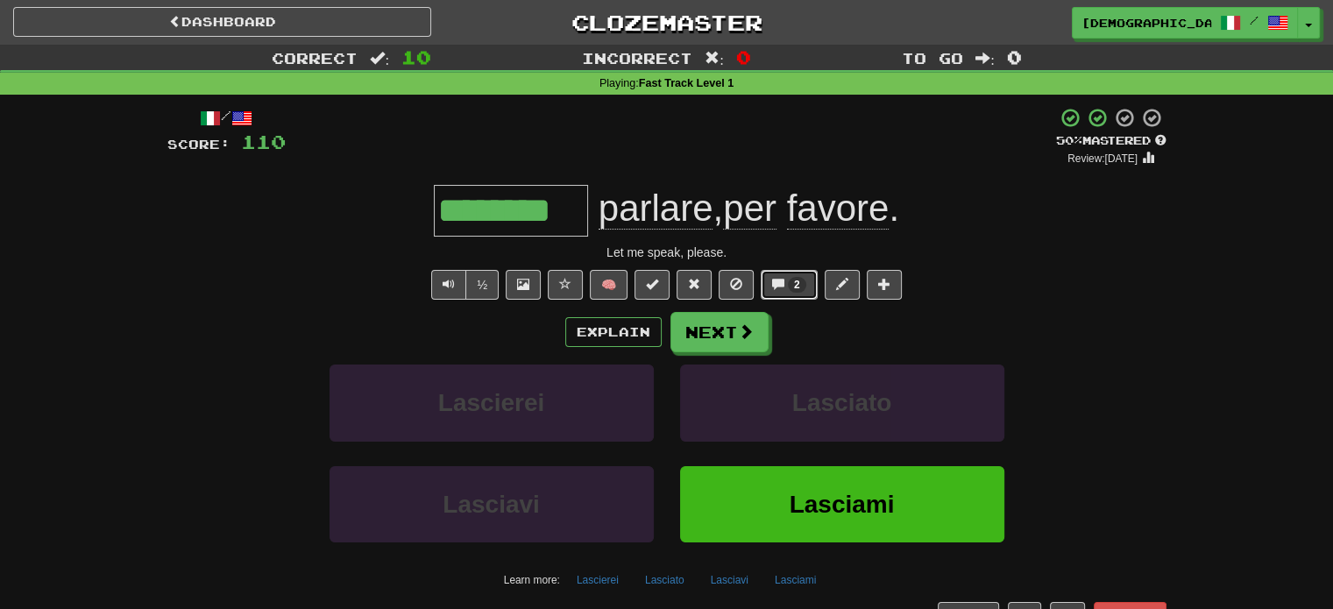
click at [796, 290] on span "2" at bounding box center [797, 285] width 18 height 16
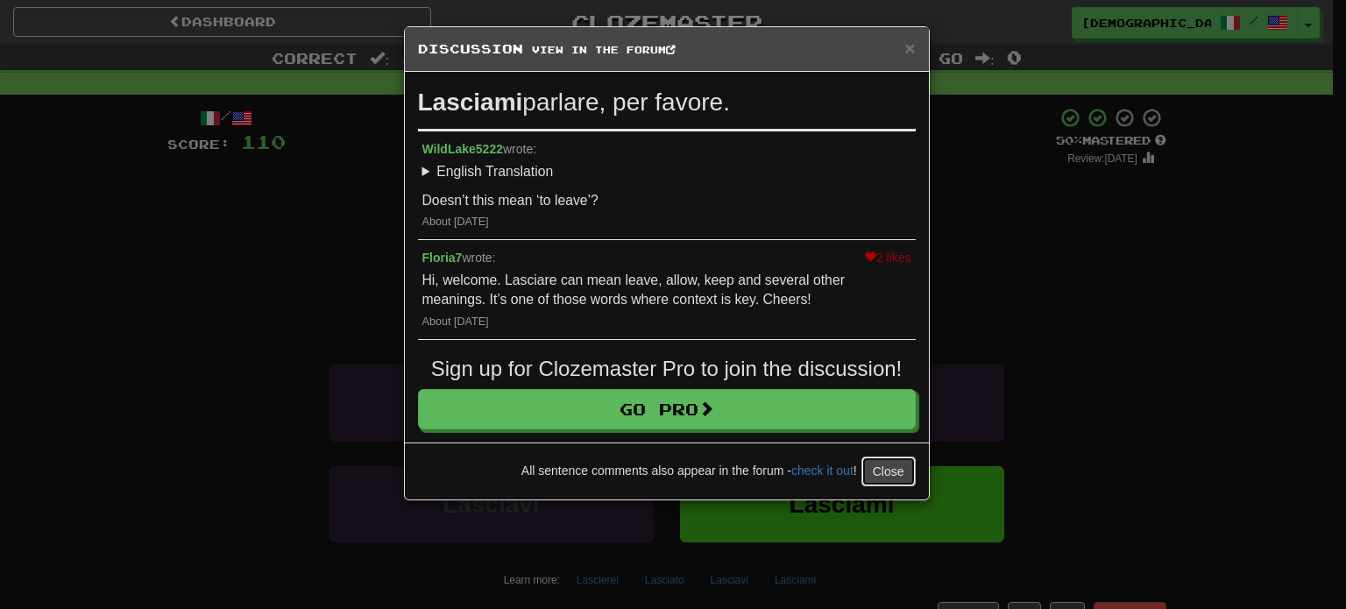
click at [887, 467] on button "Close" at bounding box center [889, 472] width 54 height 30
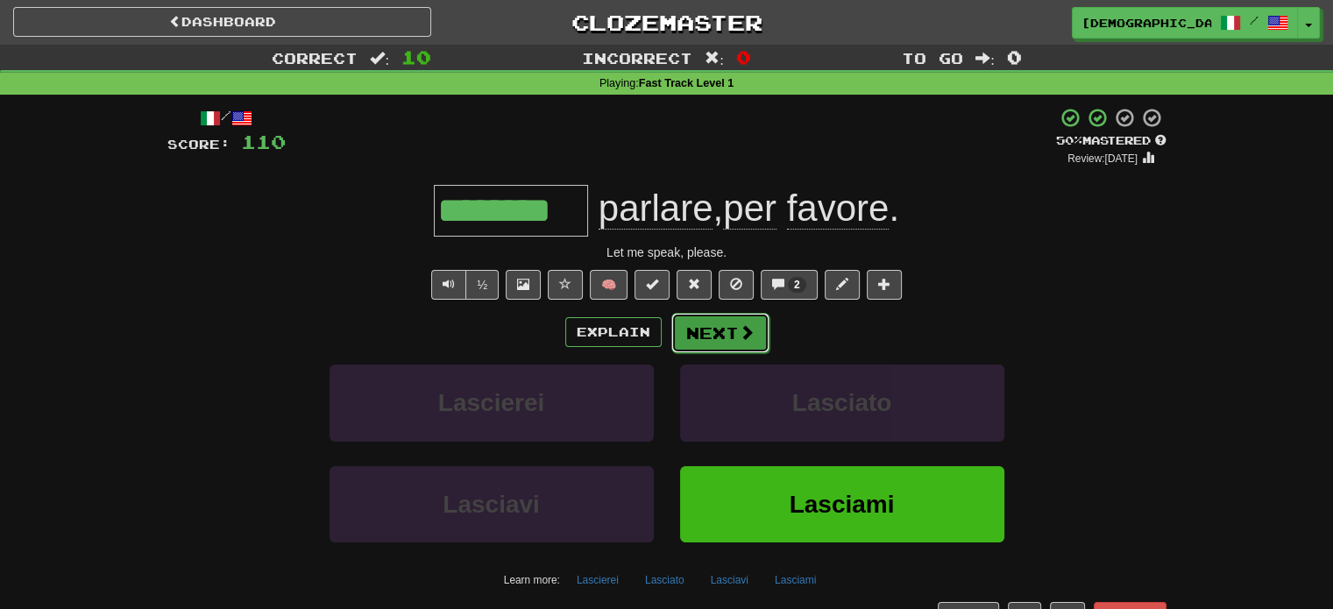
click at [715, 324] on button "Next" at bounding box center [720, 333] width 98 height 40
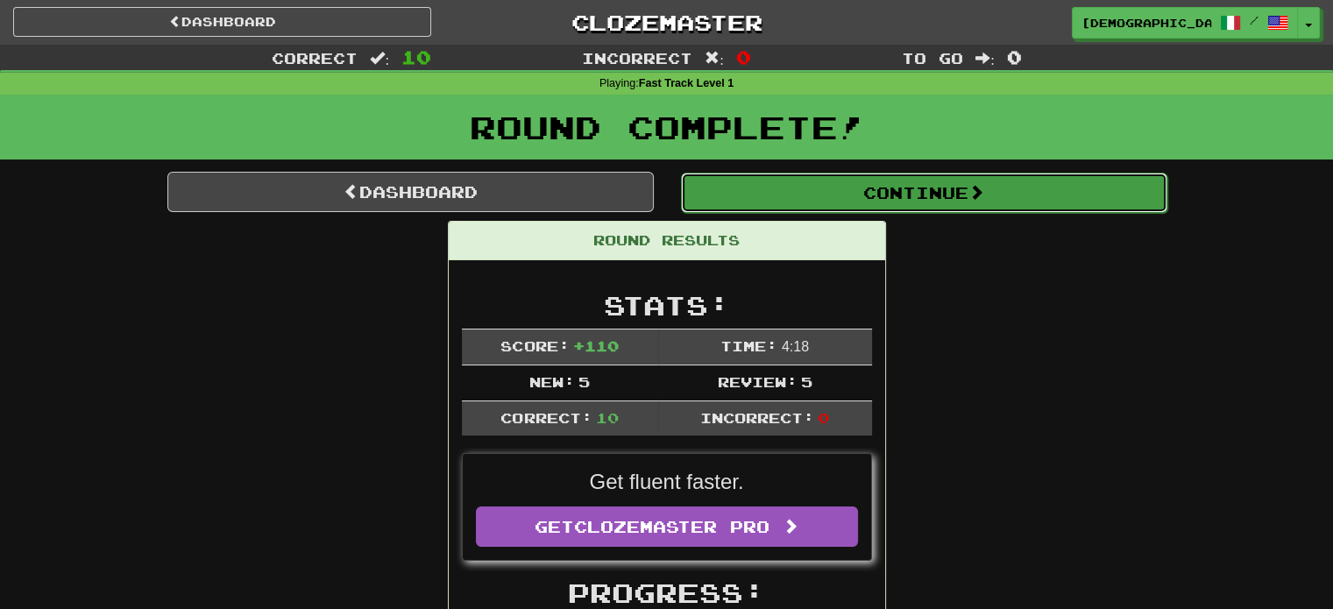
click at [817, 190] on button "Continue" at bounding box center [924, 193] width 486 height 40
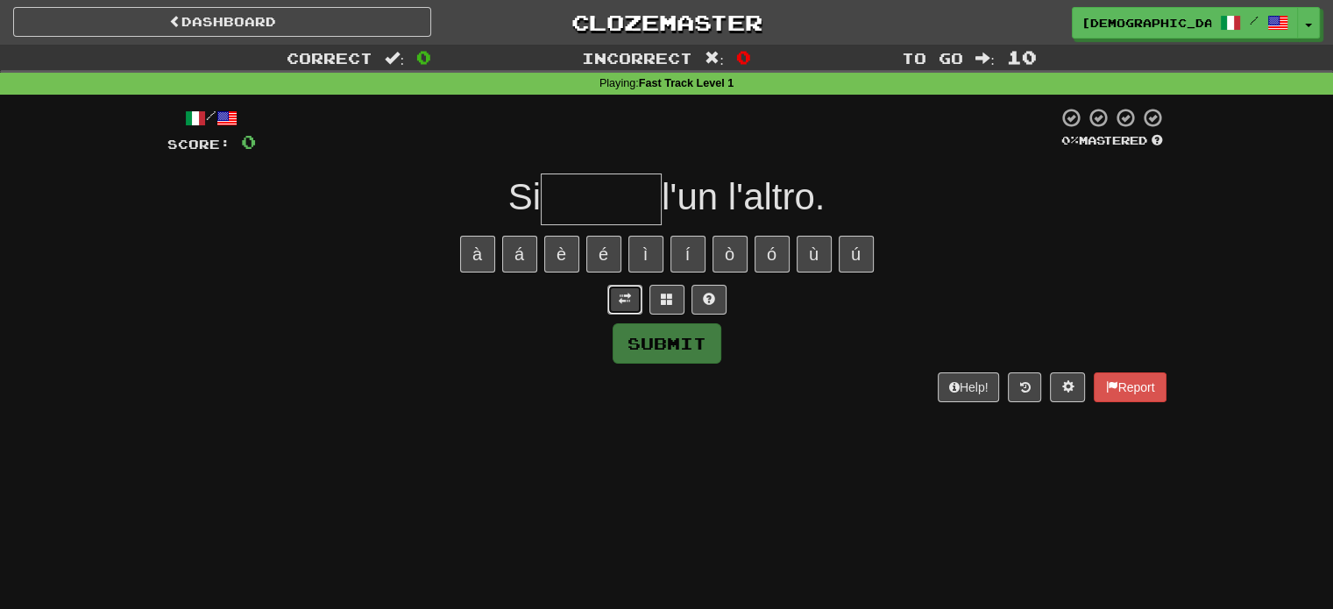
click at [621, 297] on span at bounding box center [625, 299] width 12 height 12
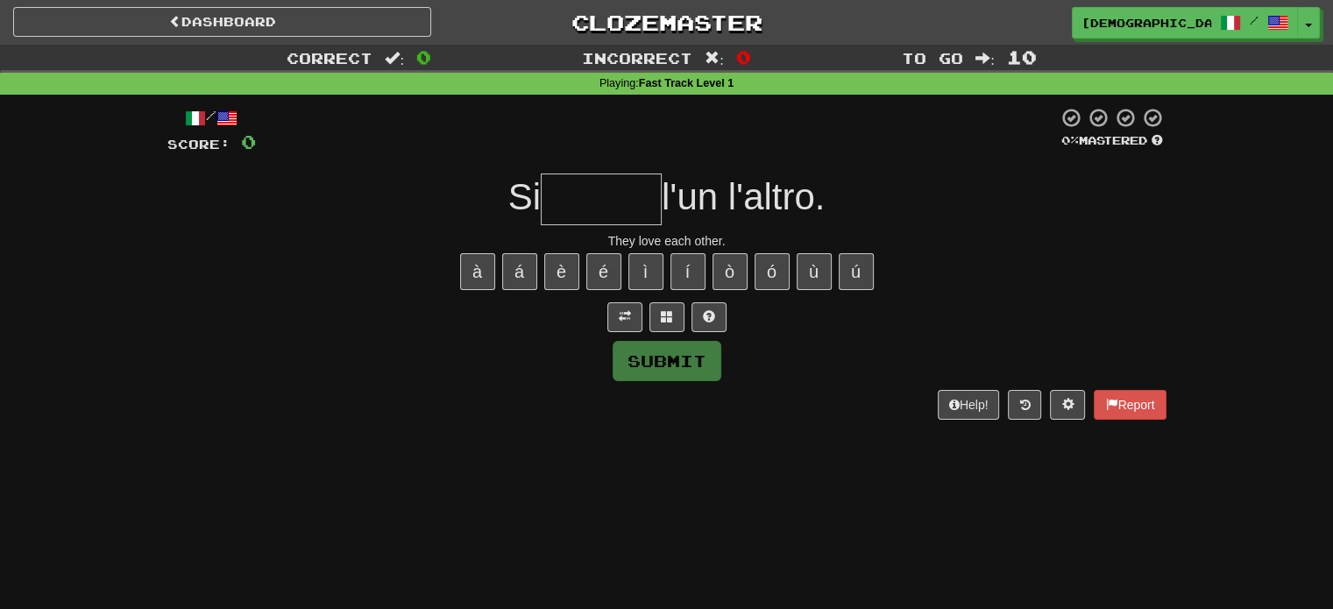
click at [610, 182] on input "text" at bounding box center [601, 200] width 121 height 52
type input "*"
type input "*****"
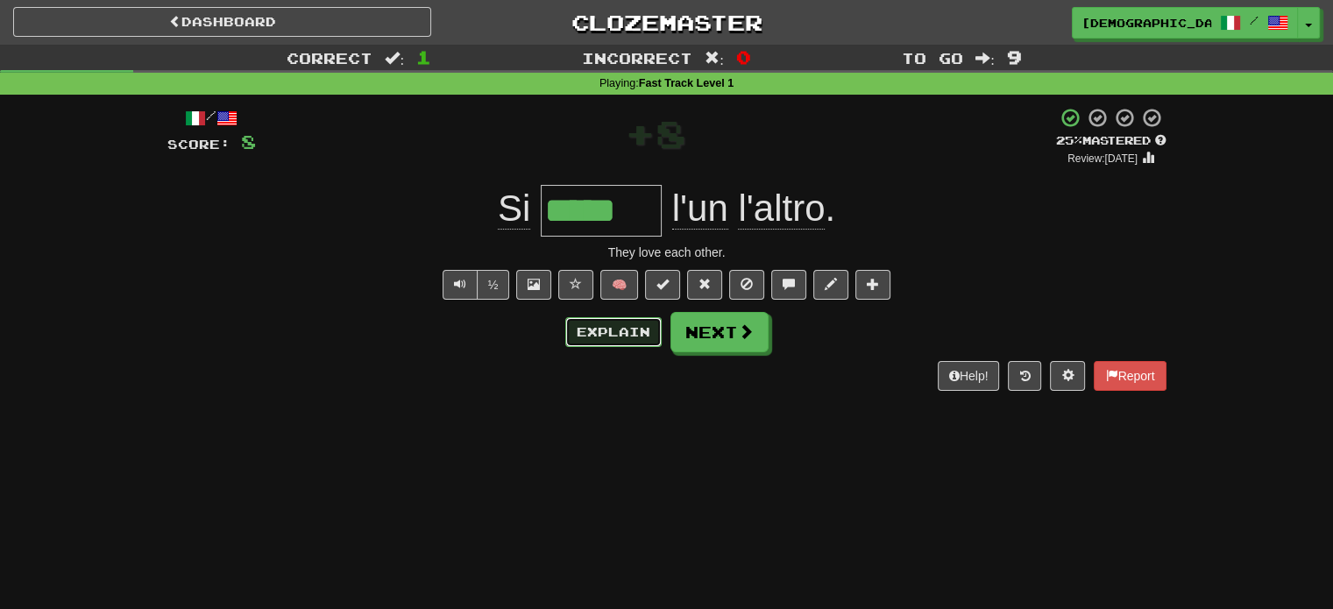
click at [635, 327] on button "Explain" at bounding box center [613, 332] width 96 height 30
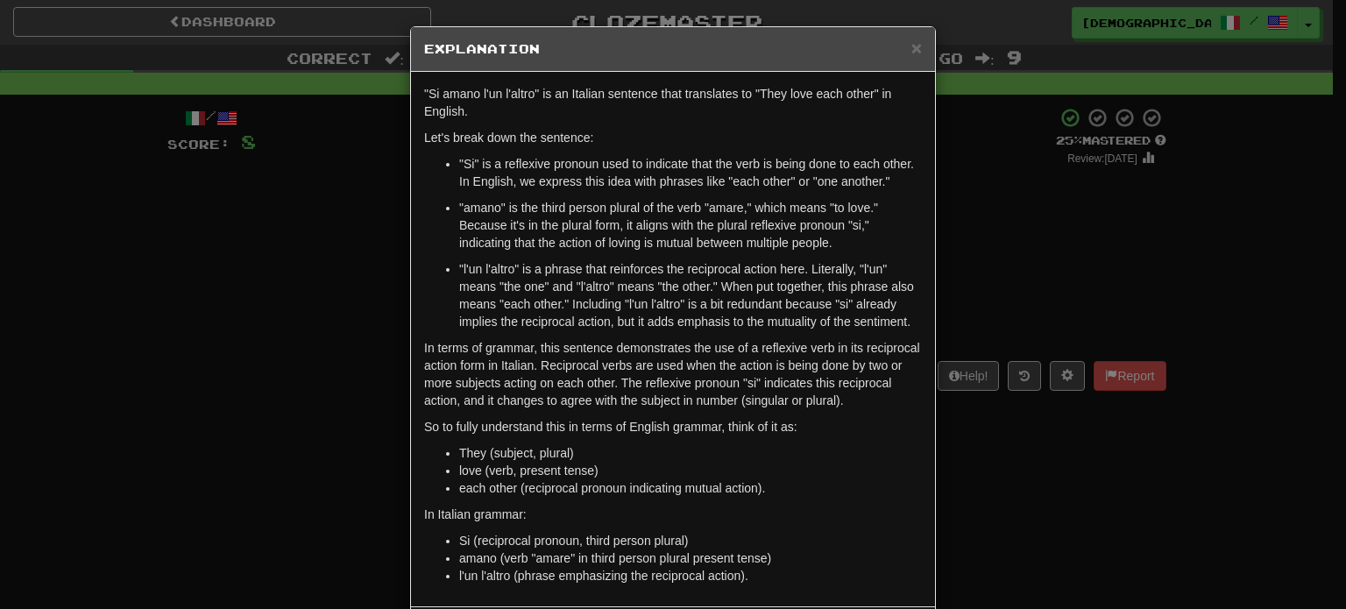
click at [1006, 457] on div "× Explanation "Si amano l'un l'altro" is an Italian sentence that translates to…" at bounding box center [673, 304] width 1346 height 609
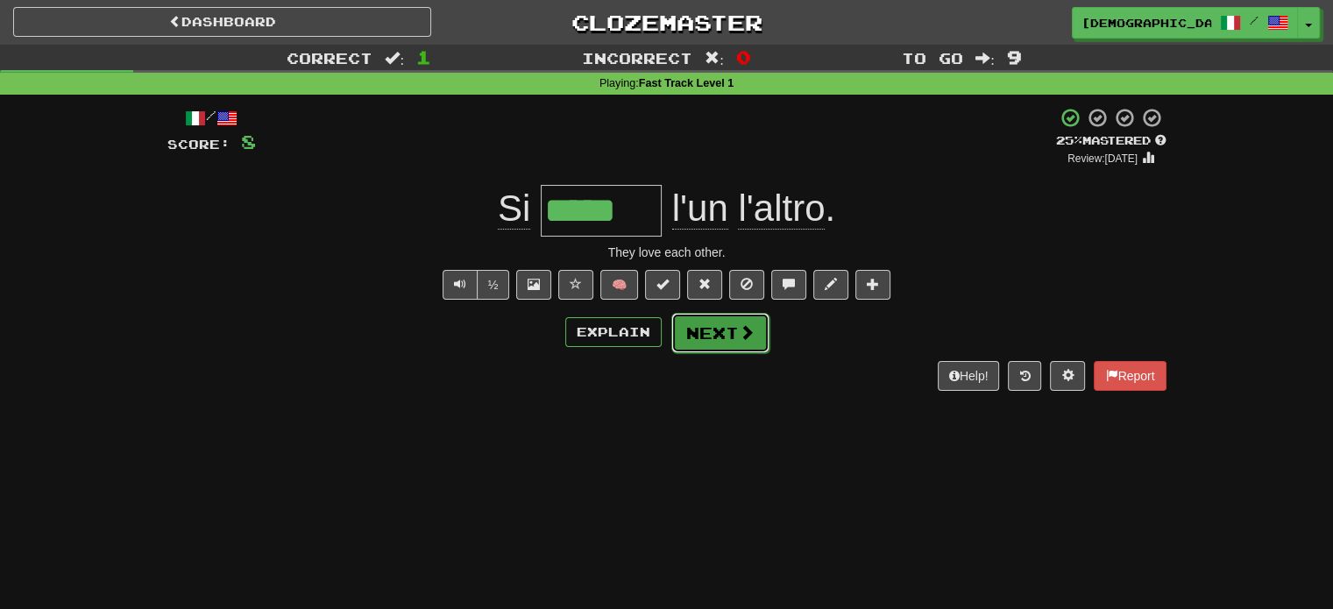
click at [761, 316] on button "Next" at bounding box center [720, 333] width 98 height 40
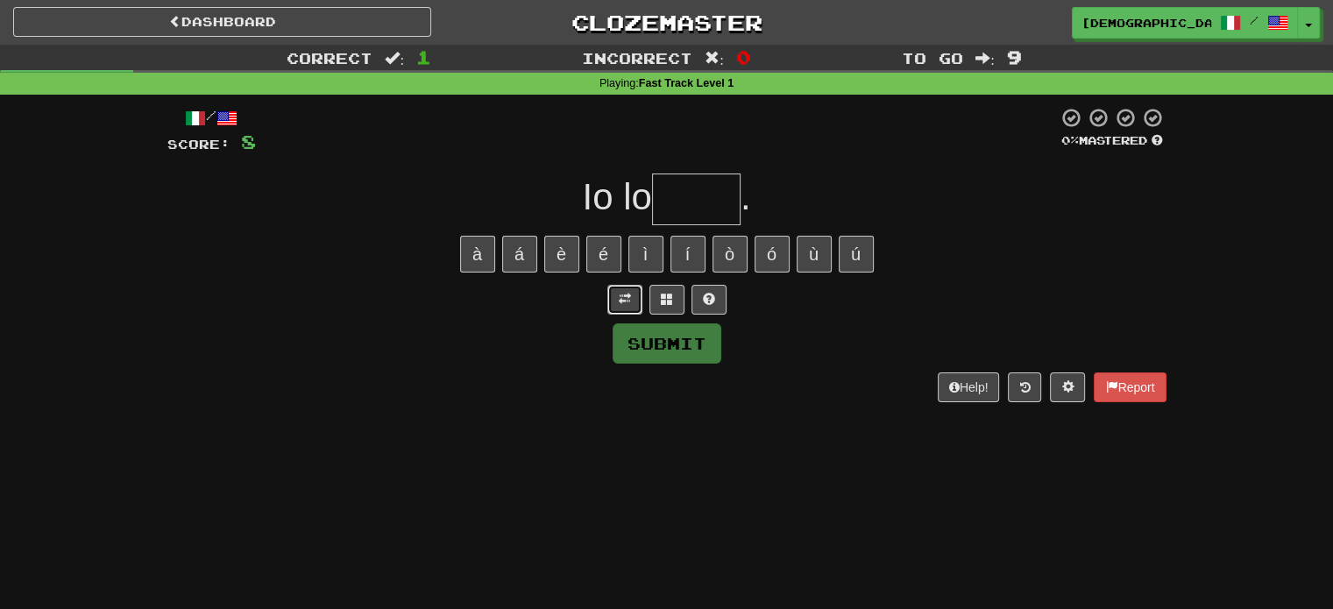
click at [628, 301] on span at bounding box center [625, 299] width 12 height 12
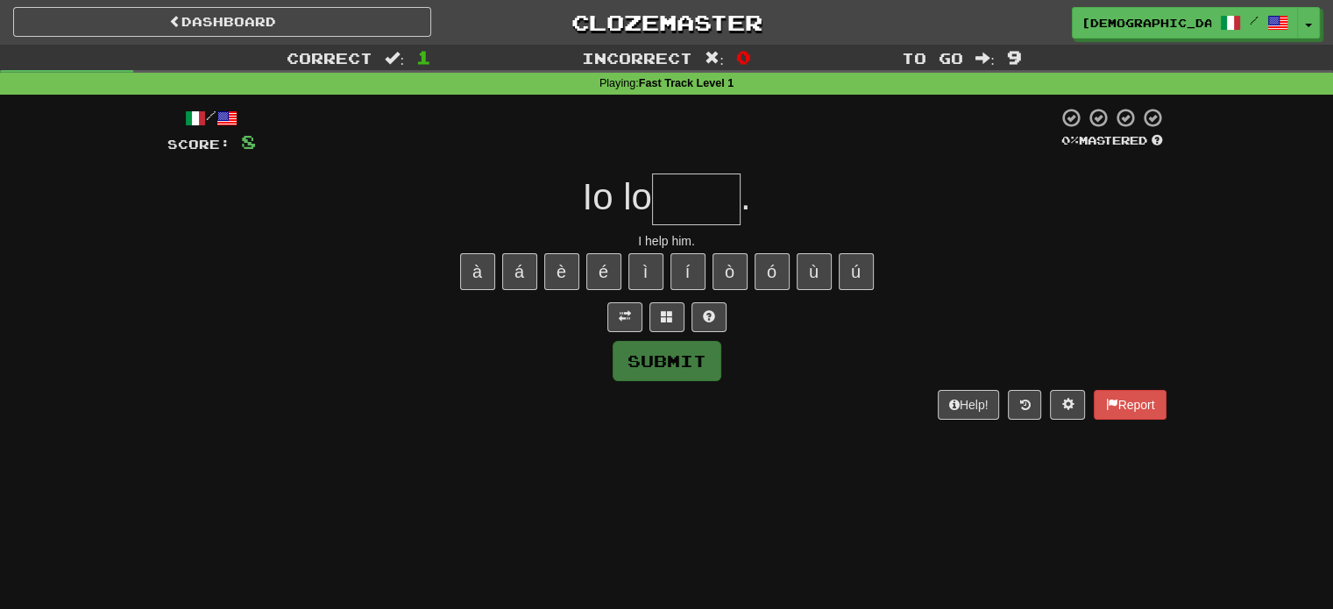
click at [700, 171] on div "/ Score: 8 0 % Mastered Io lo . I help him. à á è é ì í ò ó ù ú Submit Help! Re…" at bounding box center [666, 263] width 999 height 312
click at [698, 192] on input "text" at bounding box center [696, 200] width 89 height 52
type input "*"
click at [713, 206] on input "text" at bounding box center [696, 200] width 89 height 52
type input "*"
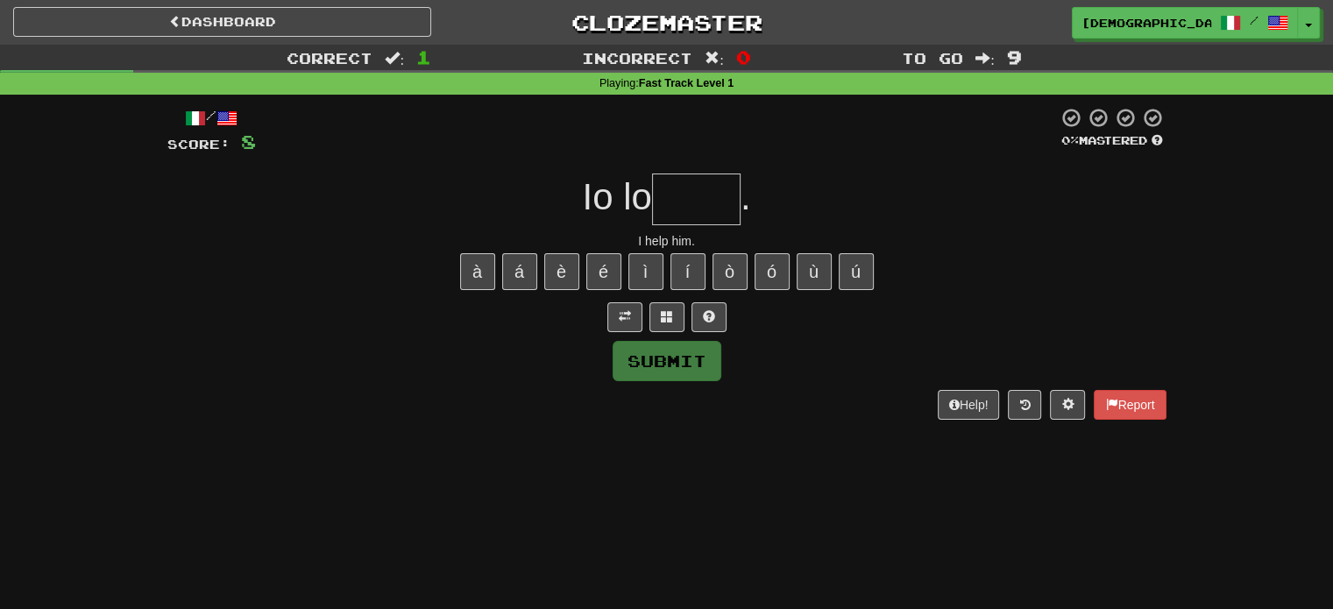
type input "*"
click at [703, 311] on span at bounding box center [709, 316] width 12 height 12
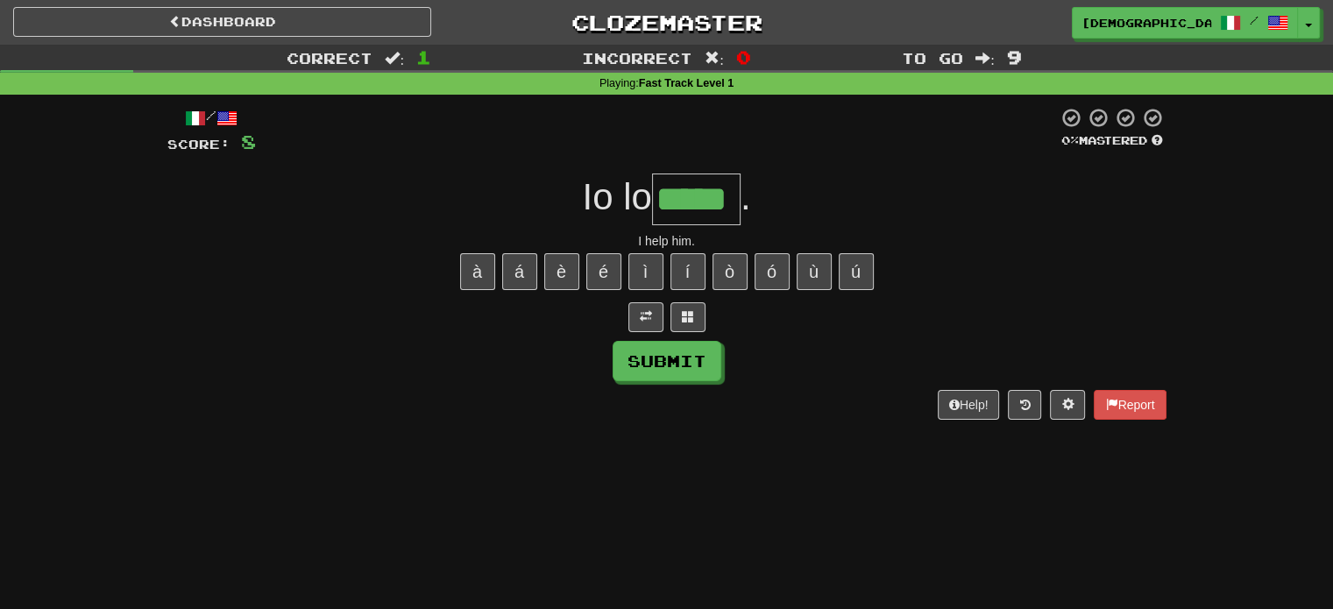
type input "*****"
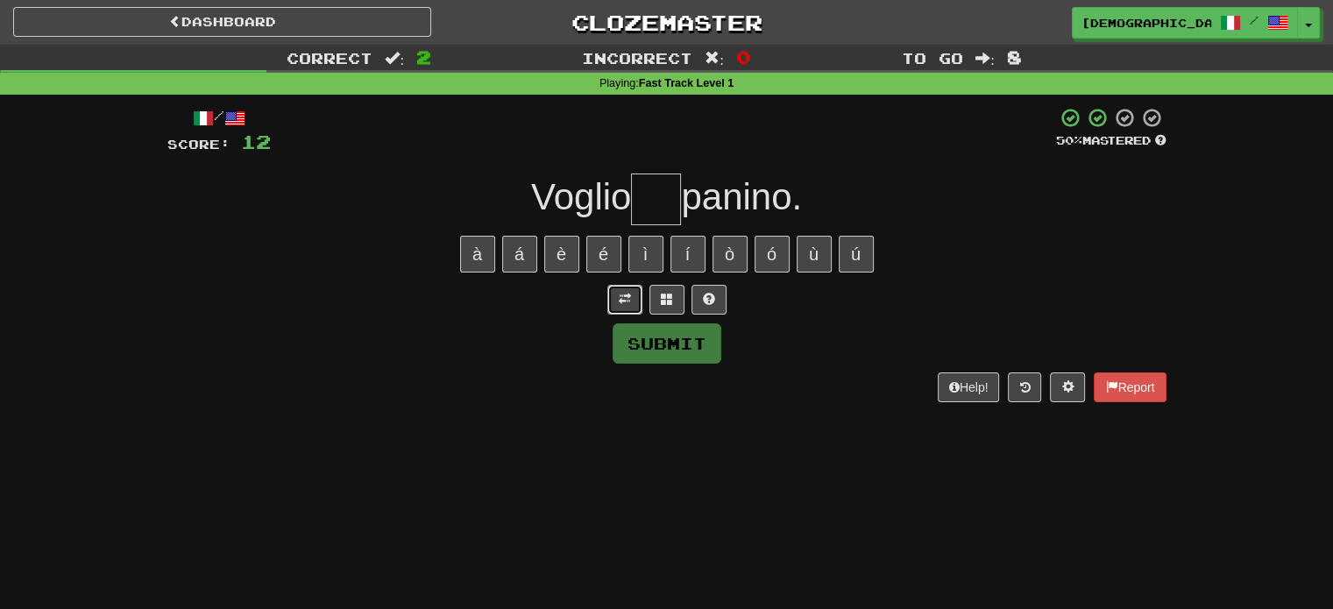
click at [619, 300] on span at bounding box center [625, 299] width 12 height 12
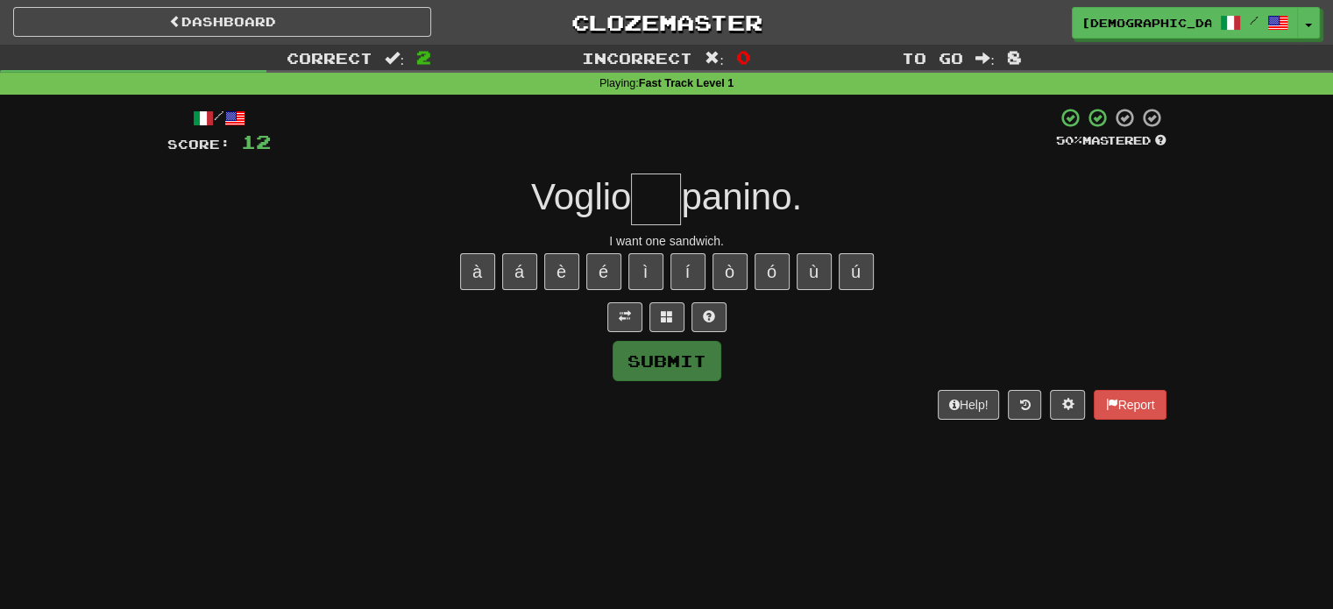
click at [656, 201] on input "text" at bounding box center [656, 200] width 50 height 52
type input "**"
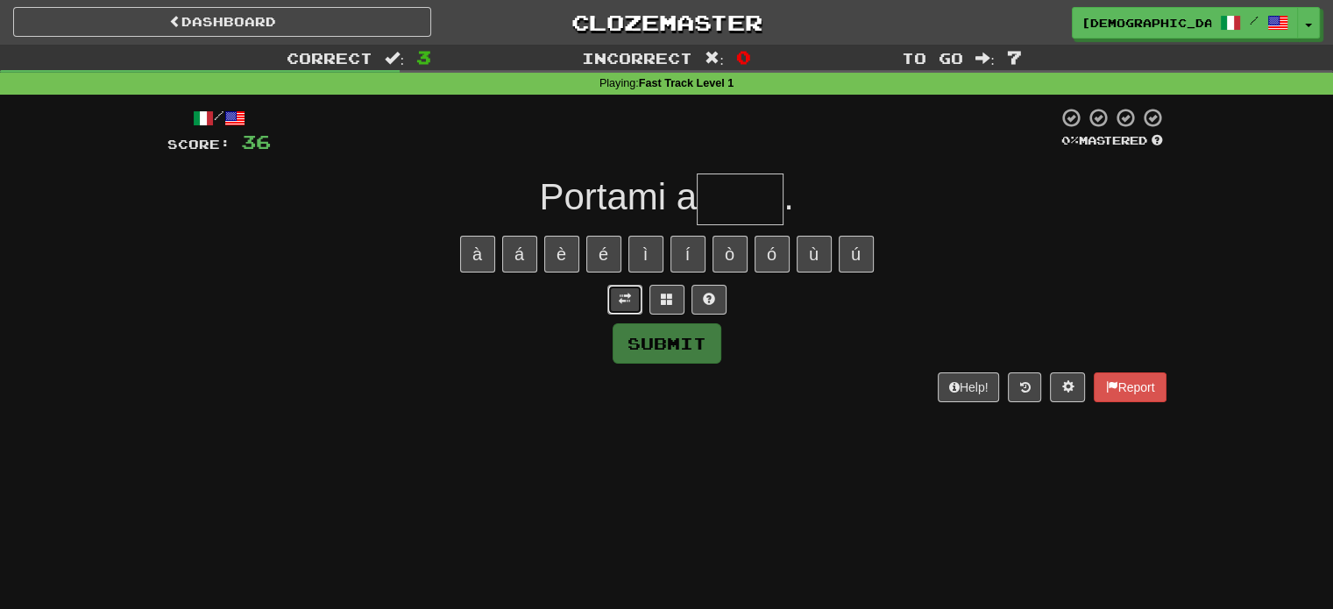
click at [624, 293] on span at bounding box center [625, 299] width 12 height 12
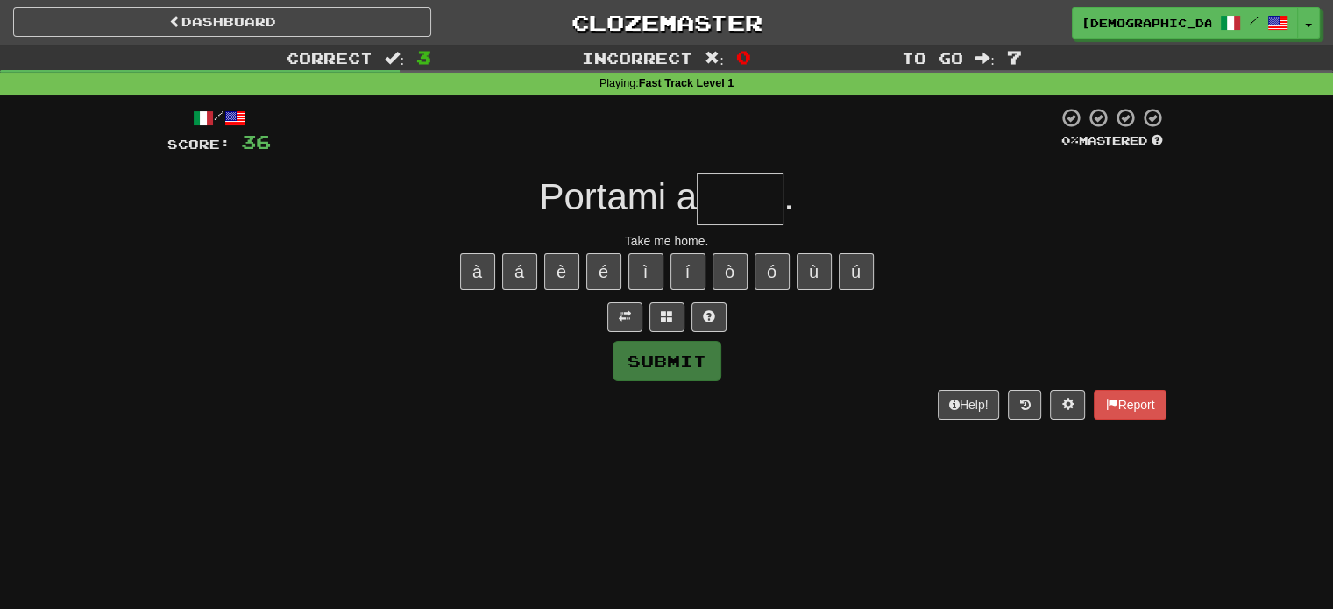
click at [728, 206] on input "text" at bounding box center [740, 200] width 87 height 52
type input "****"
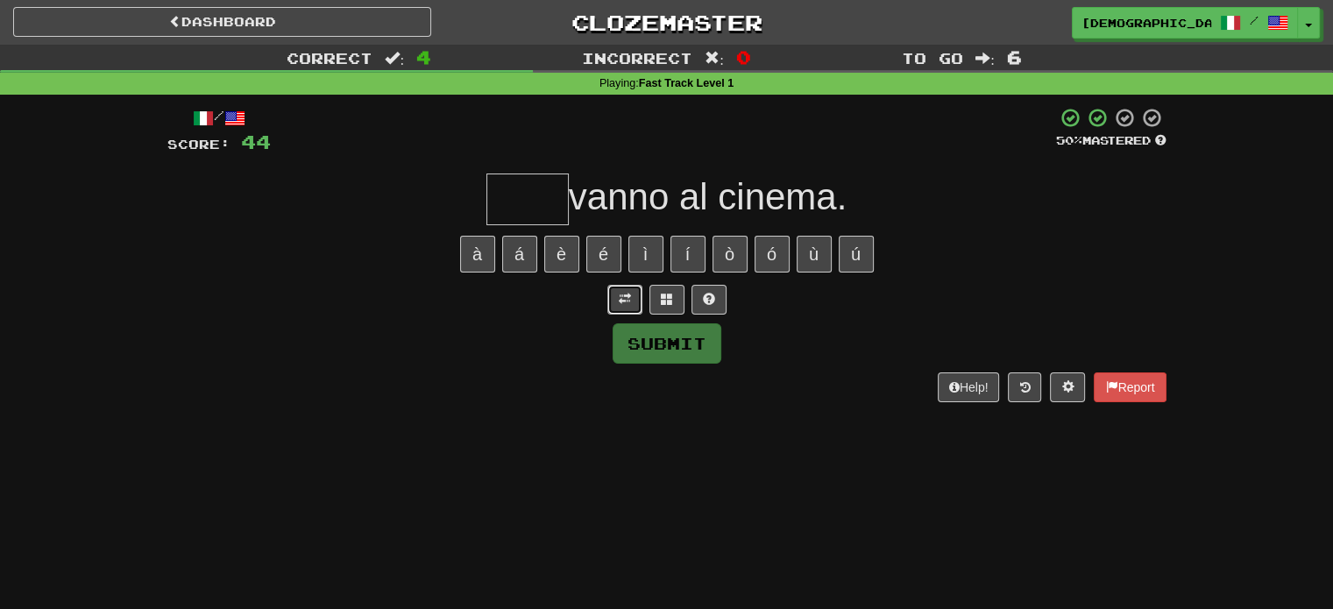
click at [638, 306] on button at bounding box center [624, 300] width 35 height 30
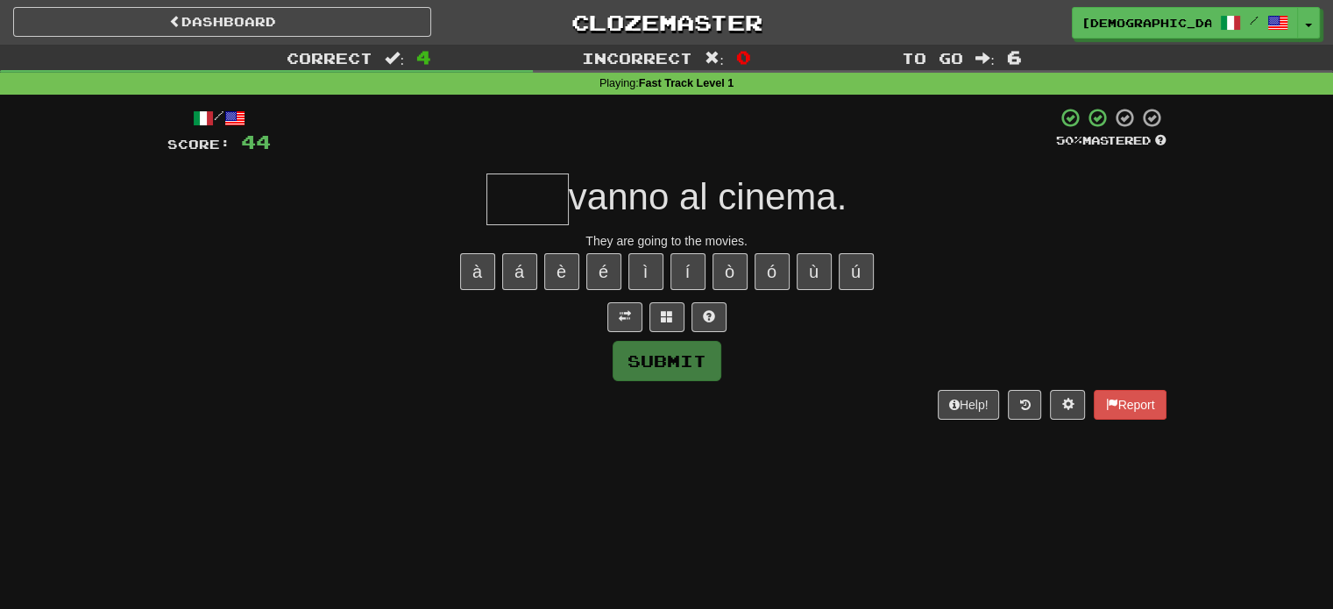
click at [512, 203] on input "text" at bounding box center [527, 200] width 82 height 52
type input "*"
click at [701, 315] on button at bounding box center [708, 317] width 35 height 30
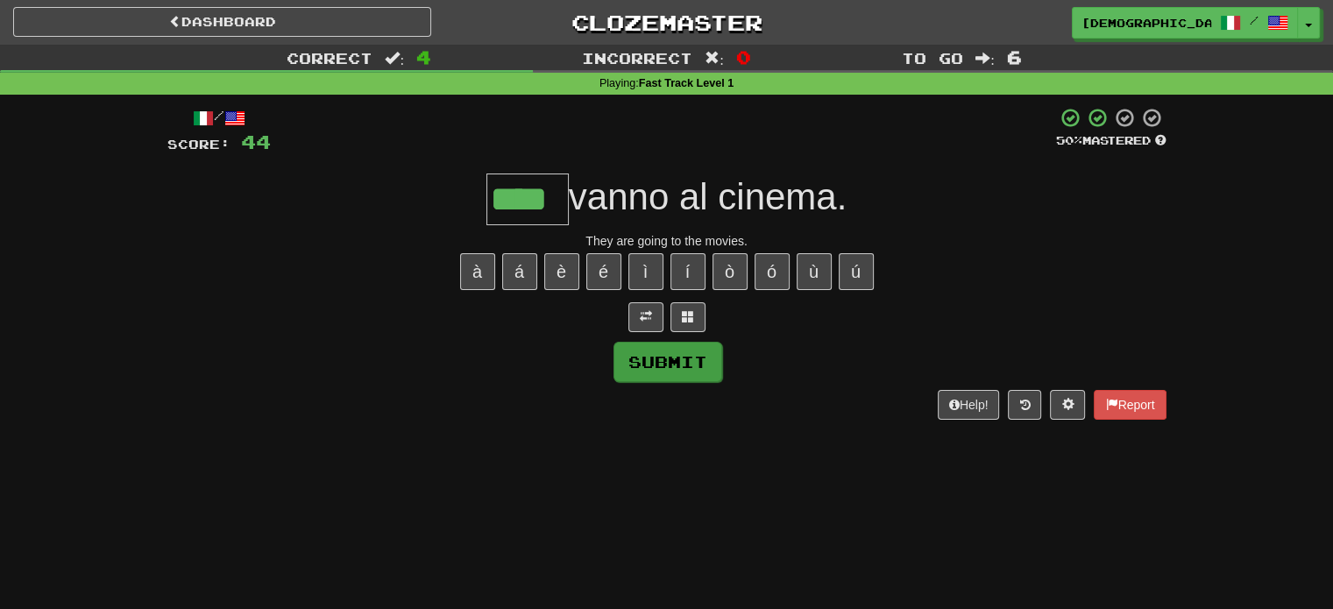
type input "****"
click at [692, 358] on button "Submit" at bounding box center [667, 362] width 109 height 40
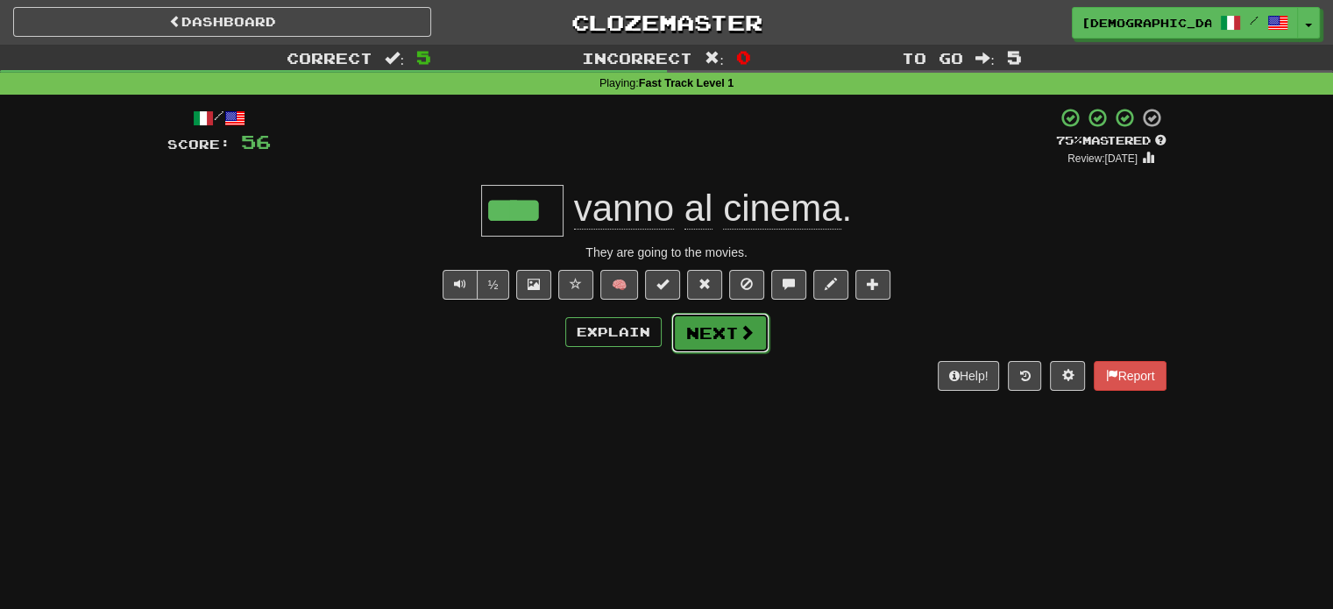
click at [765, 331] on button "Next" at bounding box center [720, 333] width 98 height 40
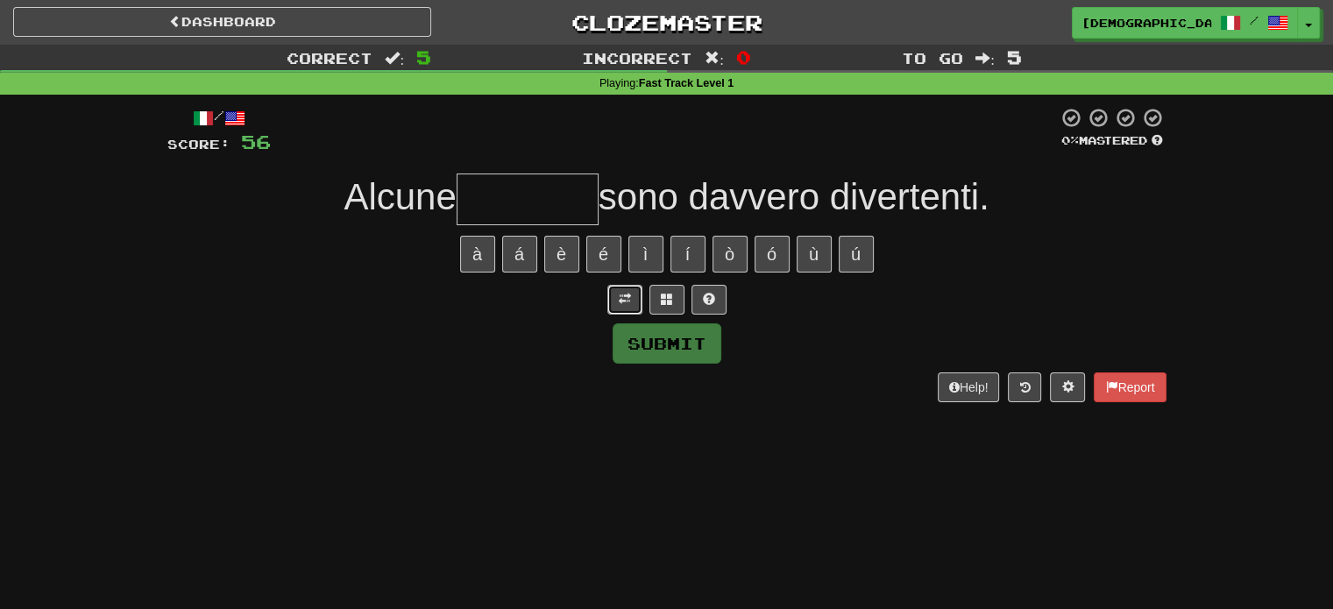
click at [623, 309] on button at bounding box center [624, 300] width 35 height 30
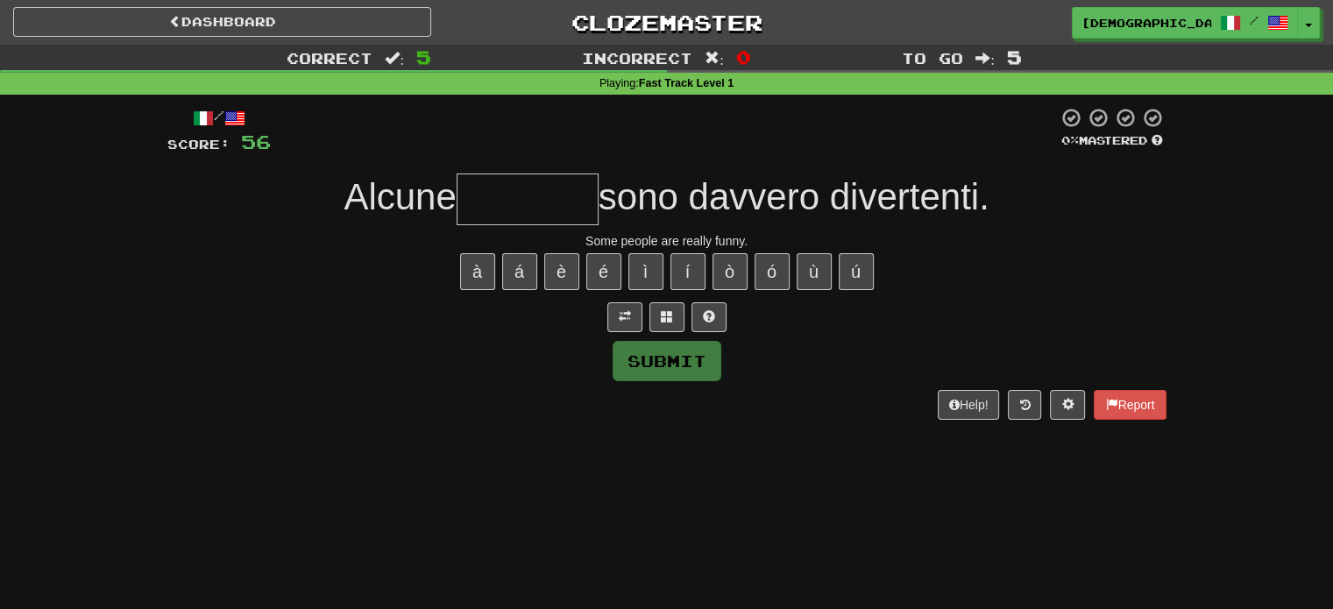
click at [579, 216] on input "text" at bounding box center [528, 200] width 142 height 52
type input "*"
click at [670, 321] on span at bounding box center [667, 316] width 12 height 12
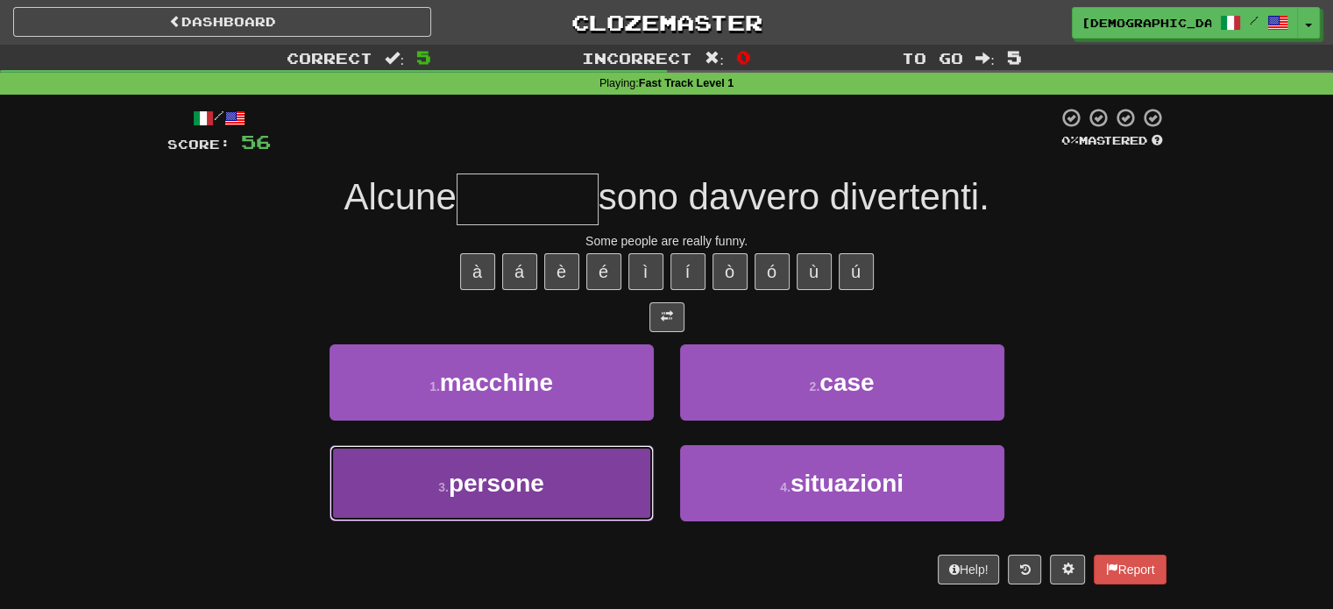
click at [637, 472] on button "3 . persone" at bounding box center [492, 483] width 324 height 76
type input "*******"
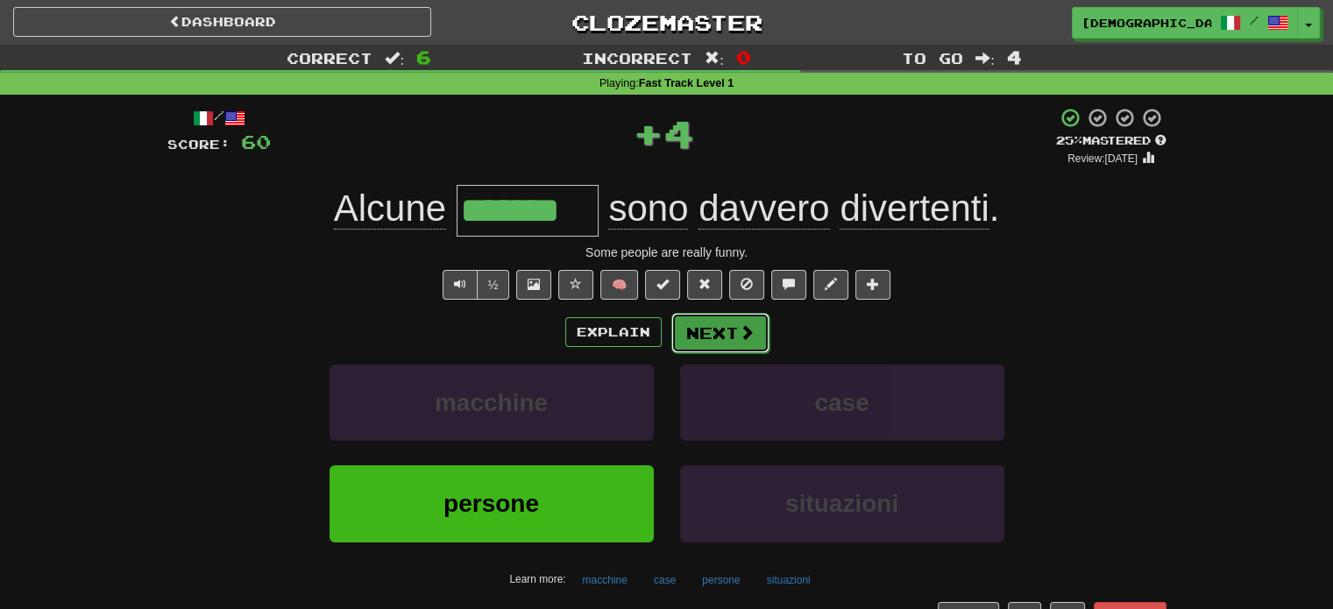
click at [715, 336] on button "Next" at bounding box center [720, 333] width 98 height 40
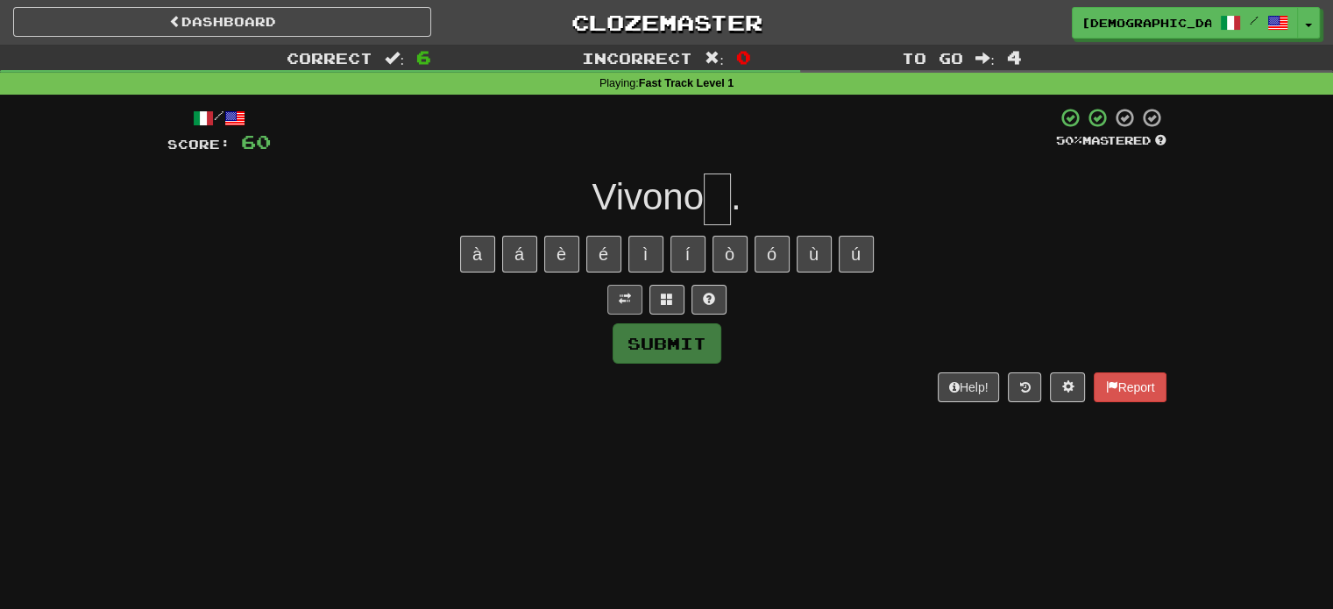
type input "*"
click at [624, 287] on button at bounding box center [624, 300] width 35 height 30
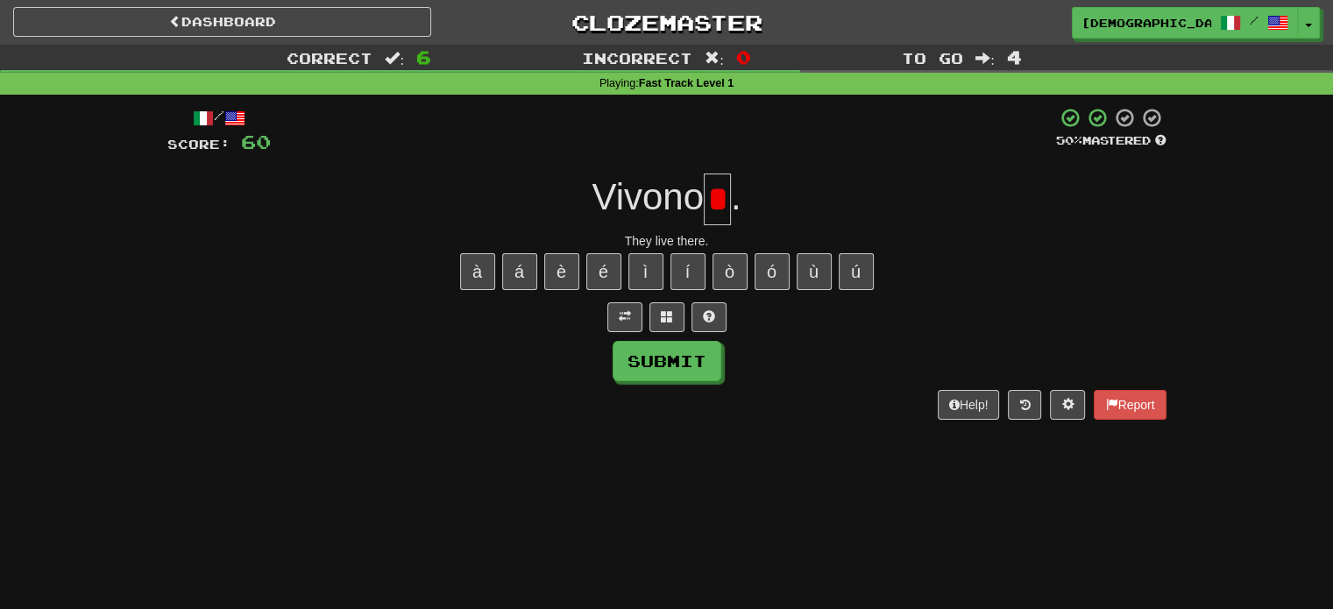
click at [719, 214] on input "*" at bounding box center [717, 200] width 27 height 52
click at [486, 264] on button "à" at bounding box center [477, 271] width 35 height 37
type input "*"
click at [656, 265] on button "ì" at bounding box center [645, 271] width 35 height 37
type input "**"
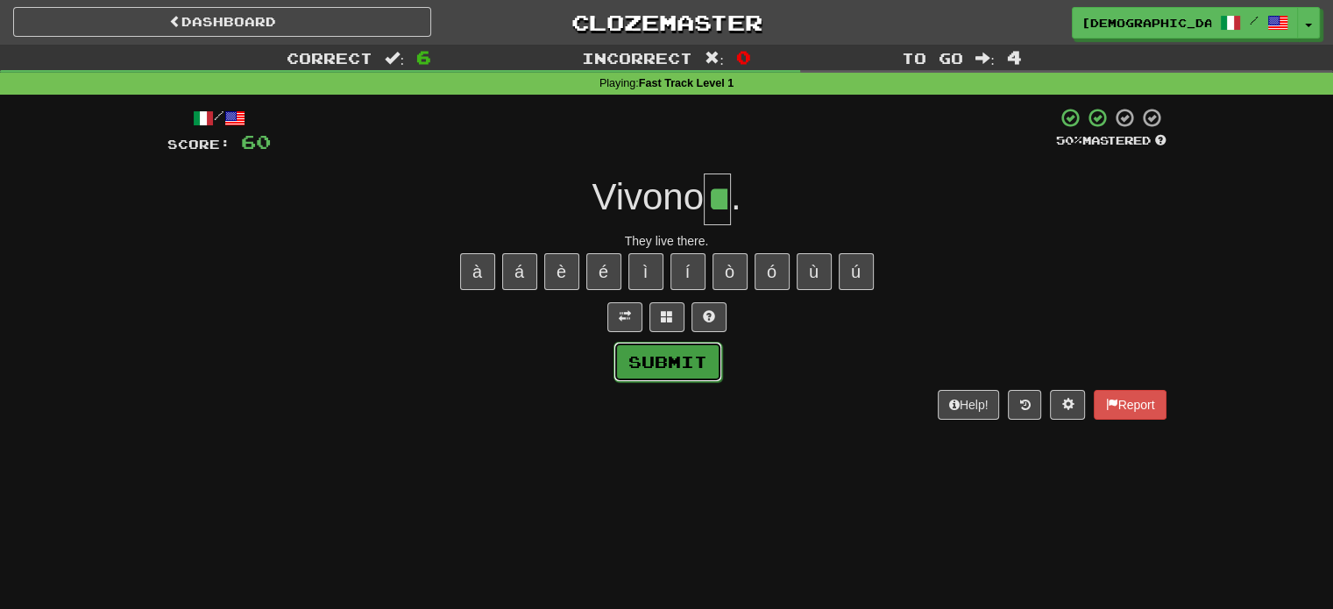
click at [701, 365] on button "Submit" at bounding box center [667, 362] width 109 height 40
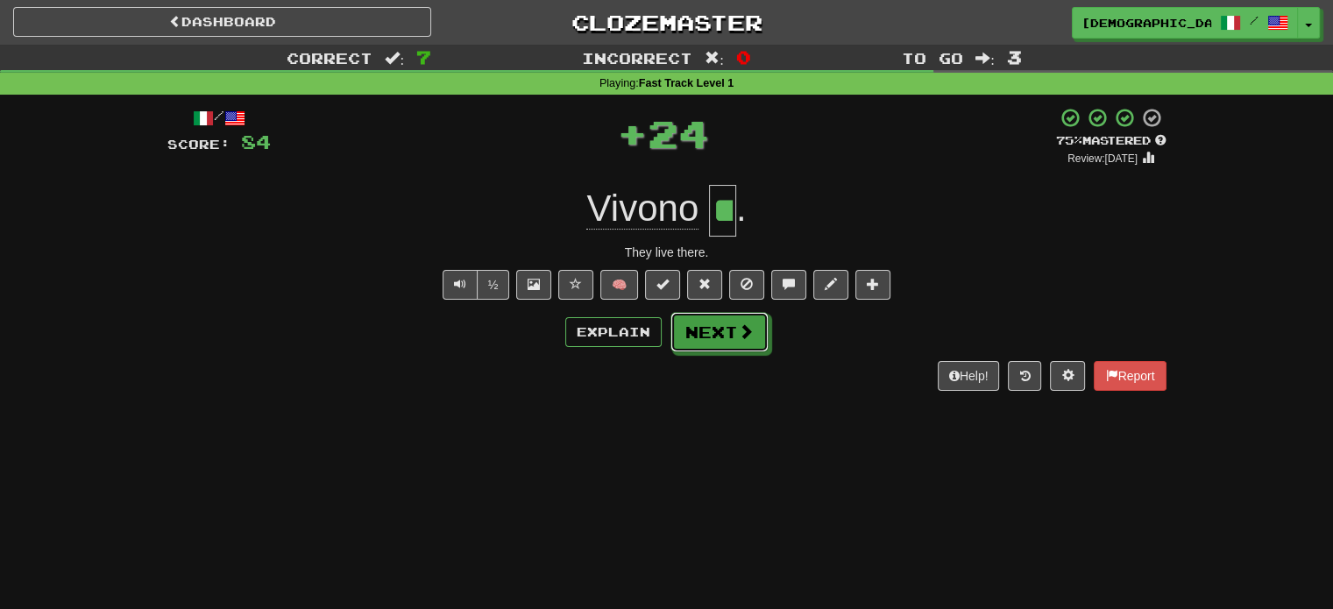
click at [750, 340] on button "Next" at bounding box center [719, 332] width 98 height 40
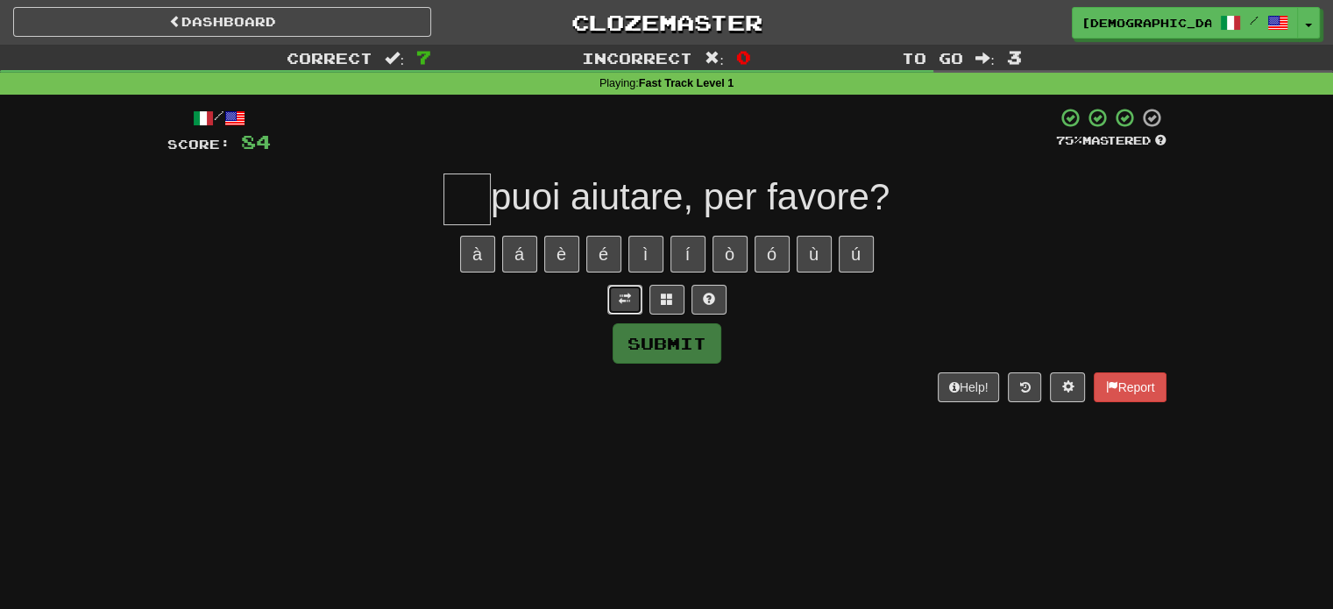
click at [624, 294] on span at bounding box center [625, 299] width 12 height 12
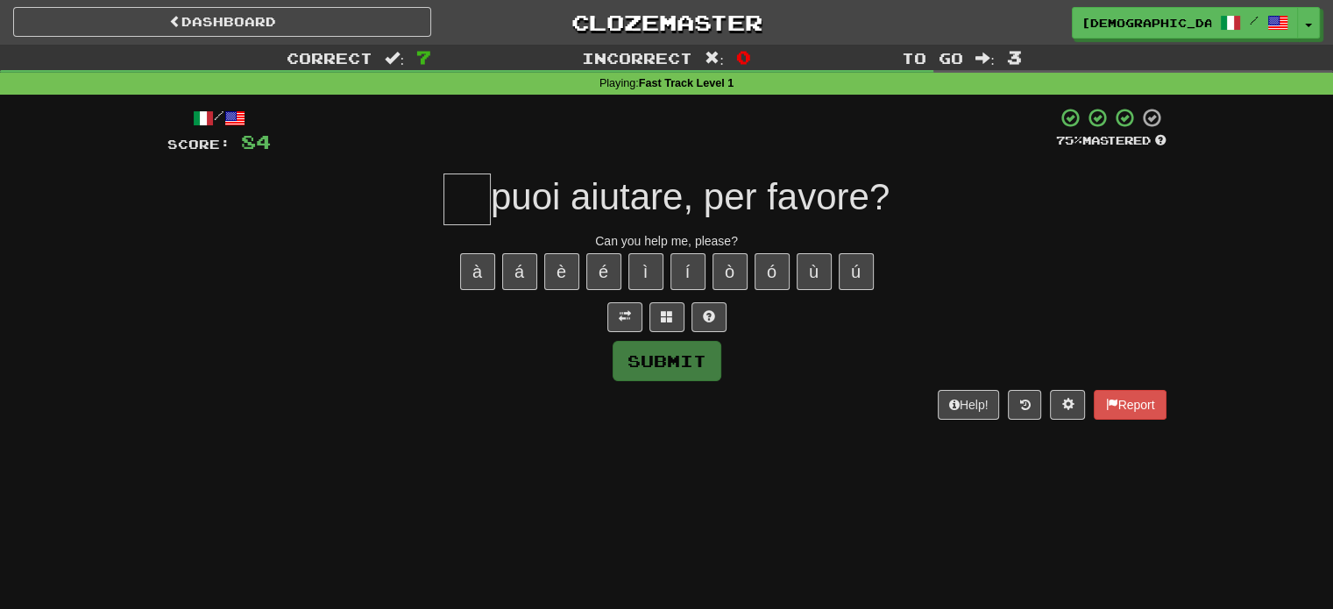
click at [484, 199] on input "text" at bounding box center [466, 200] width 47 height 52
type input "*"
click at [670, 367] on button "Submit" at bounding box center [667, 361] width 109 height 40
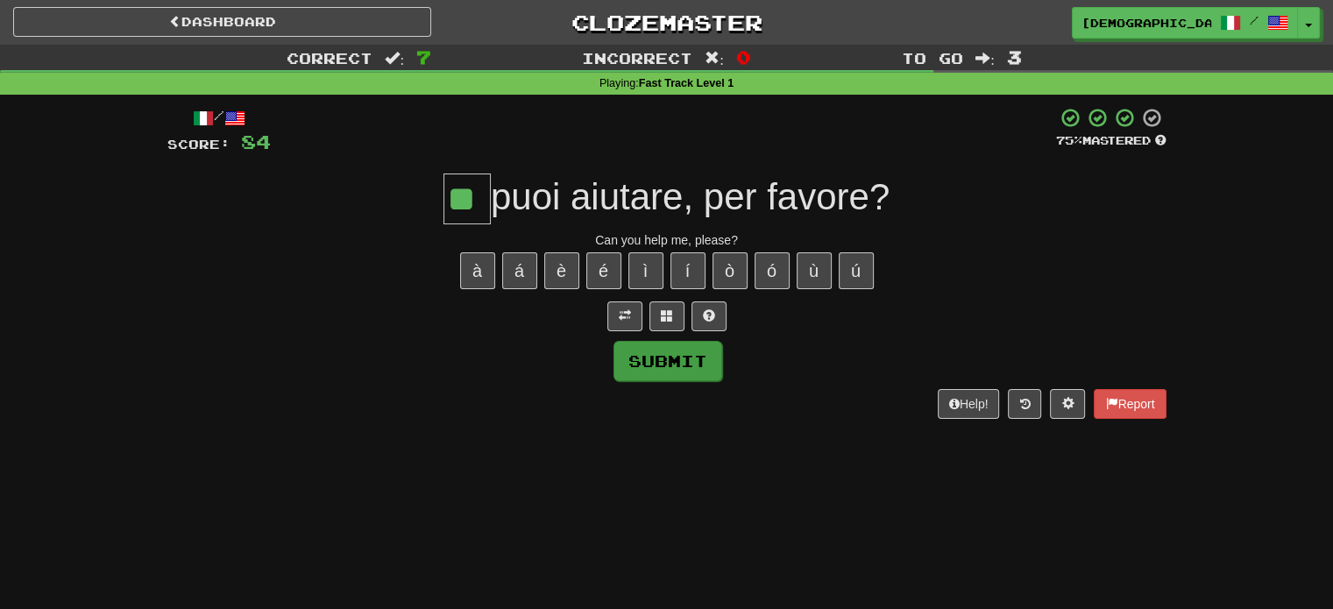
type input "**"
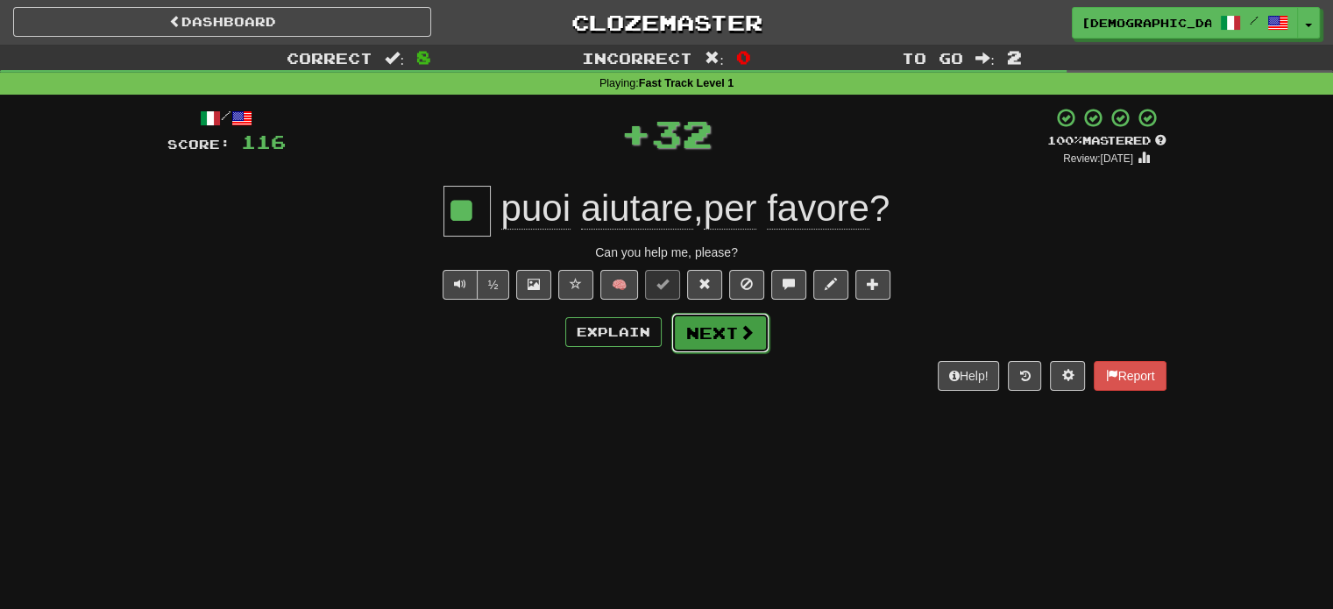
click at [706, 332] on button "Next" at bounding box center [720, 333] width 98 height 40
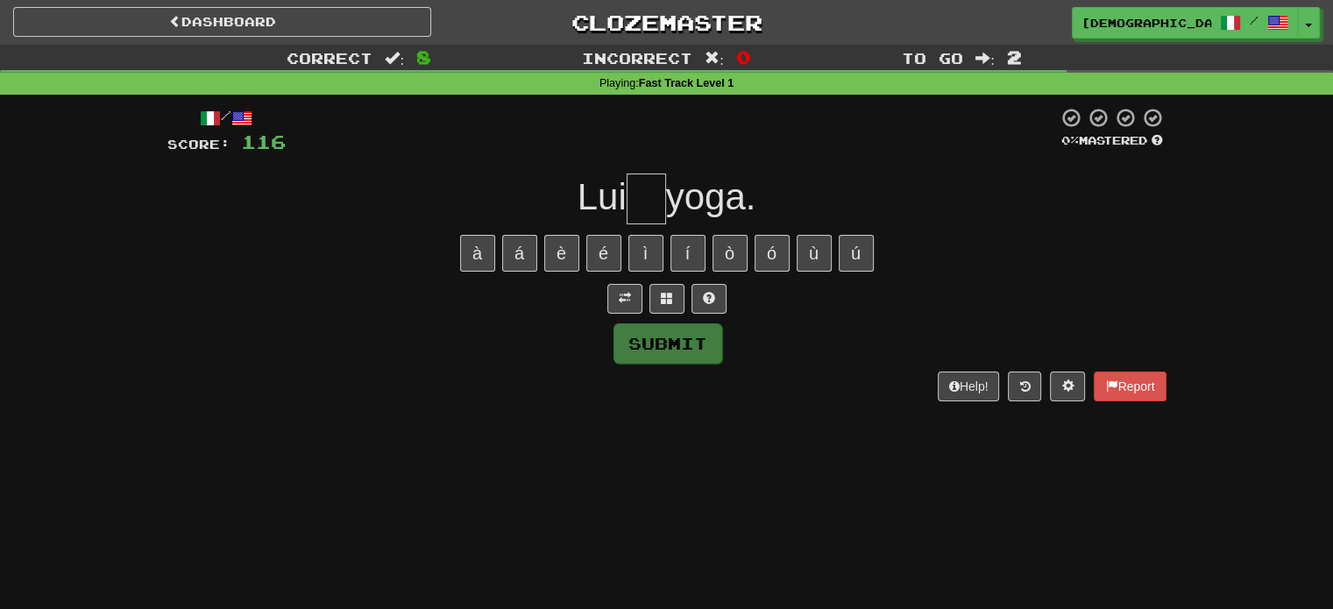
type input "*"
click at [640, 301] on button at bounding box center [624, 299] width 35 height 30
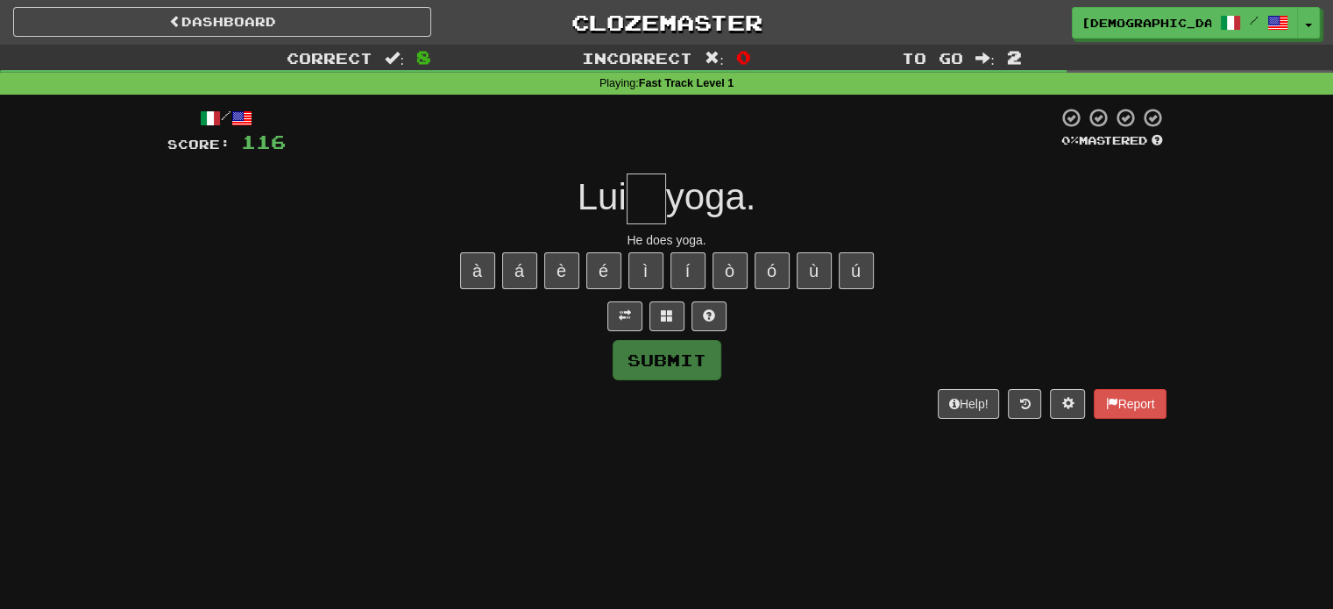
click at [651, 213] on input "text" at bounding box center [646, 199] width 39 height 51
type input "*"
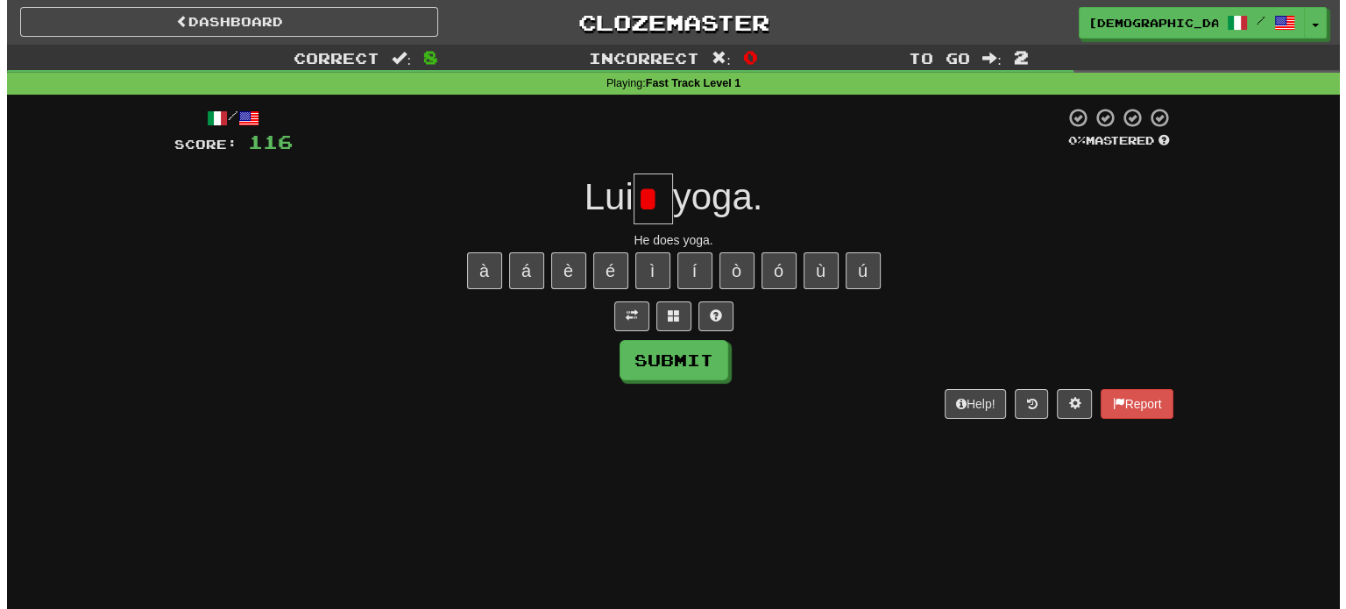
scroll to position [0, 0]
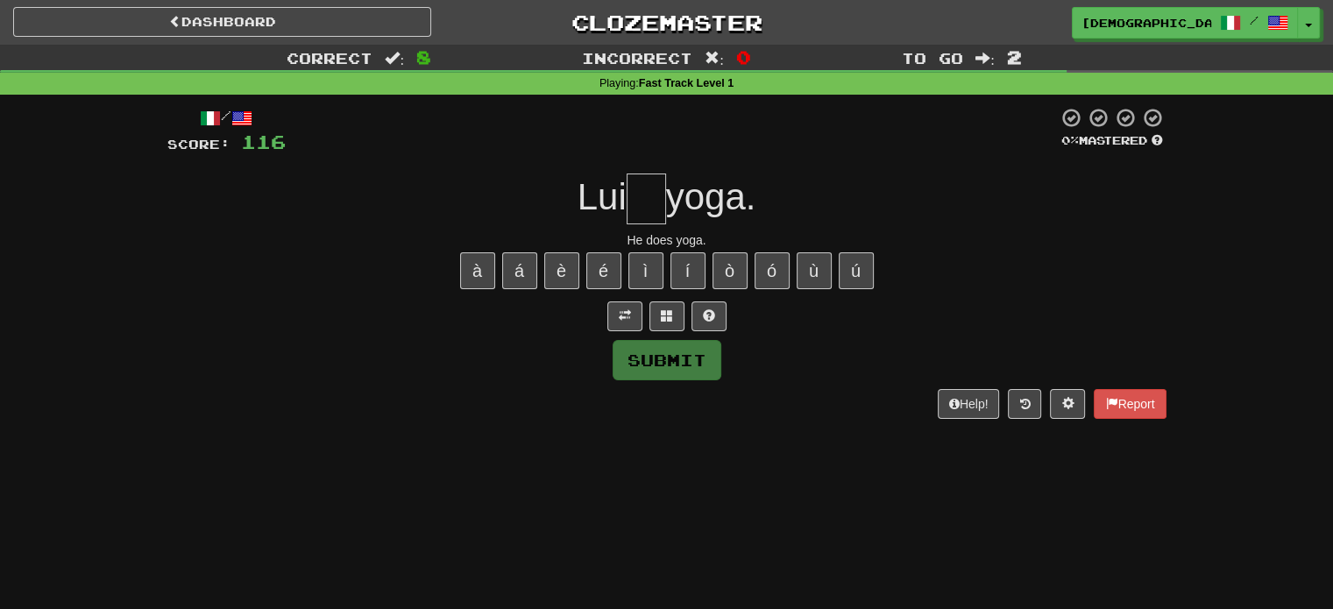
type input "*"
click at [716, 320] on button at bounding box center [708, 316] width 35 height 30
type input "**"
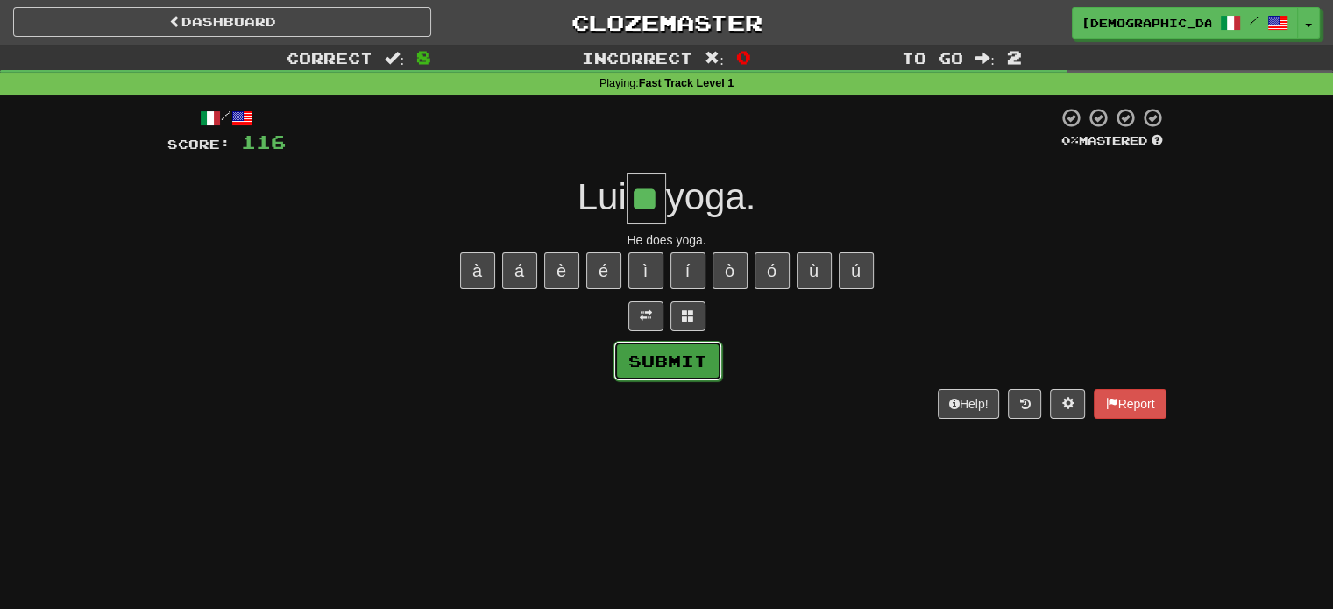
click at [699, 343] on button "Submit" at bounding box center [667, 361] width 109 height 40
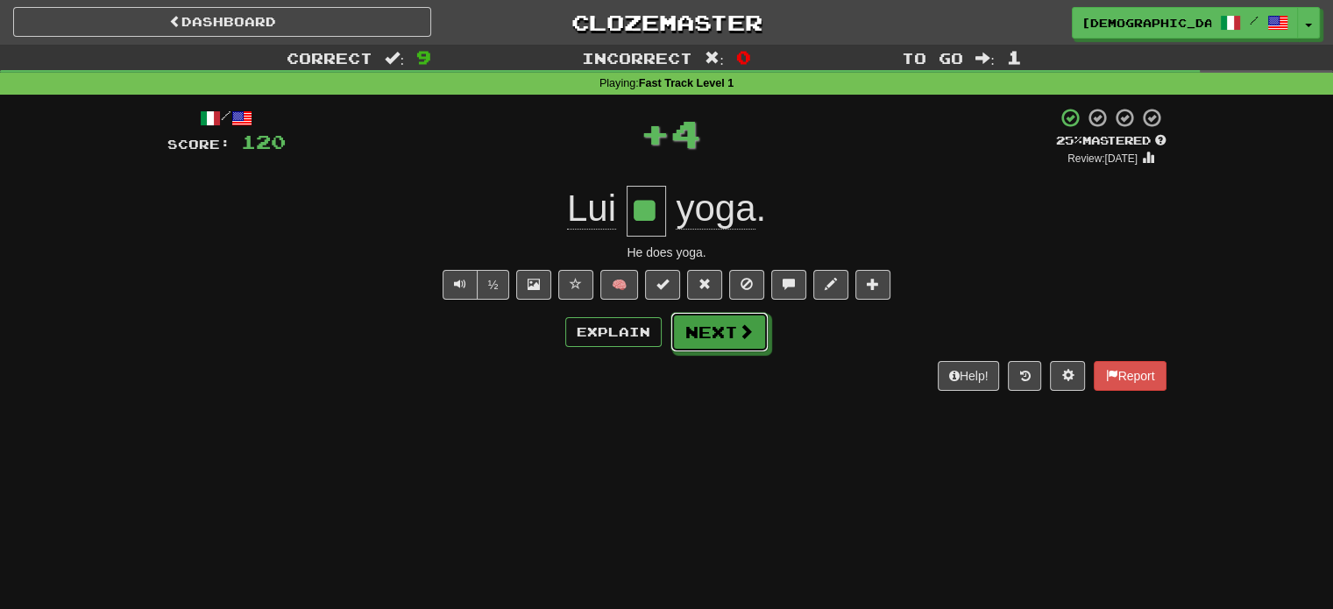
click at [699, 343] on button "Next" at bounding box center [719, 332] width 98 height 40
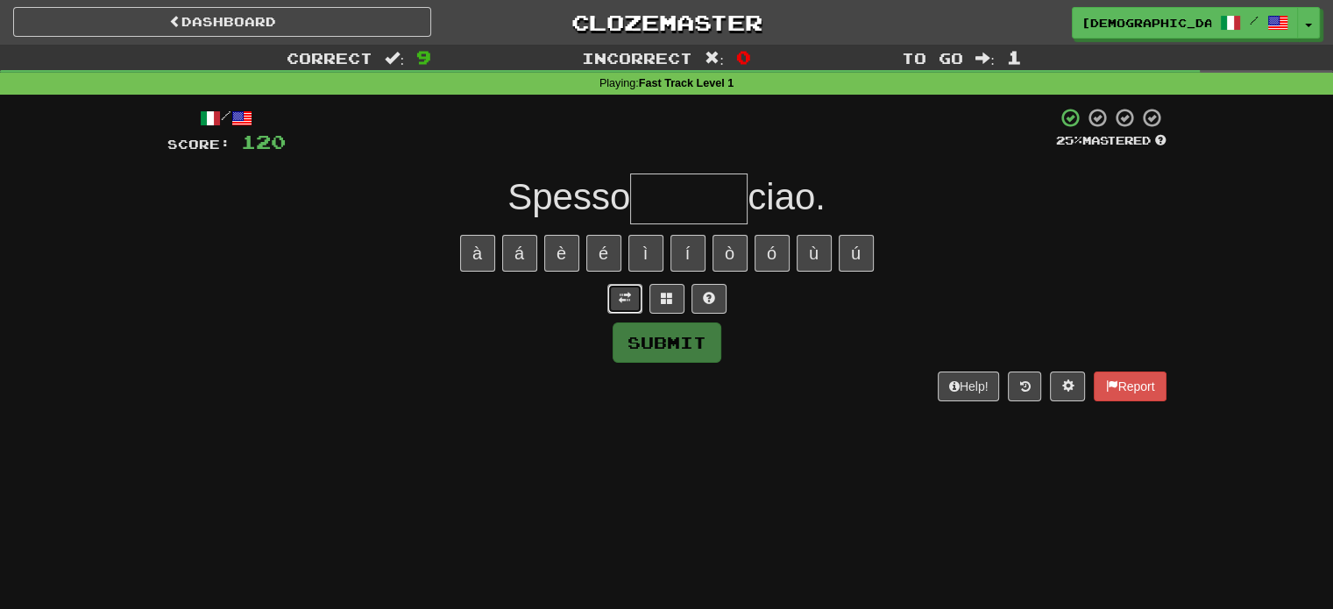
click at [628, 310] on button at bounding box center [624, 299] width 35 height 30
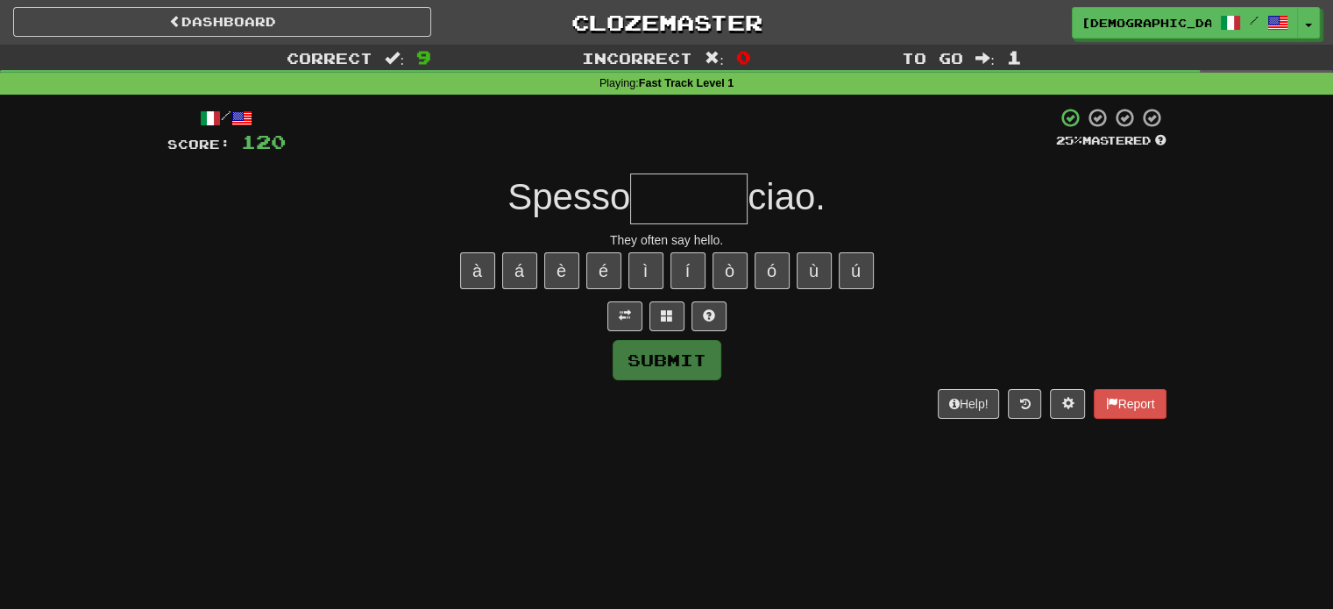
click at [679, 189] on input "text" at bounding box center [688, 199] width 117 height 51
click at [712, 329] on button at bounding box center [708, 316] width 35 height 30
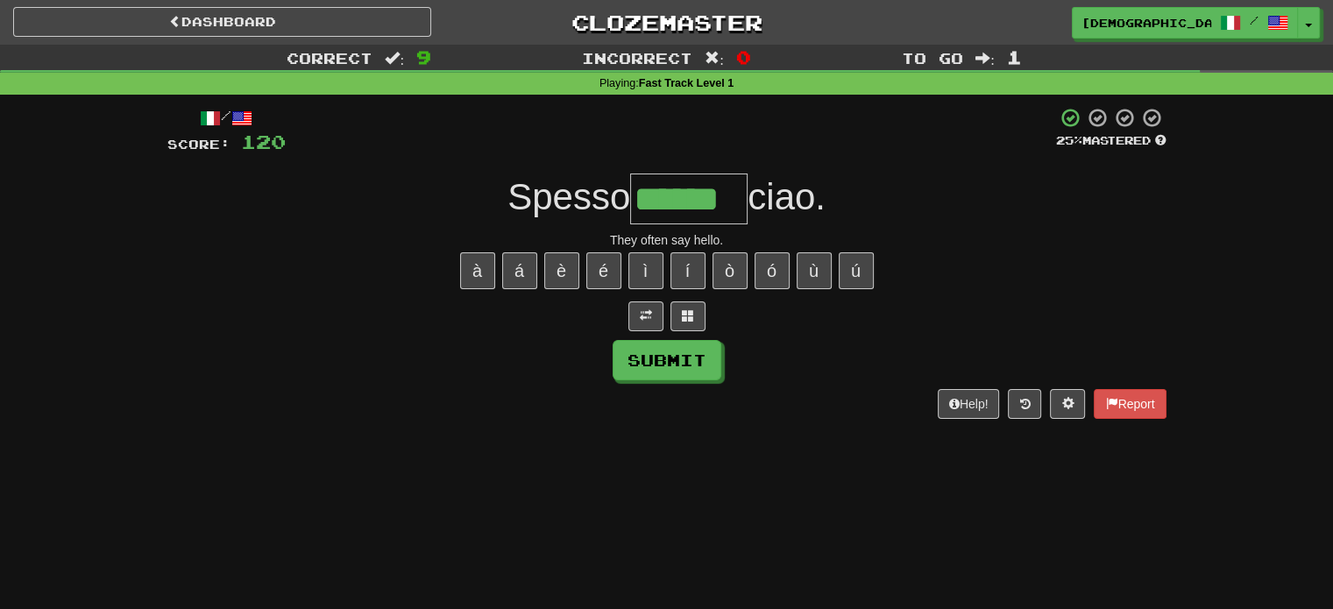
type input "******"
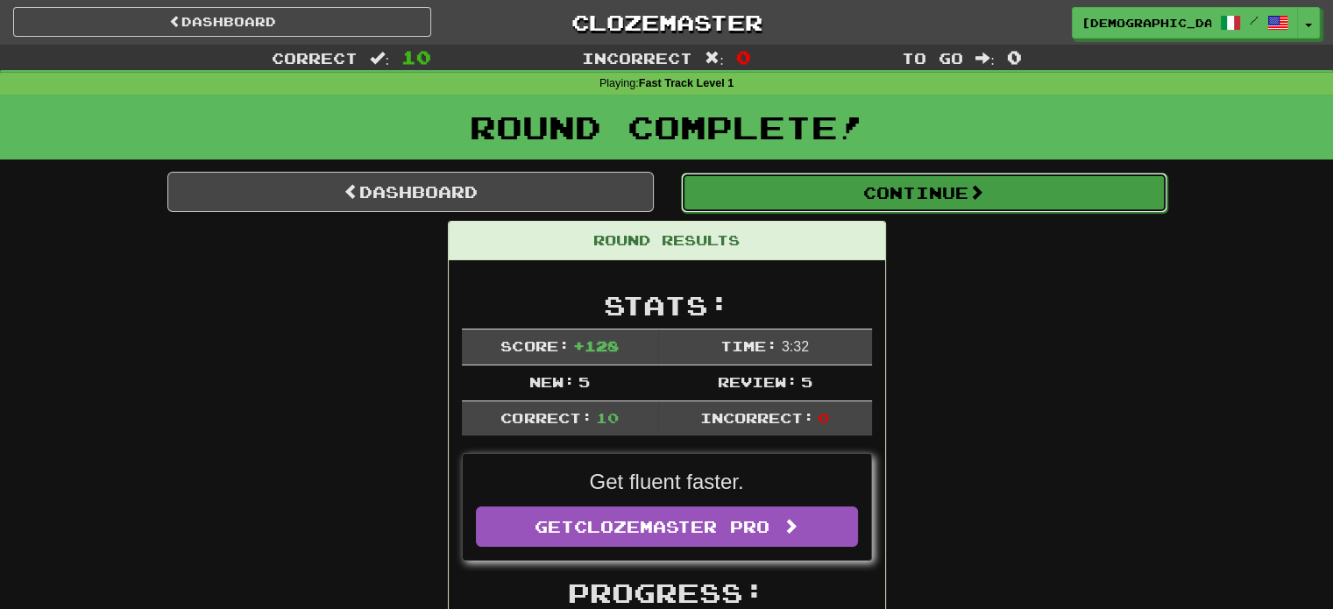
click at [754, 190] on button "Continue" at bounding box center [924, 193] width 486 height 40
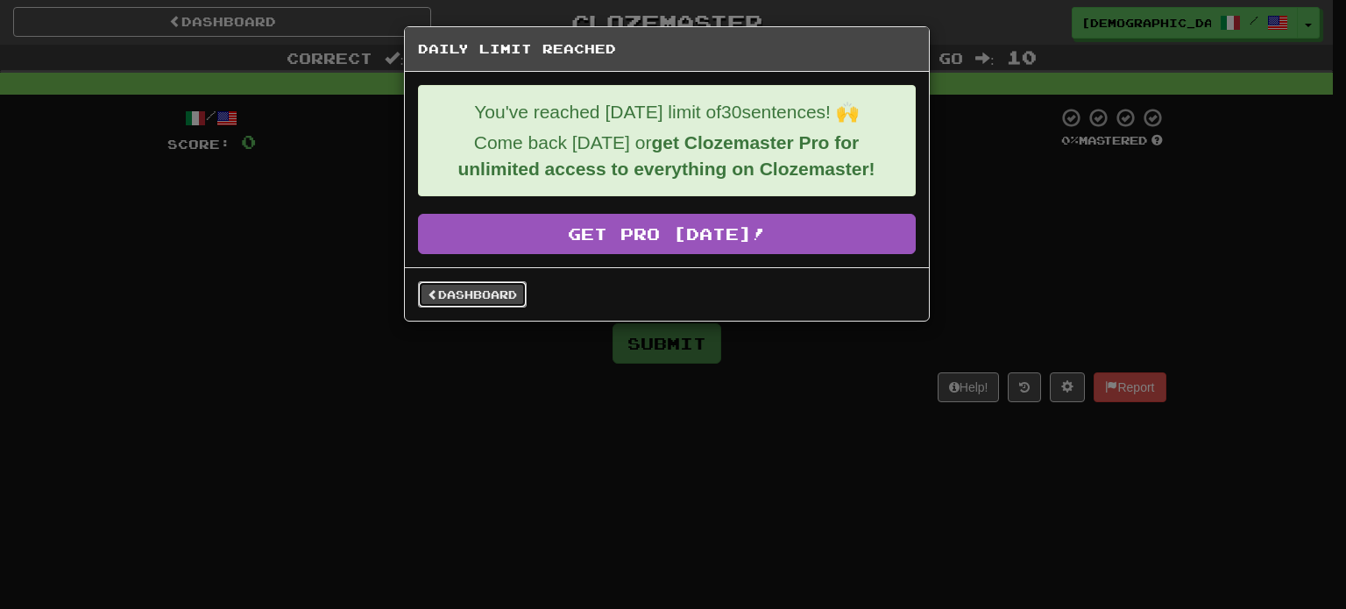
click at [511, 294] on link "Dashboard" at bounding box center [472, 294] width 109 height 26
